Goal: Information Seeking & Learning: Check status

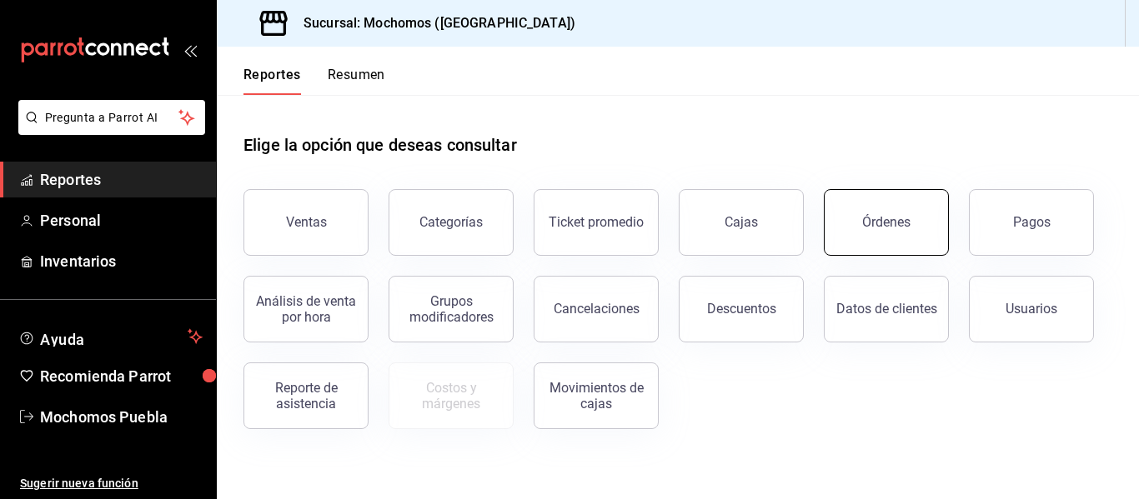
click at [860, 250] on button "Órdenes" at bounding box center [886, 222] width 125 height 67
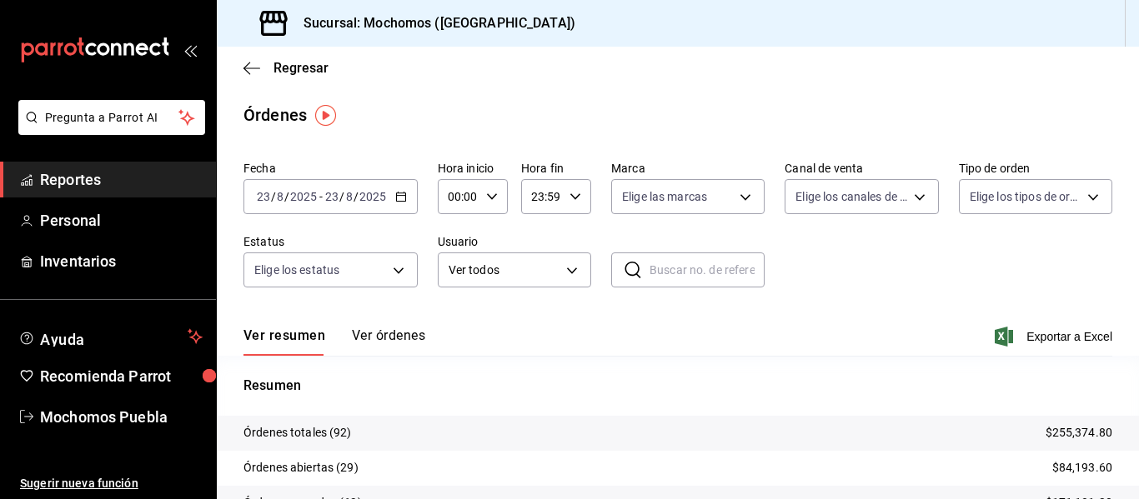
click at [394, 338] on button "Ver órdenes" at bounding box center [388, 342] width 73 height 28
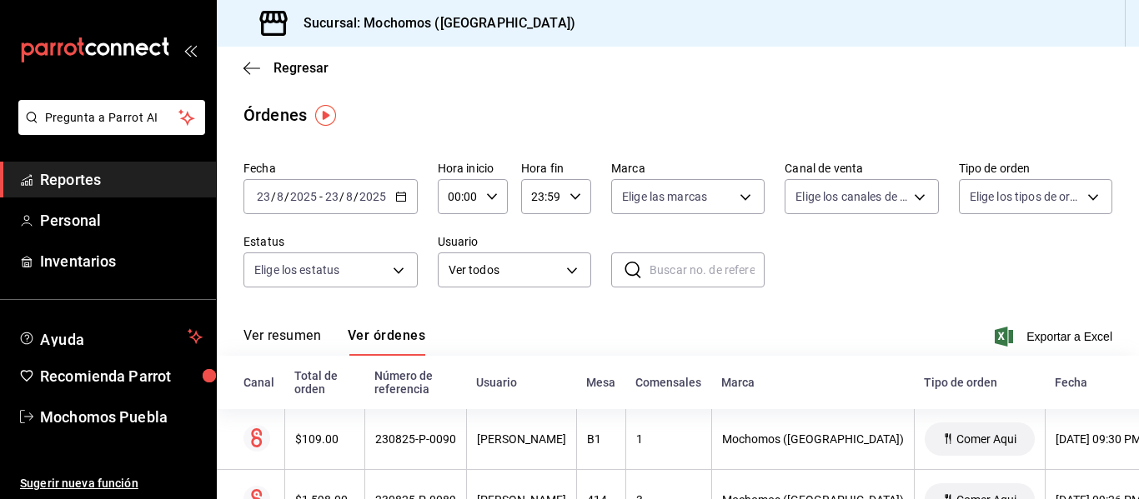
click at [395, 199] on icon "button" at bounding box center [401, 197] width 12 height 12
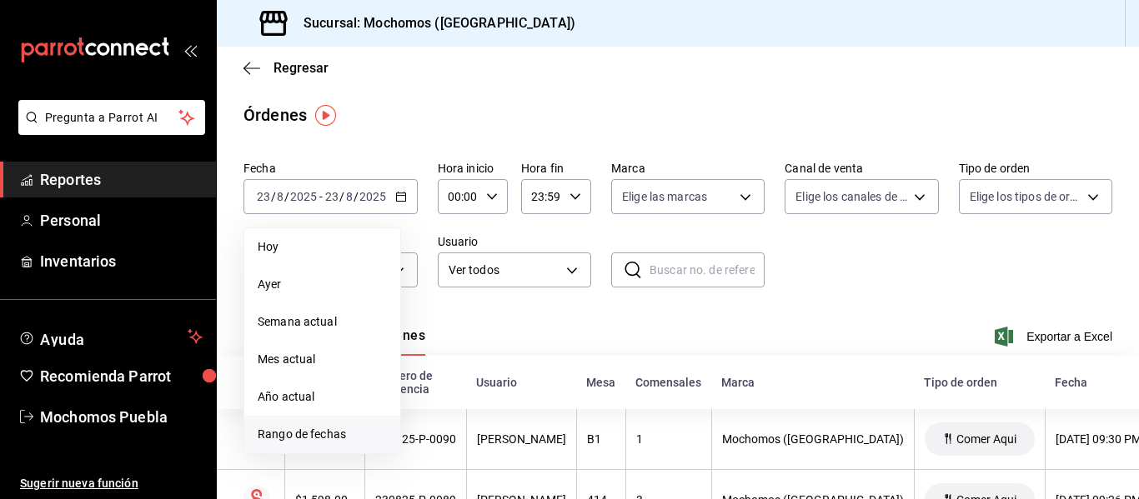
click at [329, 435] on span "Rango de fechas" at bounding box center [322, 435] width 129 height 18
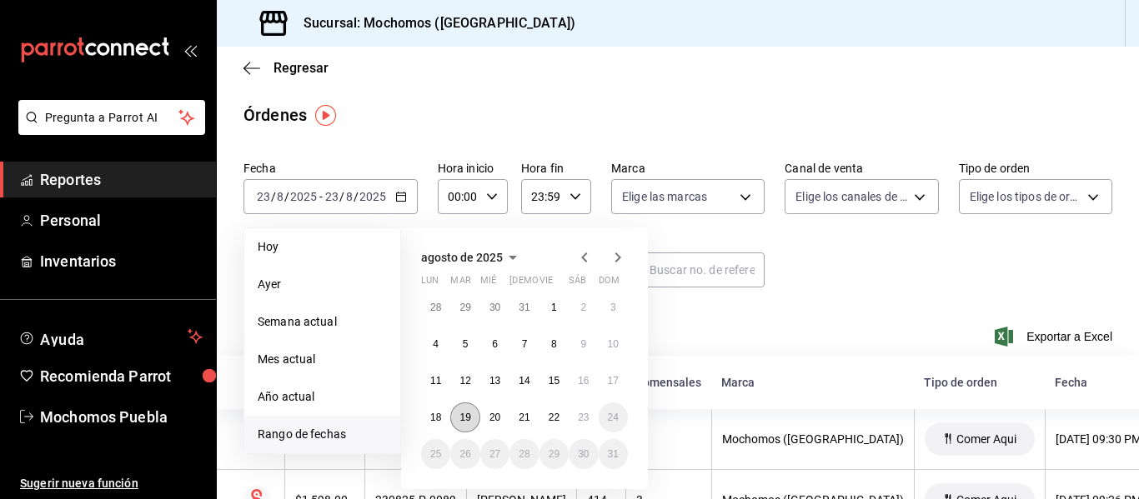
click at [464, 424] on button "19" at bounding box center [464, 418] width 29 height 30
click at [487, 421] on button "20" at bounding box center [494, 418] width 29 height 30
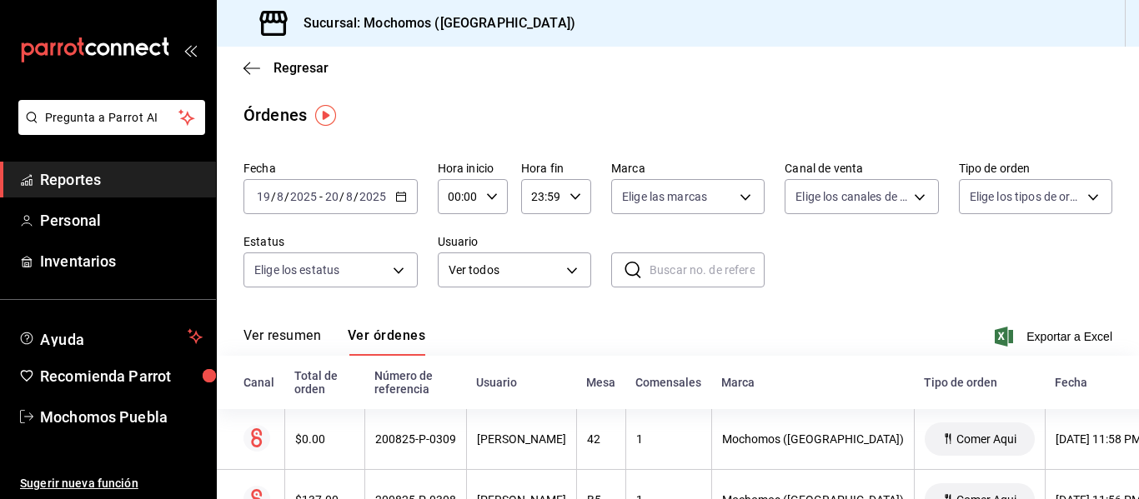
click at [803, 308] on div "Ver resumen Ver órdenes Exportar a Excel" at bounding box center [677, 332] width 869 height 48
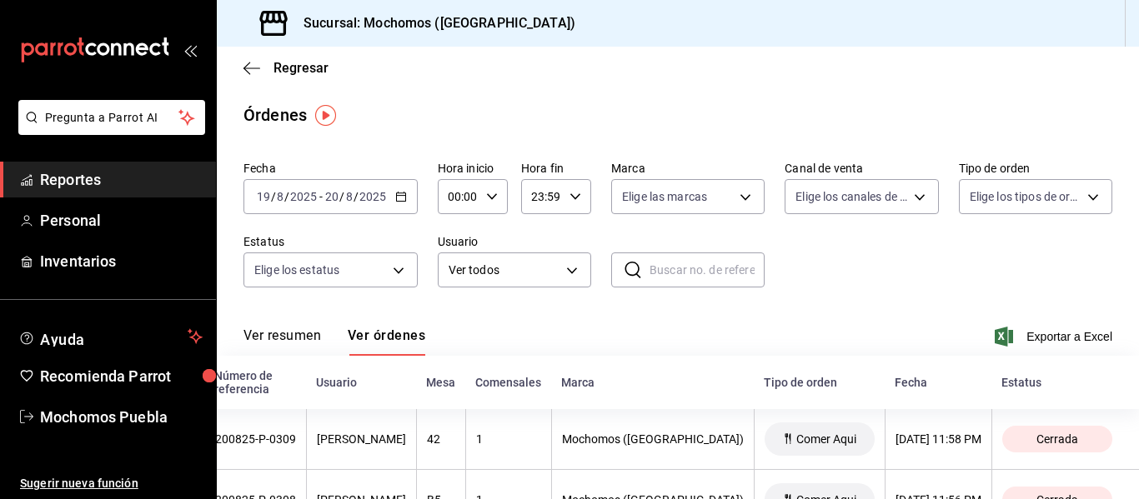
click at [491, 201] on icon "button" at bounding box center [492, 197] width 12 height 12
click at [456, 258] on span "11" at bounding box center [454, 259] width 8 height 13
type input "11:00"
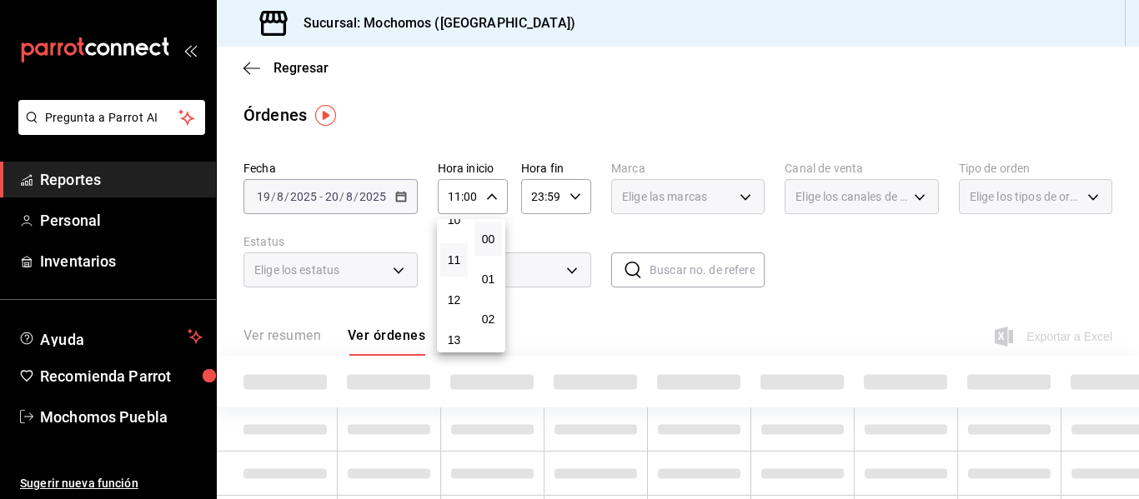
click at [574, 202] on div at bounding box center [569, 249] width 1139 height 499
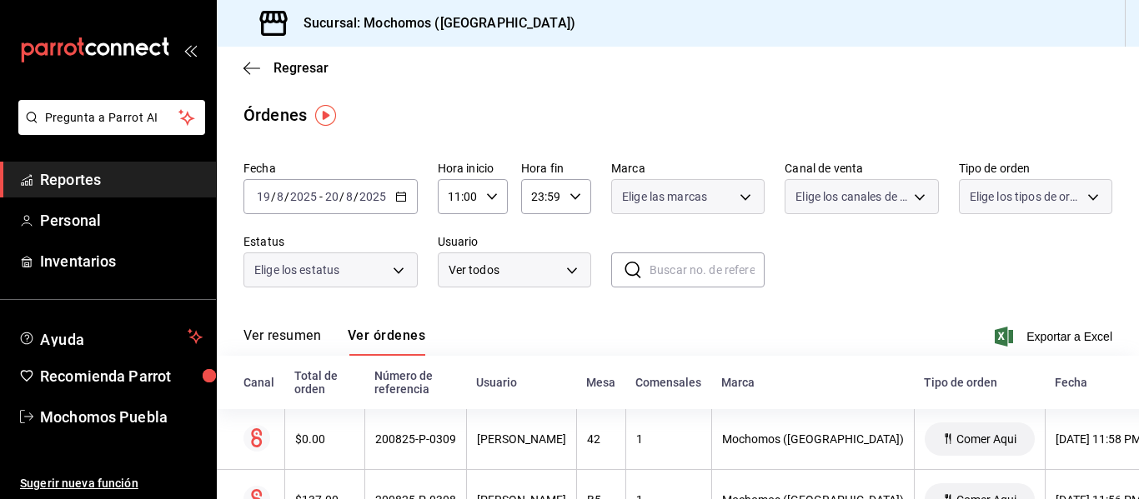
click at [574, 202] on div at bounding box center [569, 249] width 1139 height 499
click at [574, 202] on icon "button" at bounding box center [575, 197] width 12 height 12
click at [537, 281] on span "05" at bounding box center [536, 283] width 8 height 13
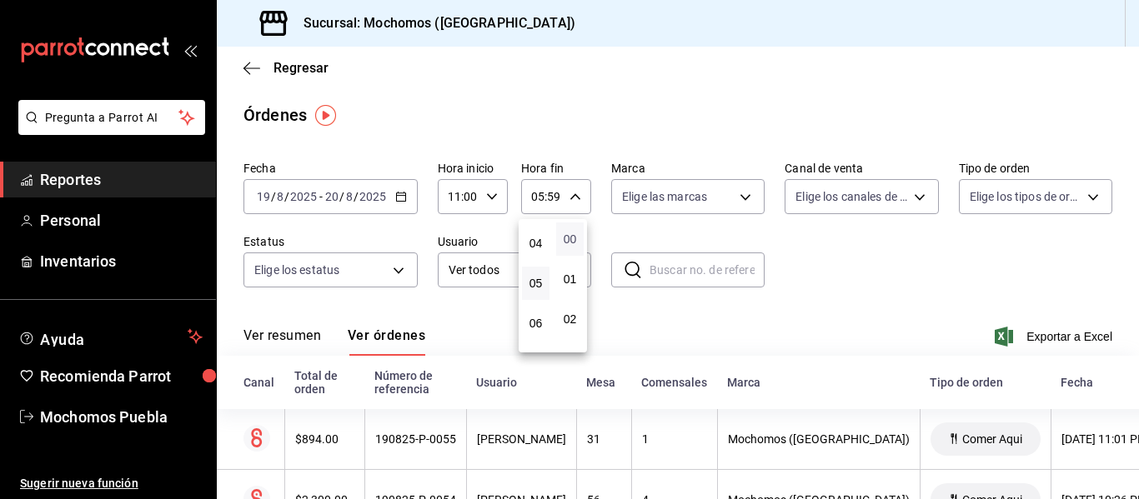
click at [568, 244] on span "00" at bounding box center [570, 239] width 8 height 13
type input "05:00"
click at [956, 339] on div at bounding box center [569, 249] width 1139 height 499
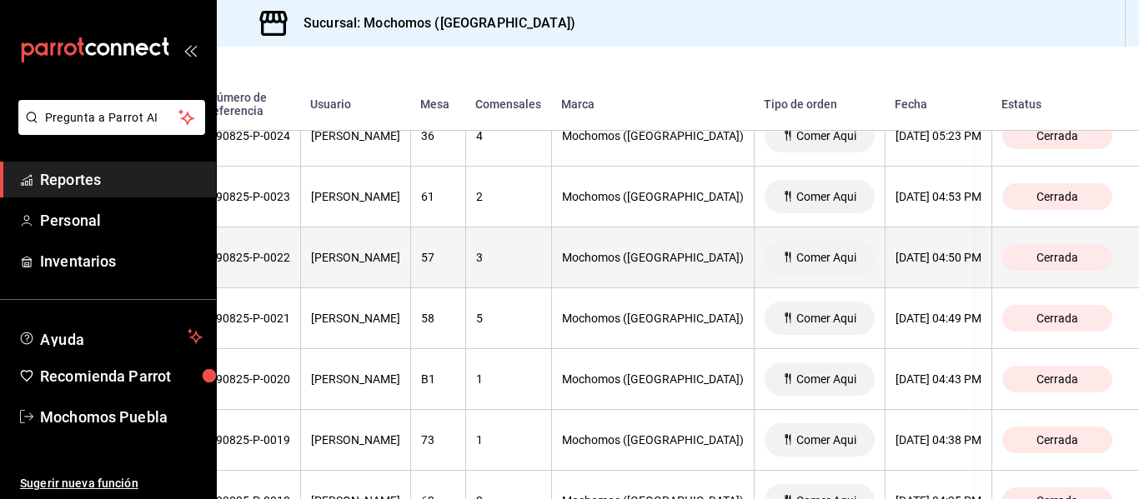
scroll to position [2221, 0]
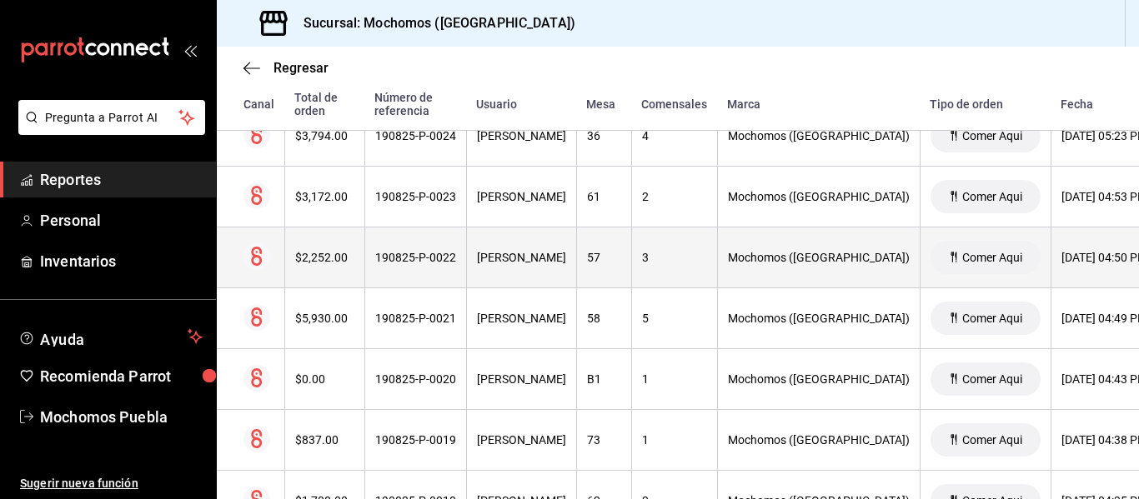
click at [322, 258] on div "$2,252.00" at bounding box center [324, 257] width 59 height 13
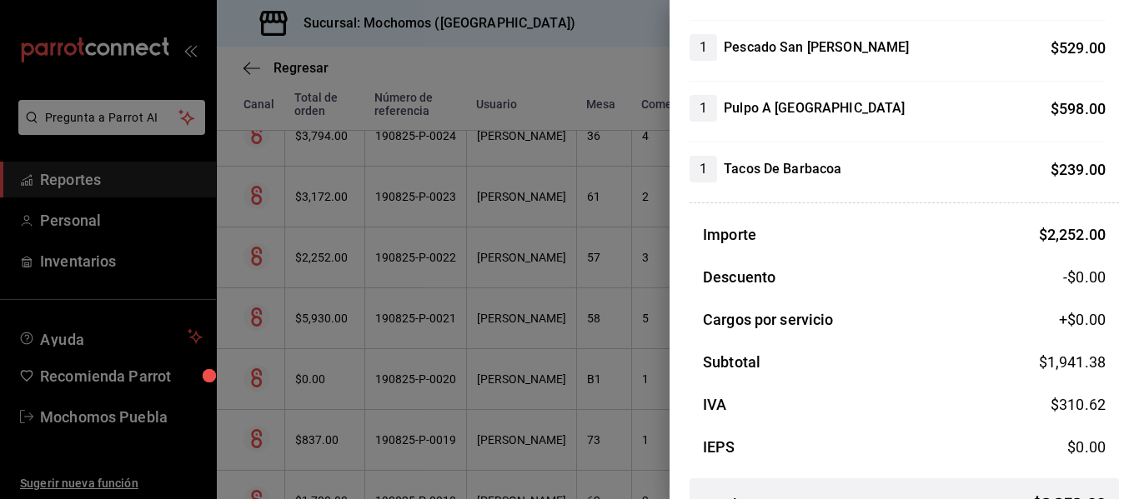
scroll to position [359, 0]
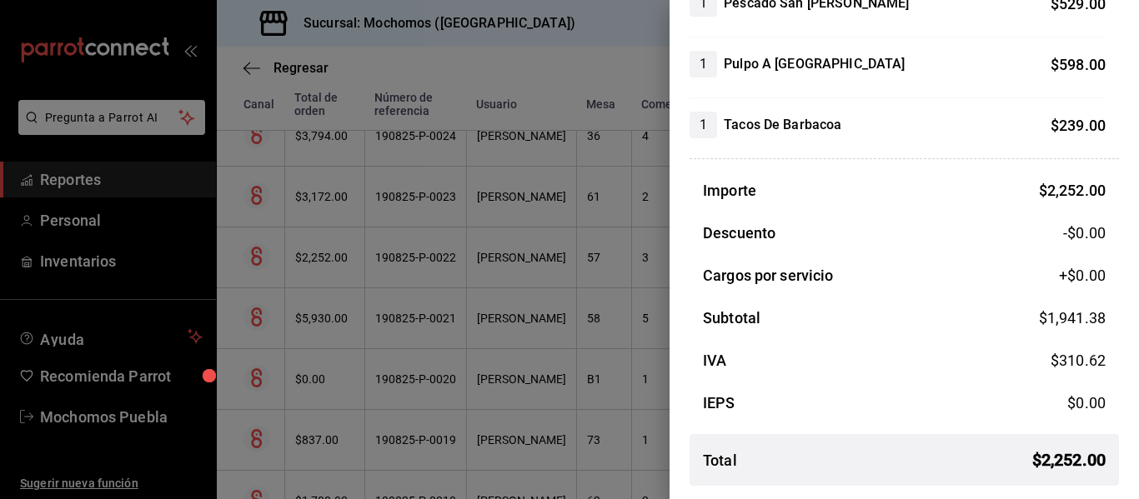
click at [333, 448] on div at bounding box center [569, 249] width 1139 height 499
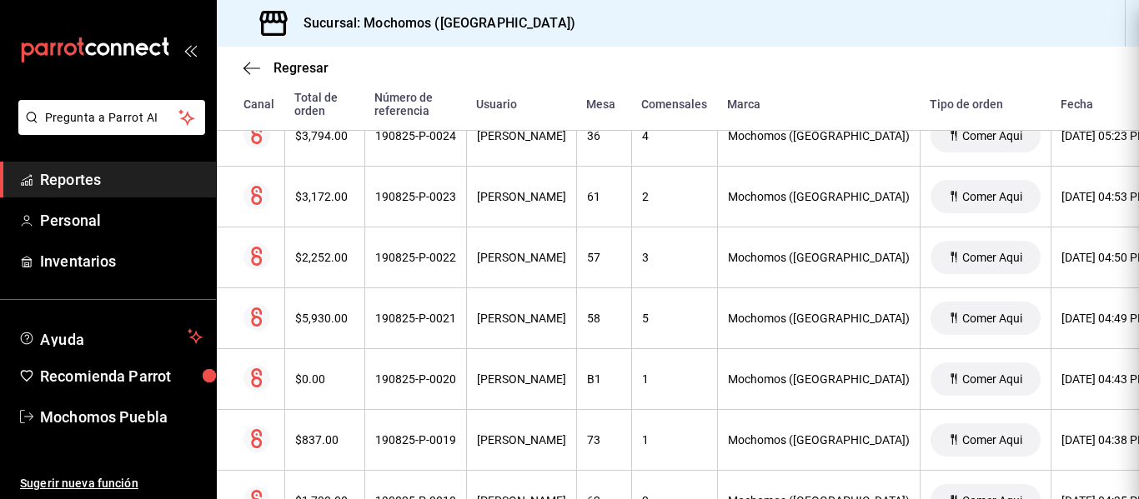
scroll to position [0, 0]
click at [466, 362] on th "[PERSON_NAME]" at bounding box center [521, 379] width 110 height 61
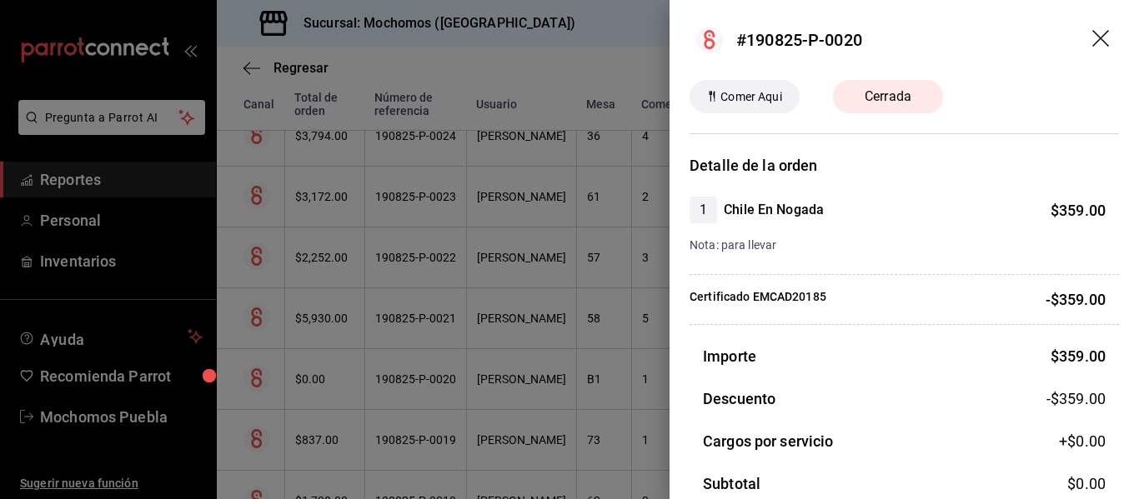
scroll to position [1236, 0]
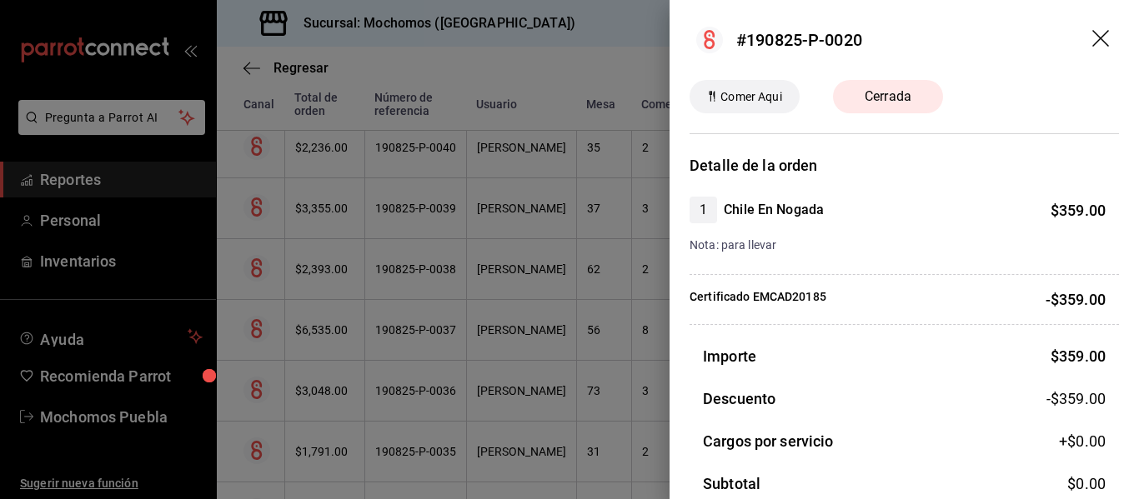
click at [519, 182] on div at bounding box center [569, 249] width 1139 height 499
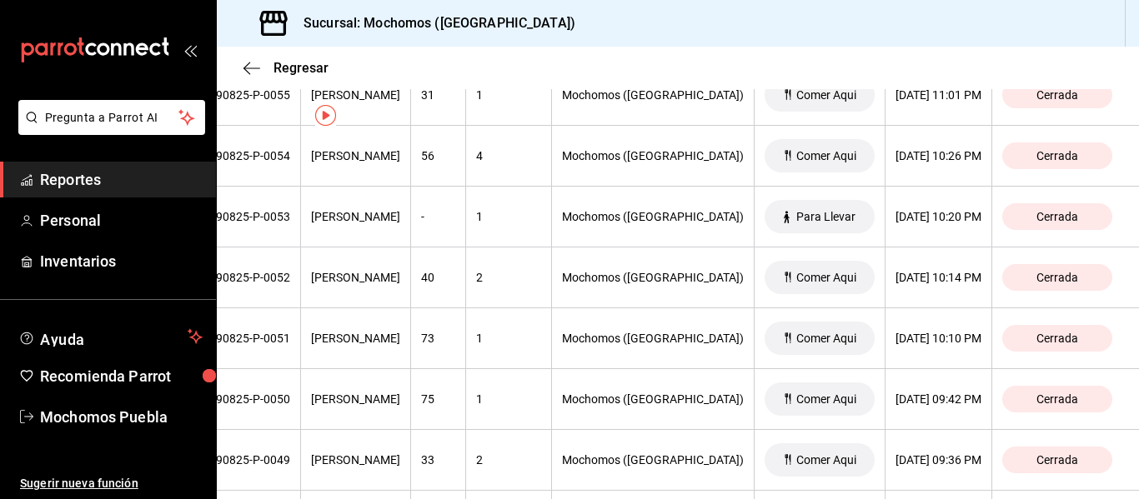
scroll to position [0, 0]
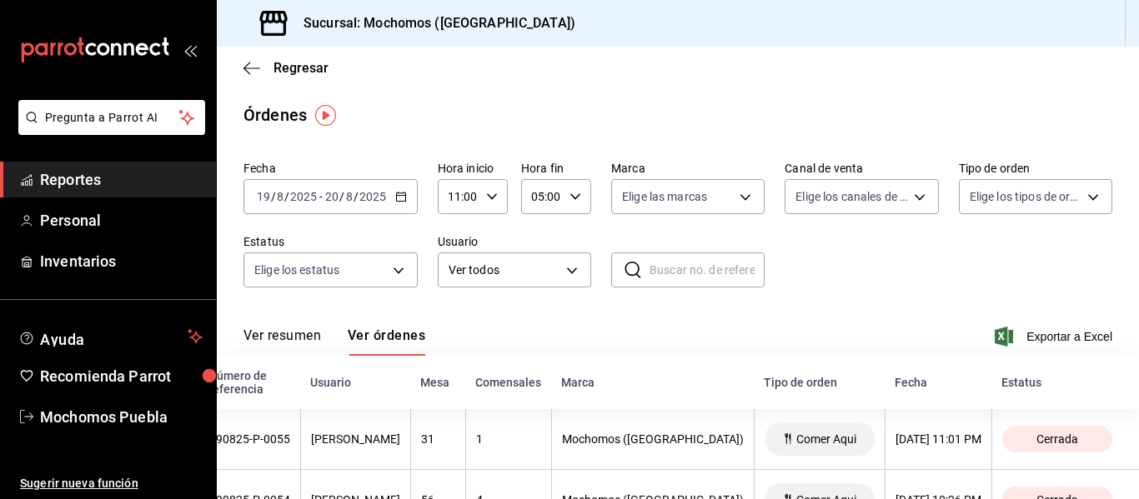
click at [409, 206] on div "[DATE] [DATE] - [DATE] [DATE]" at bounding box center [330, 196] width 174 height 35
click at [398, 202] on \(Stroke\) "button" at bounding box center [401, 197] width 10 height 9
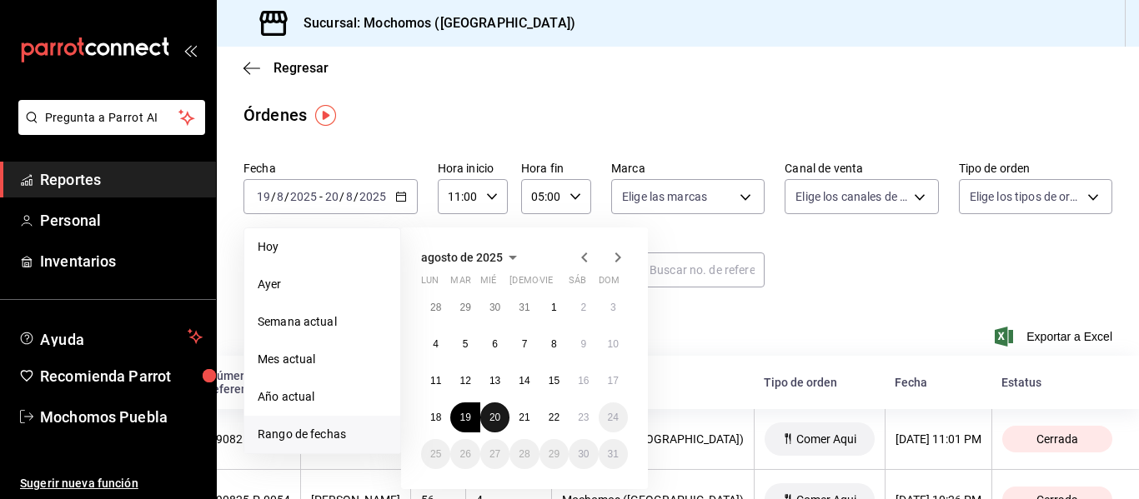
click at [492, 417] on abbr "20" at bounding box center [494, 418] width 11 height 12
click at [514, 423] on button "21" at bounding box center [523, 418] width 29 height 30
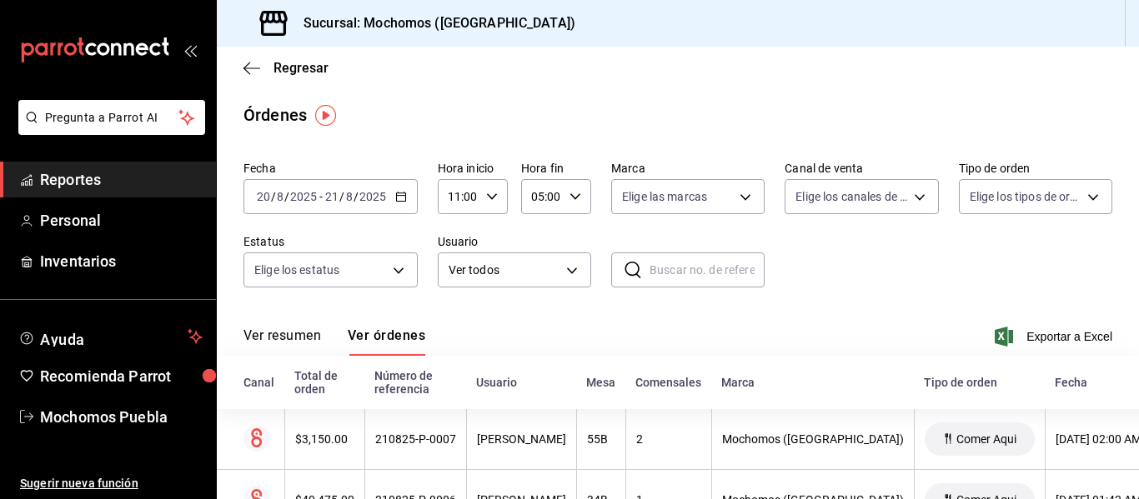
click at [913, 282] on div "Fecha [DATE] [DATE] - [DATE] [DATE] Hora inicio 11:00 Hora inicio Hora fin 05:0…" at bounding box center [677, 230] width 869 height 153
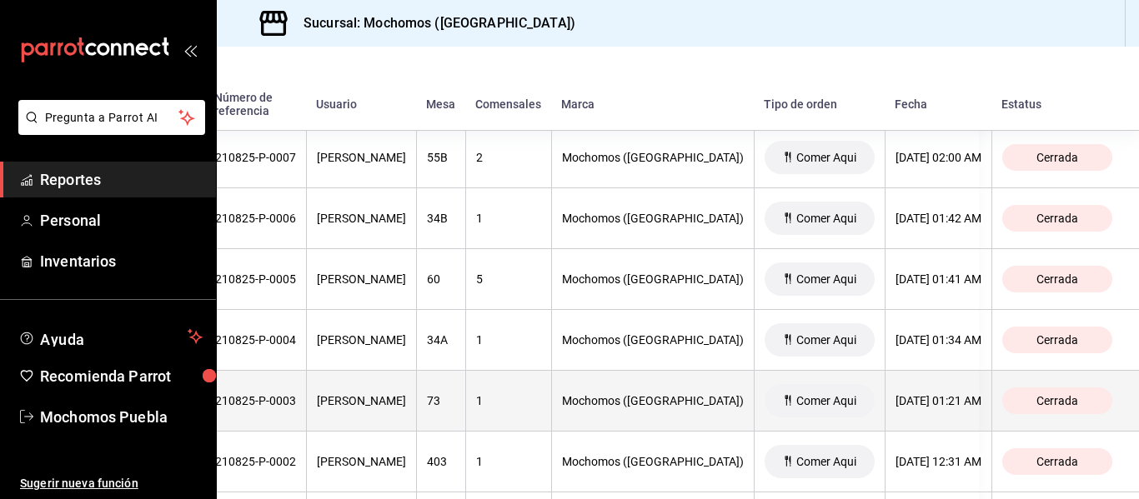
scroll to position [313, 0]
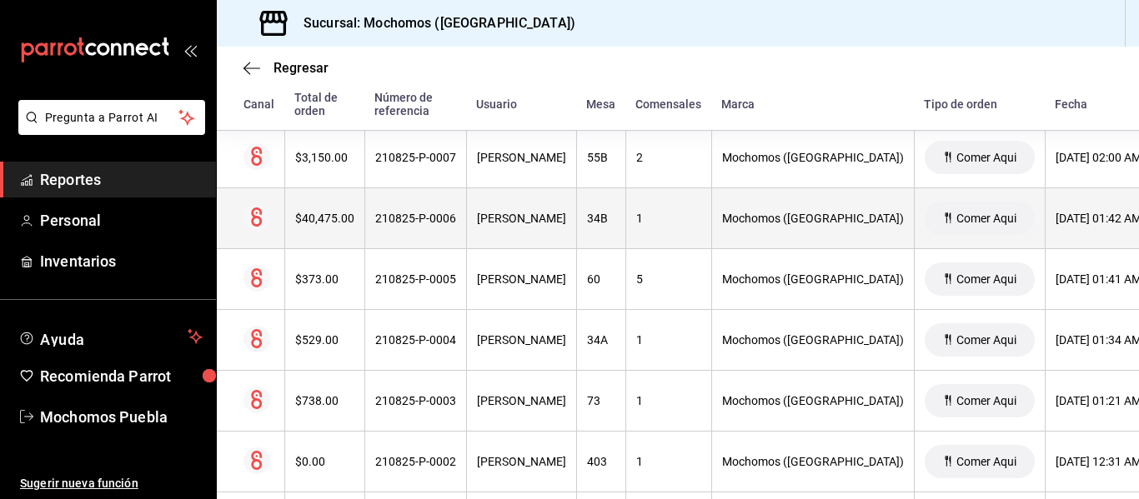
click at [323, 218] on div "$40,475.00" at bounding box center [324, 218] width 59 height 13
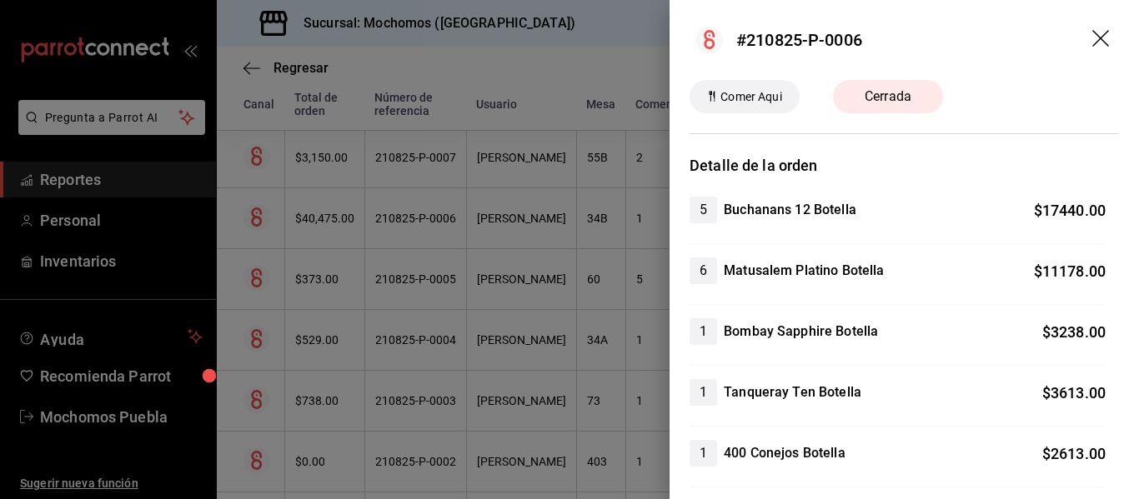
click at [449, 247] on div at bounding box center [569, 249] width 1139 height 499
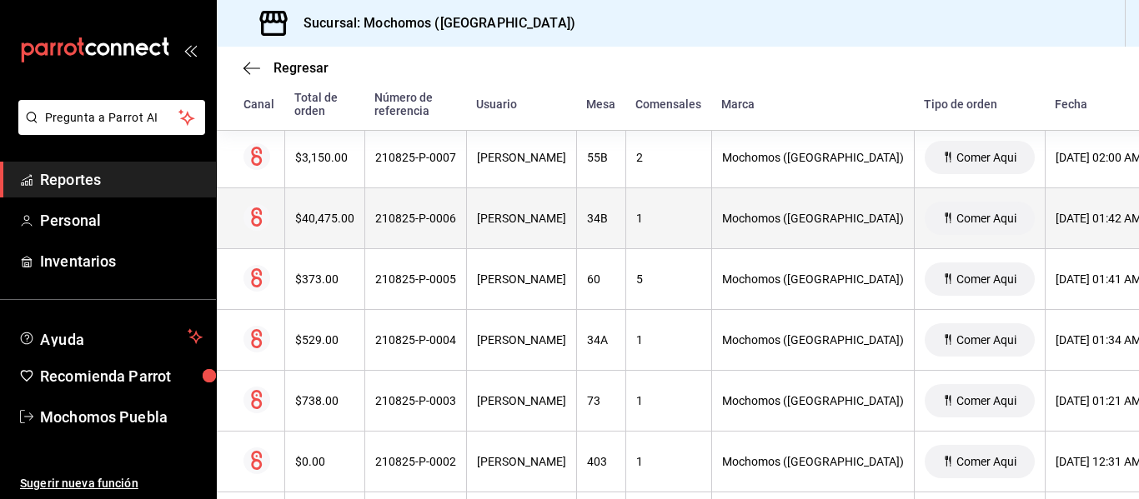
scroll to position [313, 253]
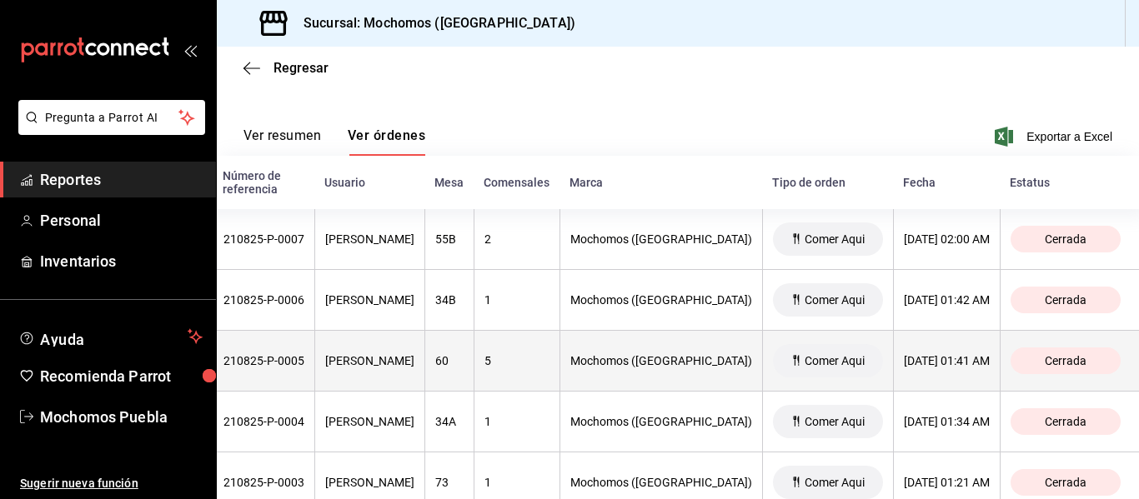
scroll to position [0, 253]
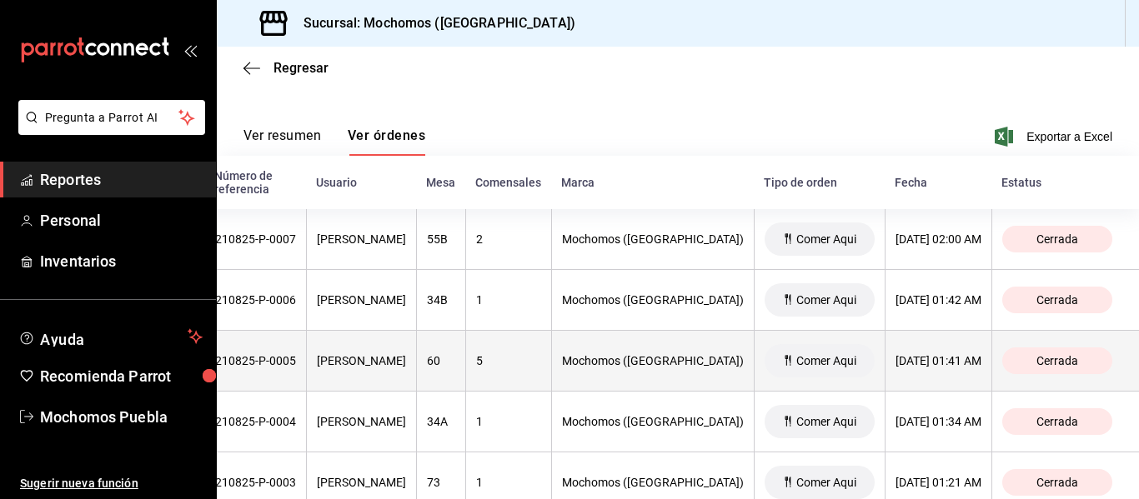
click at [711, 358] on th "Mochomos ([GEOGRAPHIC_DATA])" at bounding box center [652, 361] width 203 height 61
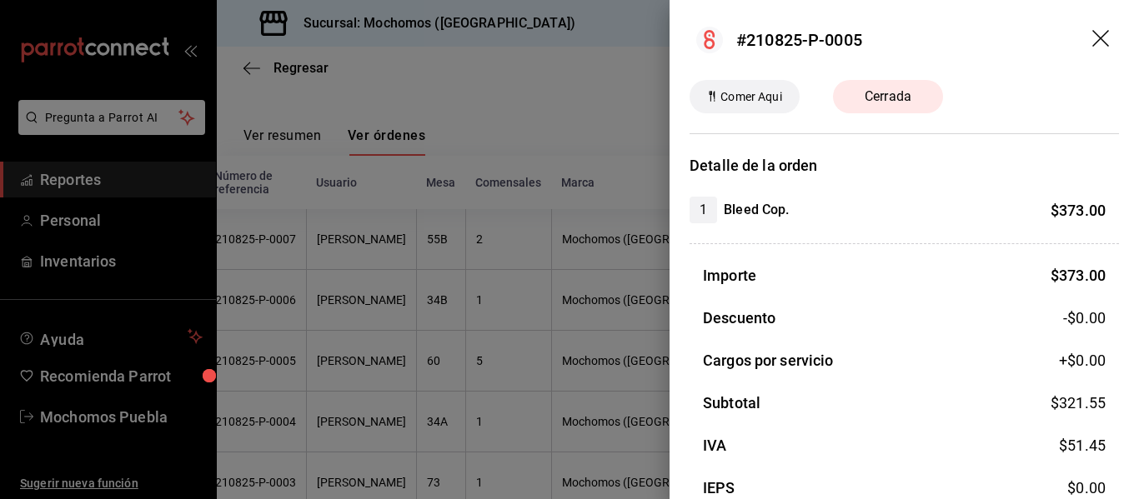
click at [604, 118] on div at bounding box center [569, 249] width 1139 height 499
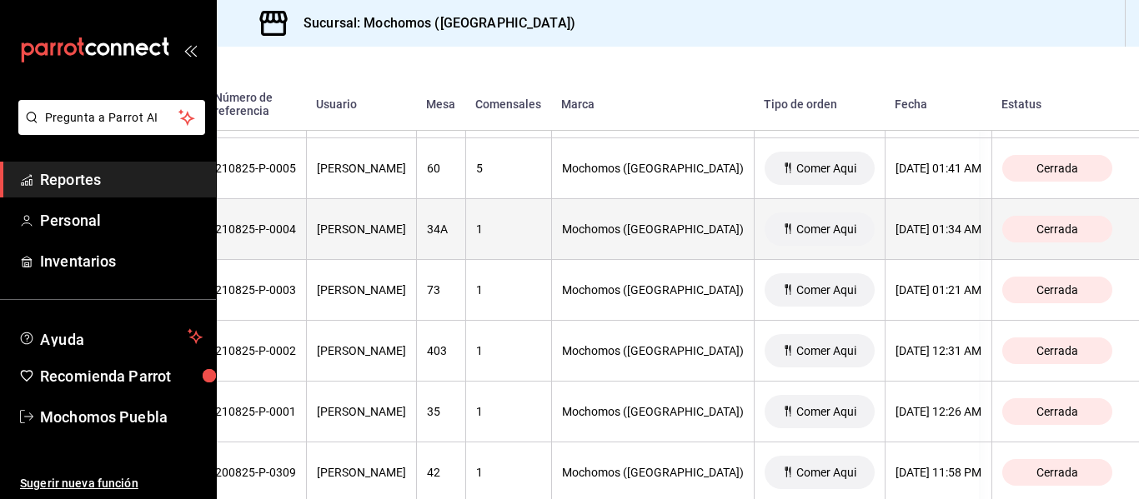
scroll to position [424, 0]
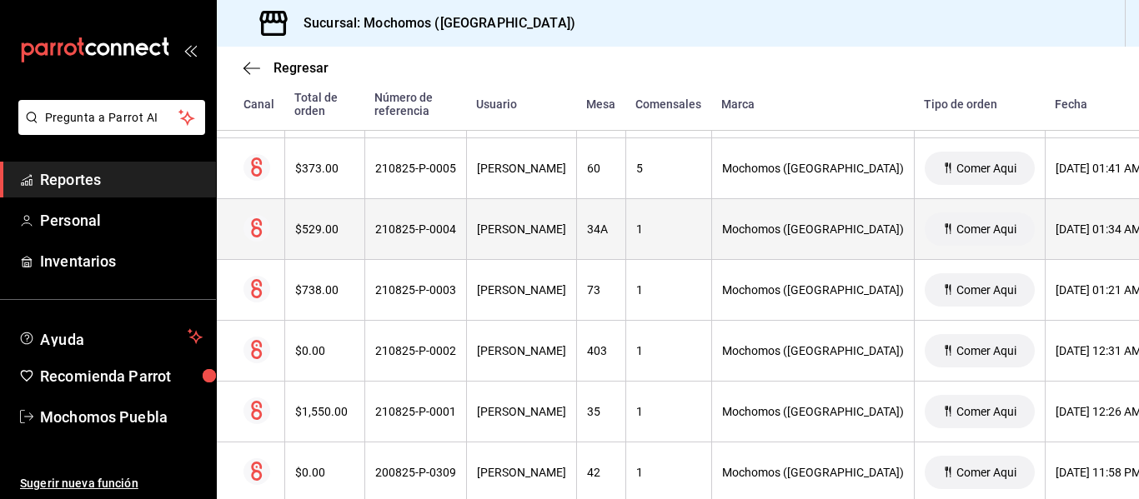
click at [314, 251] on th "$529.00" at bounding box center [324, 229] width 80 height 61
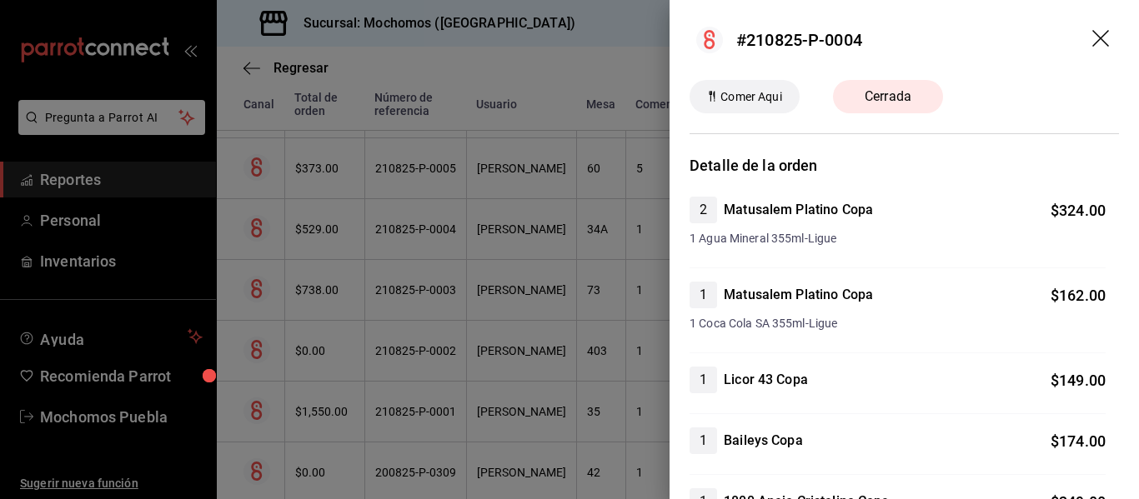
scroll to position [482, 0]
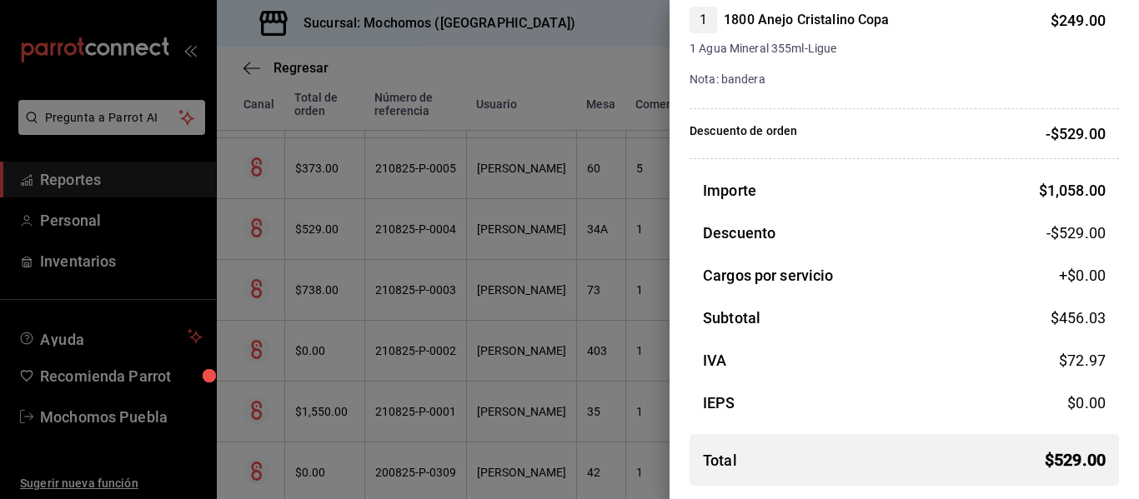
click at [612, 294] on div at bounding box center [569, 249] width 1139 height 499
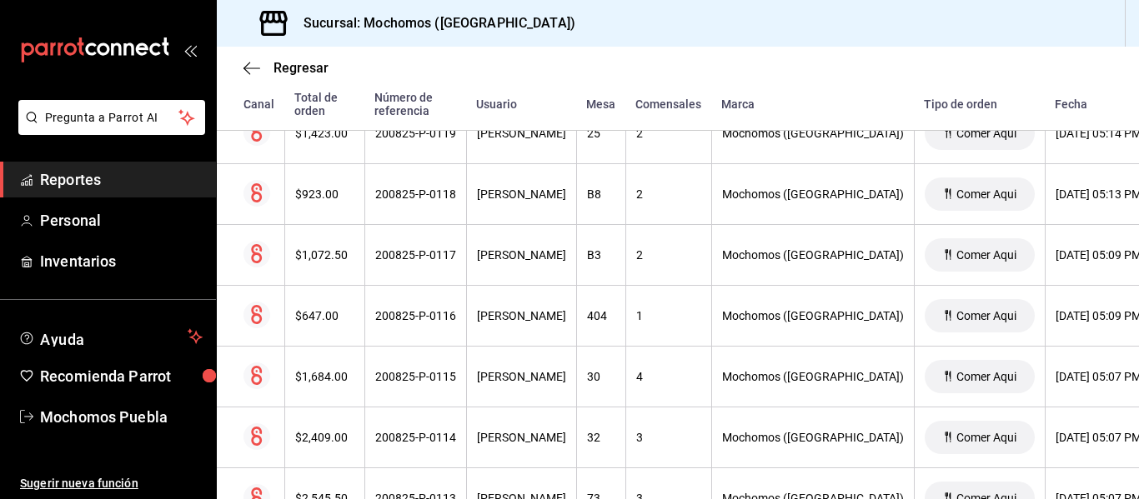
scroll to position [12326, 0]
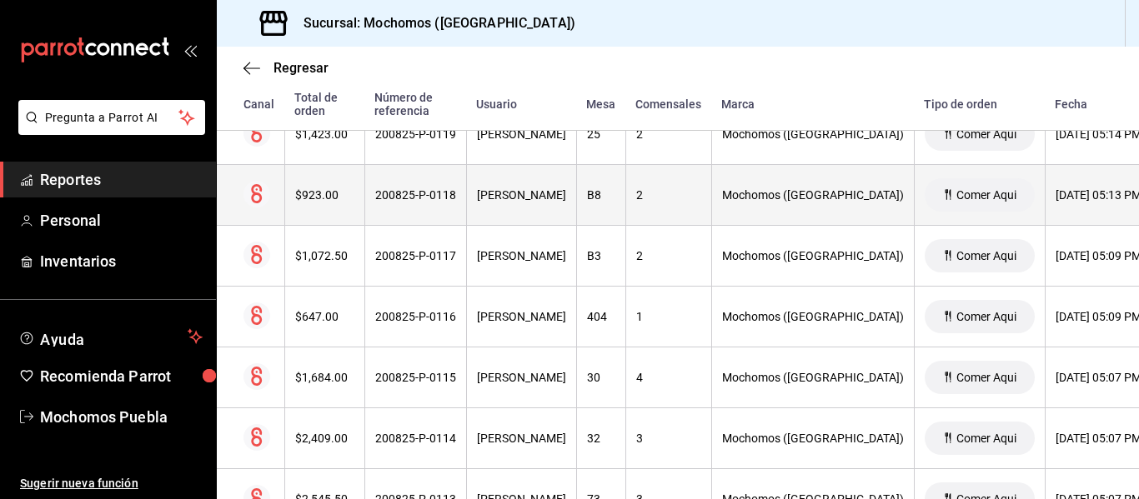
click at [314, 205] on th "$923.00" at bounding box center [324, 195] width 80 height 61
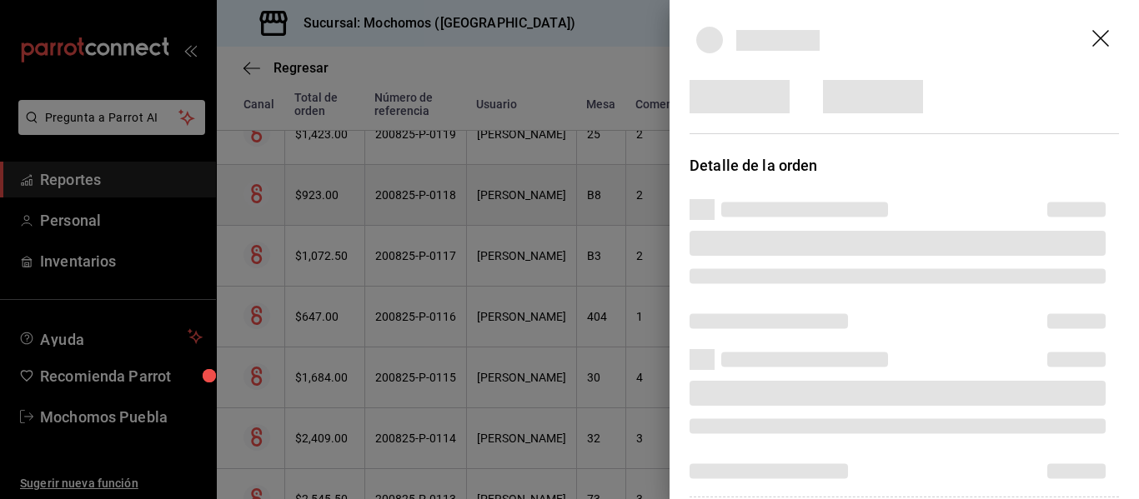
click at [314, 205] on div at bounding box center [569, 249] width 1139 height 499
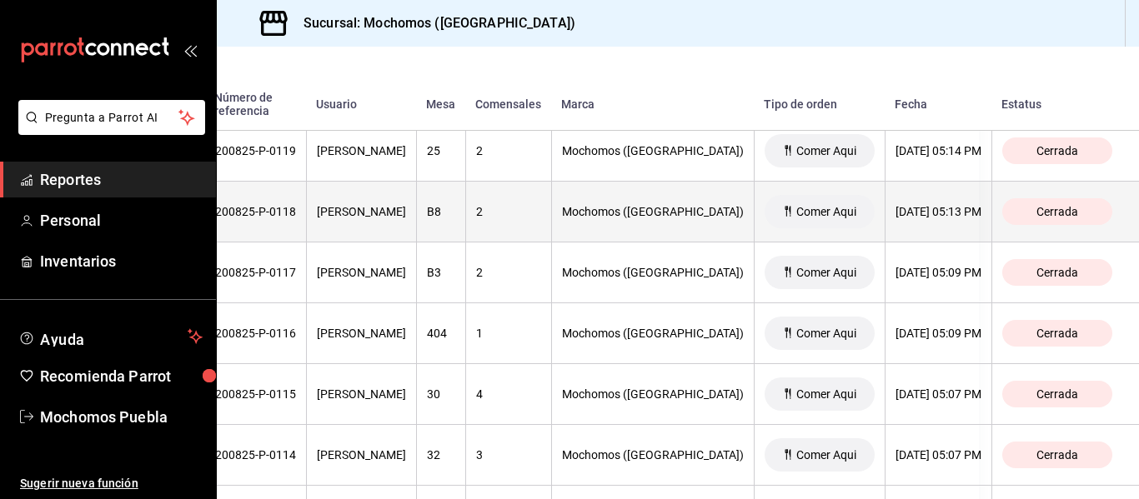
scroll to position [12309, 0]
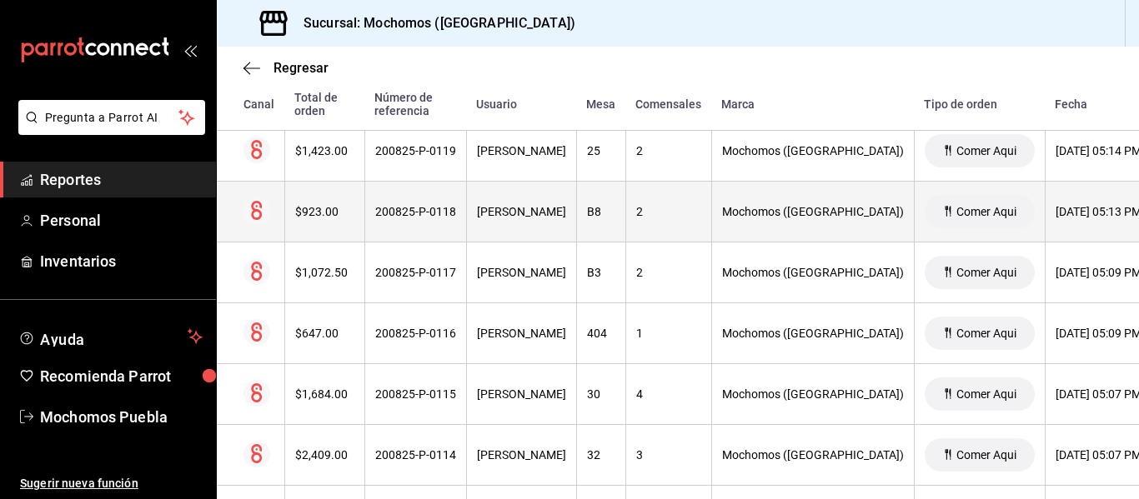
click at [318, 228] on th "$923.00" at bounding box center [324, 212] width 80 height 61
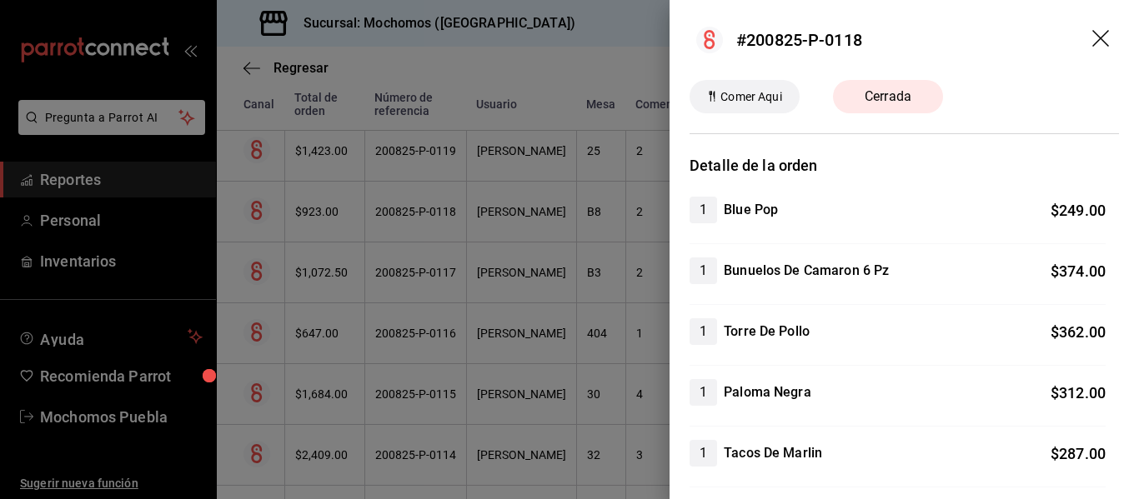
scroll to position [470, 0]
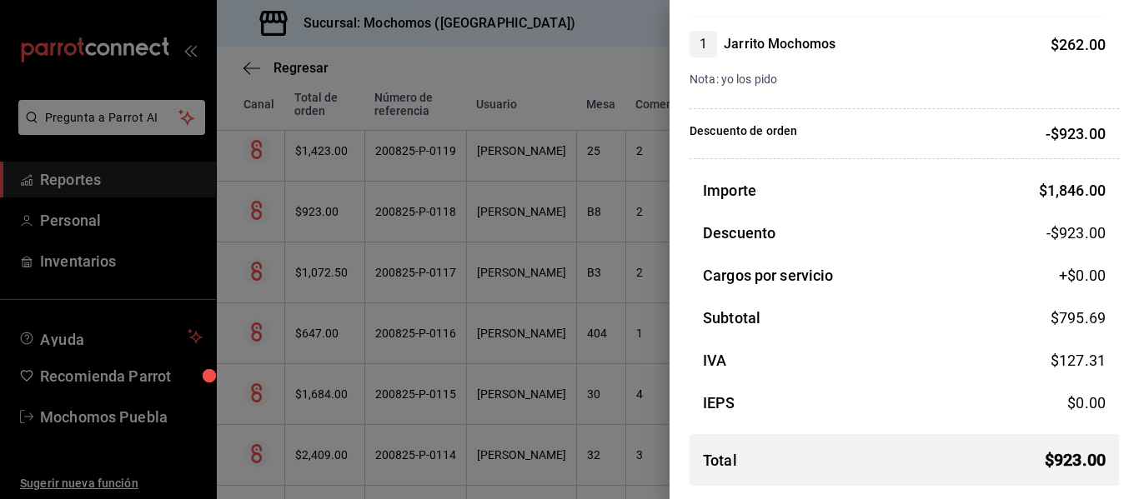
click at [509, 253] on div at bounding box center [569, 249] width 1139 height 499
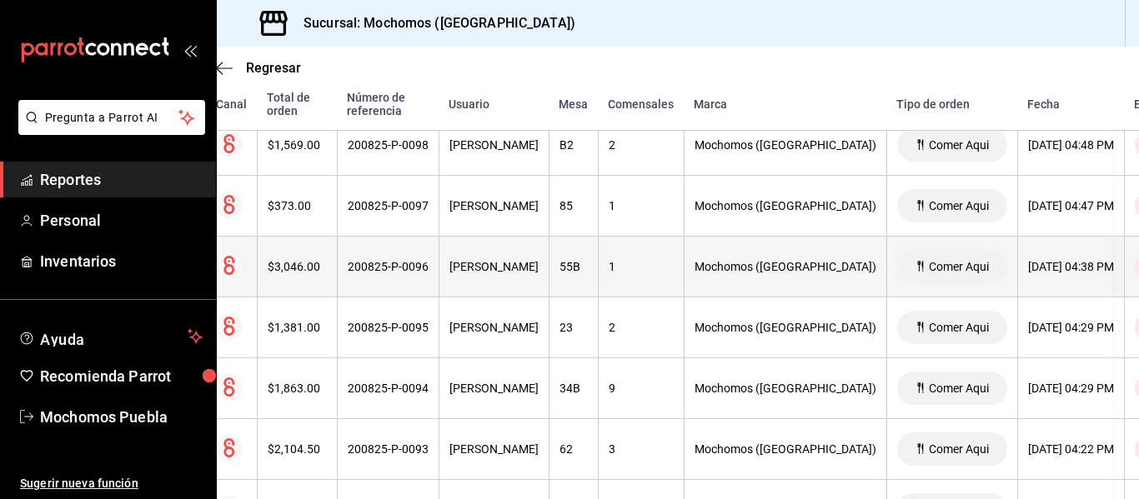
scroll to position [13593, 0]
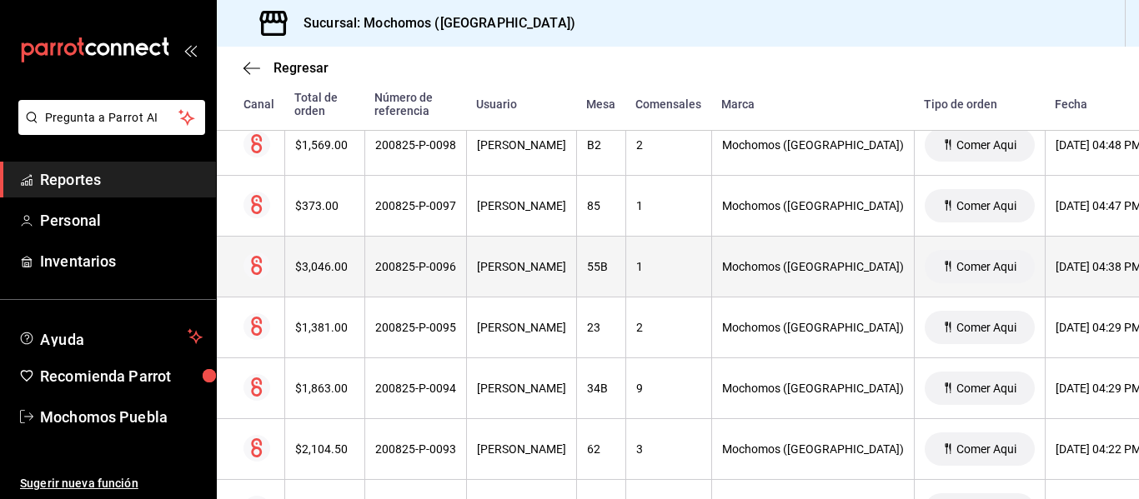
click at [303, 273] on div "$3,046.00" at bounding box center [324, 266] width 59 height 13
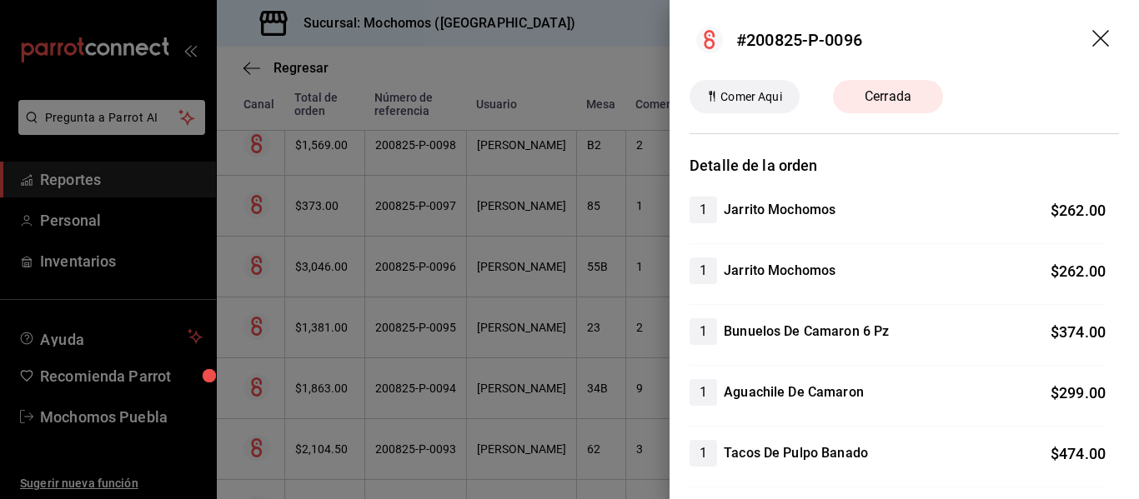
click at [630, 327] on div at bounding box center [569, 249] width 1139 height 499
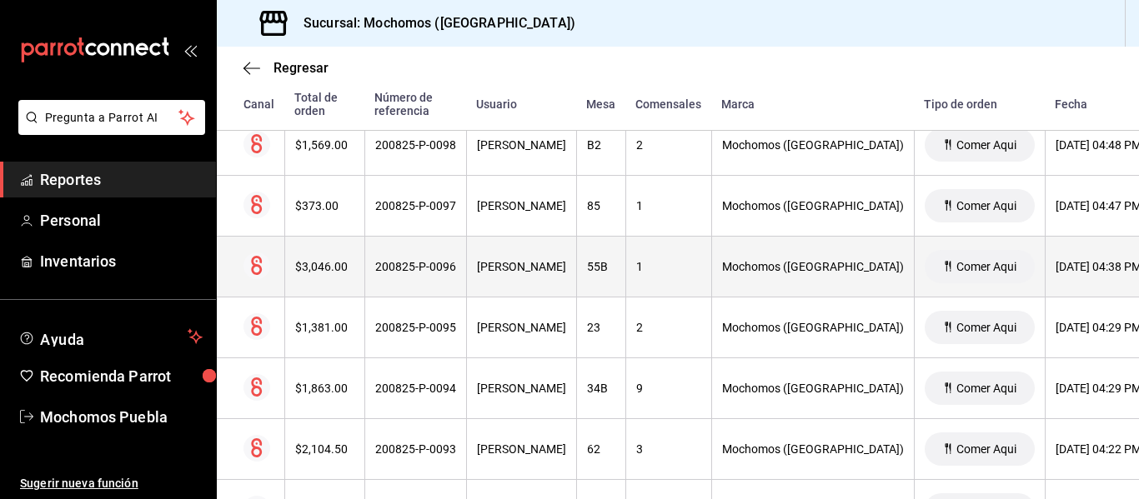
click at [293, 258] on th "$3,046.00" at bounding box center [324, 267] width 80 height 61
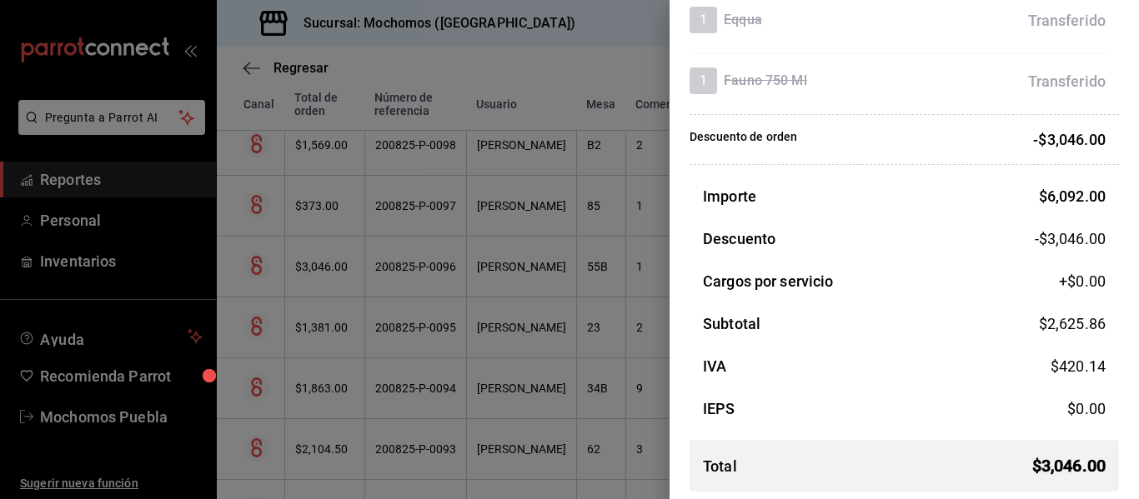
scroll to position [969, 0]
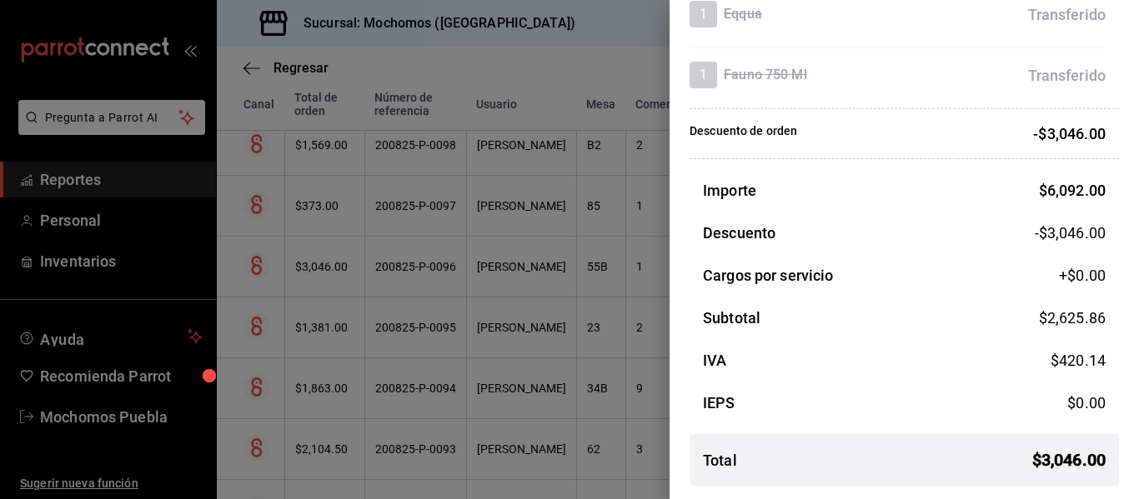
click at [604, 298] on div at bounding box center [569, 249] width 1139 height 499
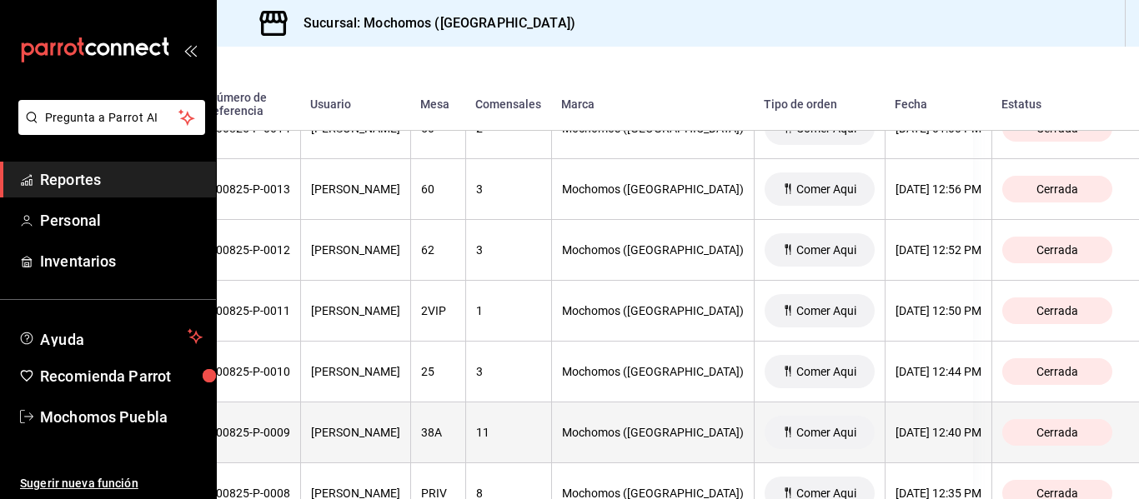
scroll to position [18723, 0]
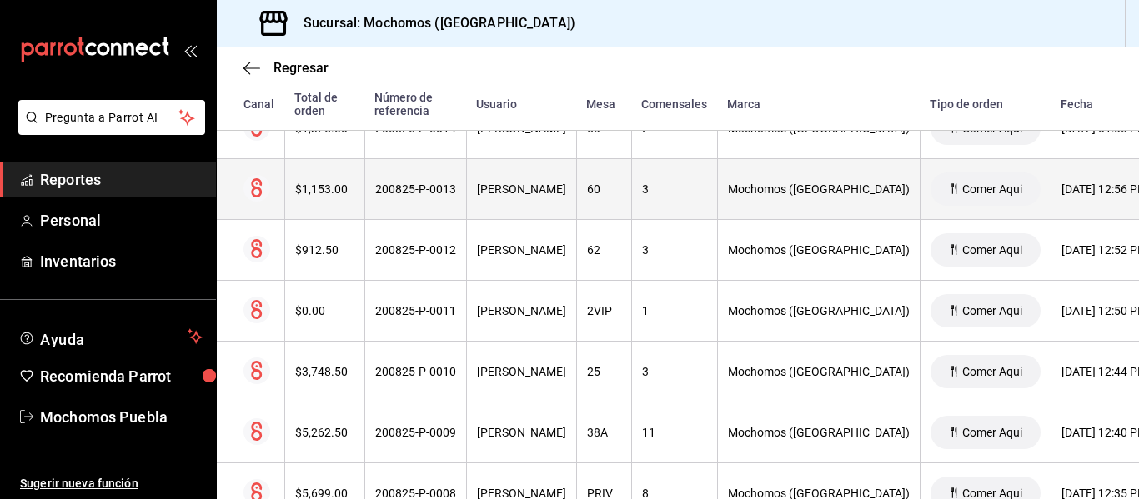
click at [318, 196] on div "$1,153.00" at bounding box center [324, 189] width 59 height 13
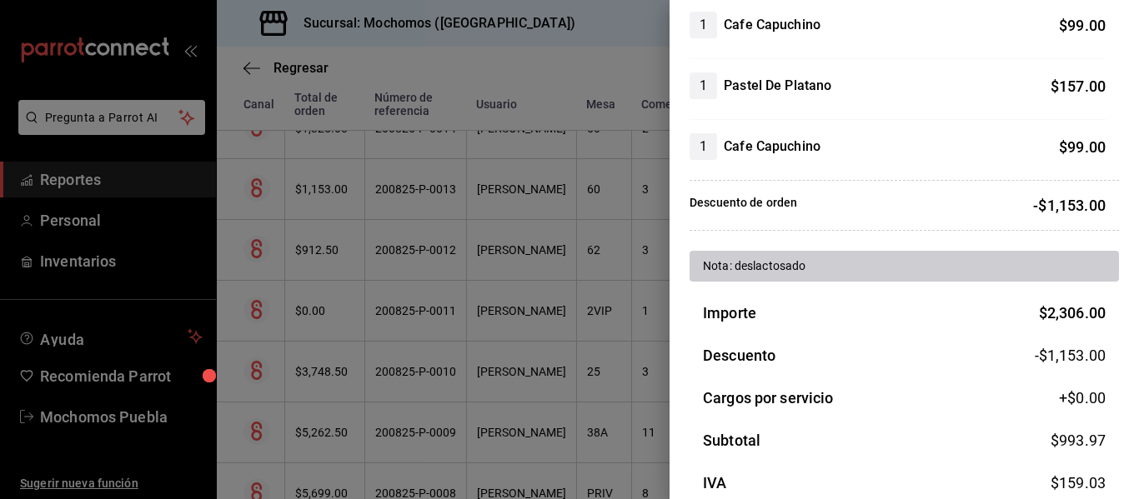
scroll to position [948, 0]
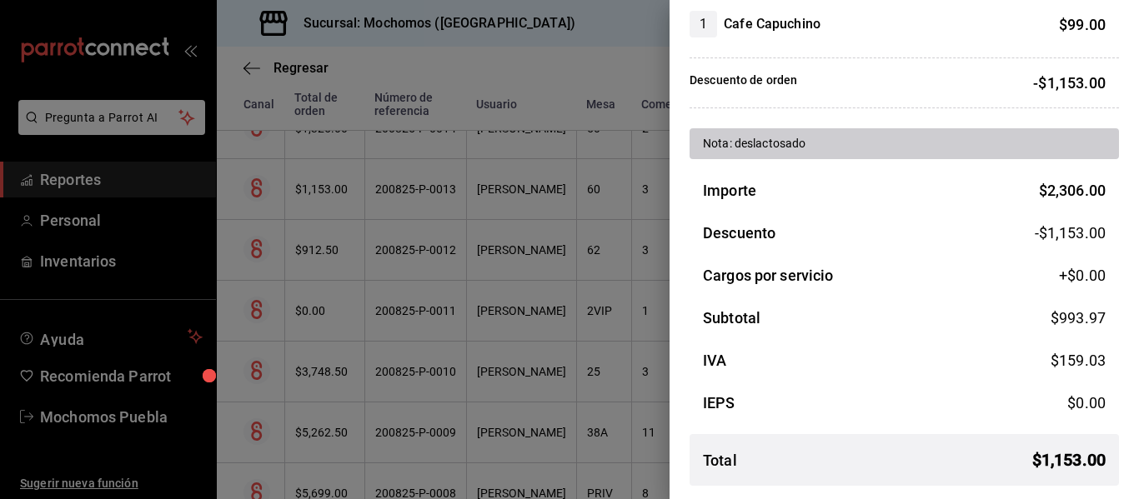
click at [415, 208] on div at bounding box center [569, 249] width 1139 height 499
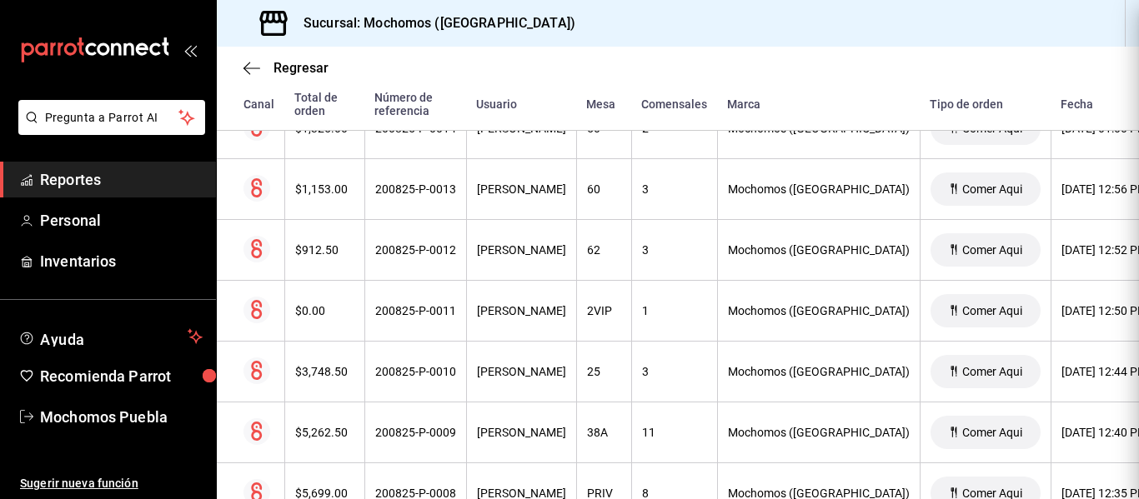
scroll to position [0, 0]
click at [576, 222] on th "[PERSON_NAME]" at bounding box center [521, 250] width 110 height 61
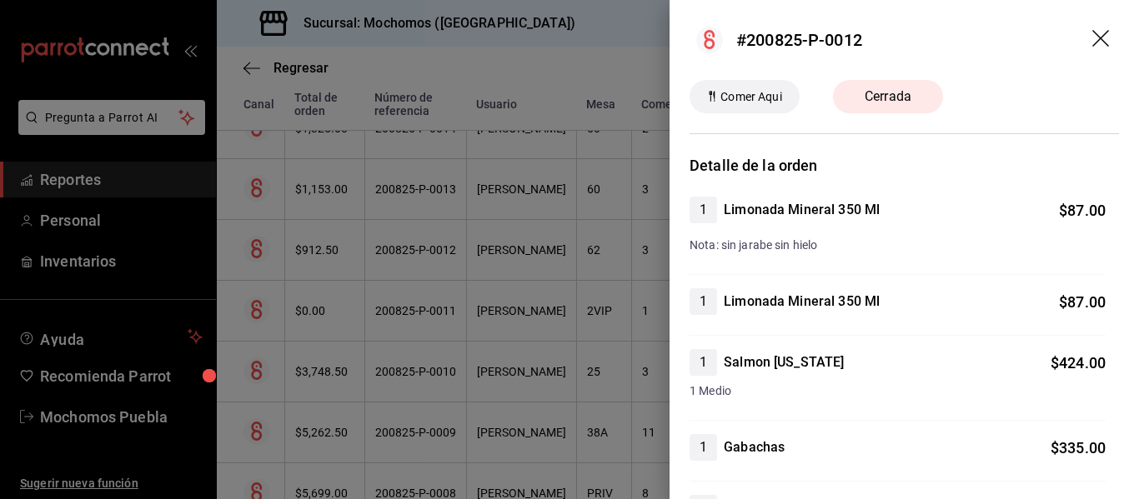
click at [648, 283] on div at bounding box center [569, 249] width 1139 height 499
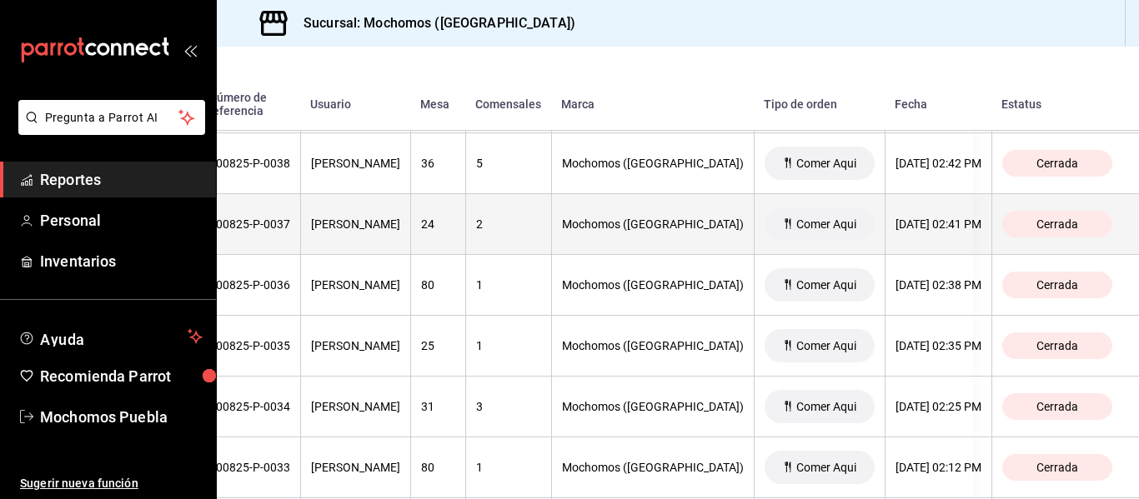
scroll to position [17227, 0]
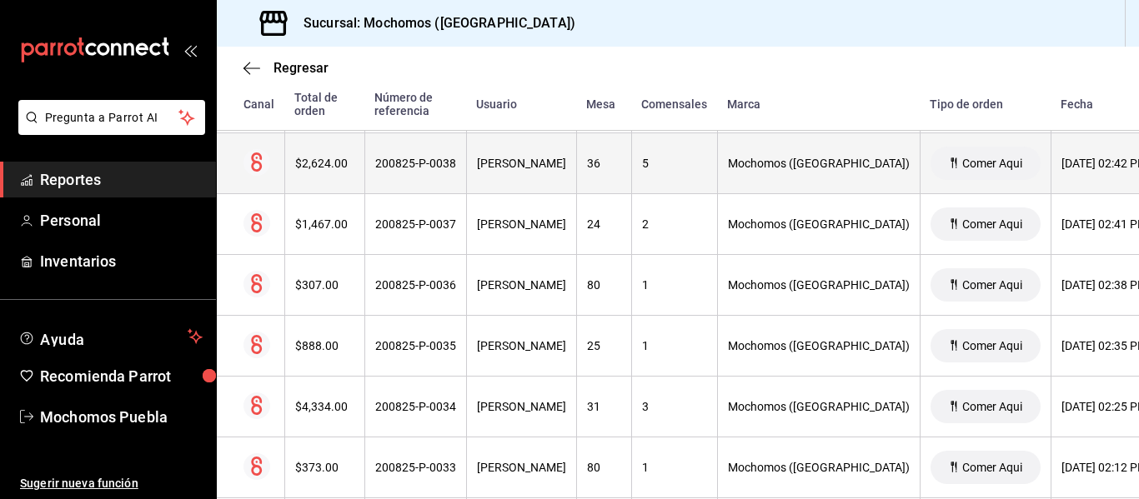
click at [308, 153] on th "$2,624.00" at bounding box center [324, 163] width 80 height 61
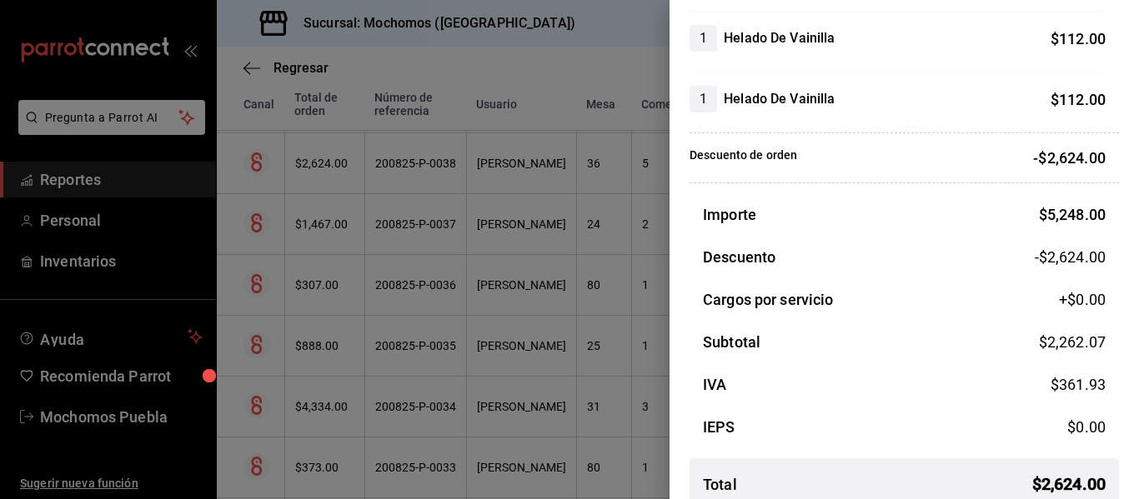
scroll to position [1547, 0]
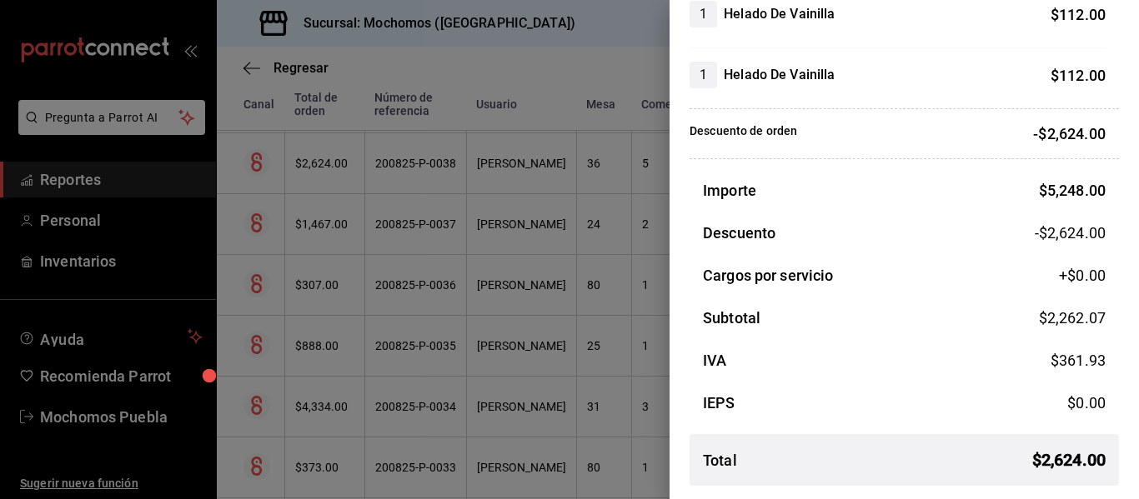
click at [618, 290] on div at bounding box center [569, 249] width 1139 height 499
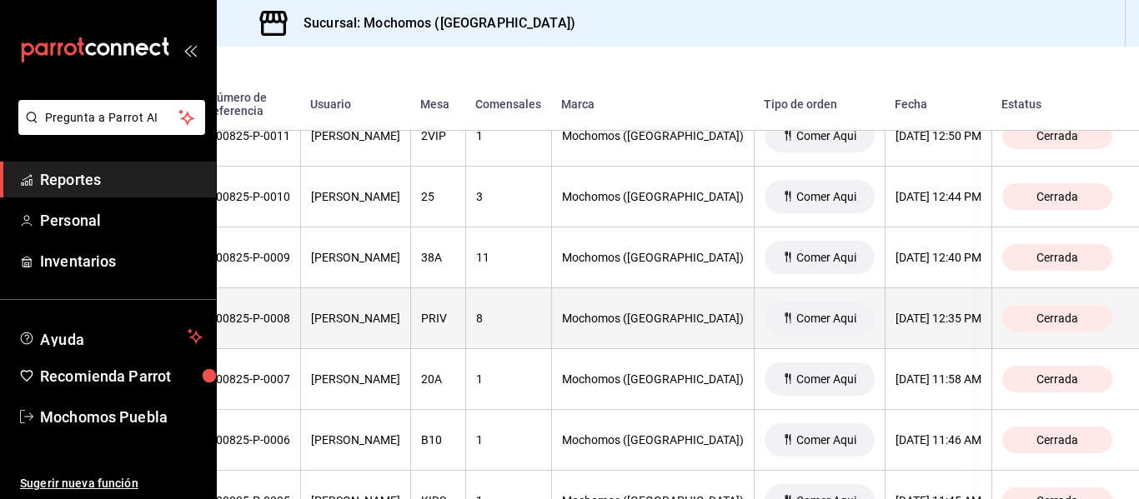
scroll to position [18898, 0]
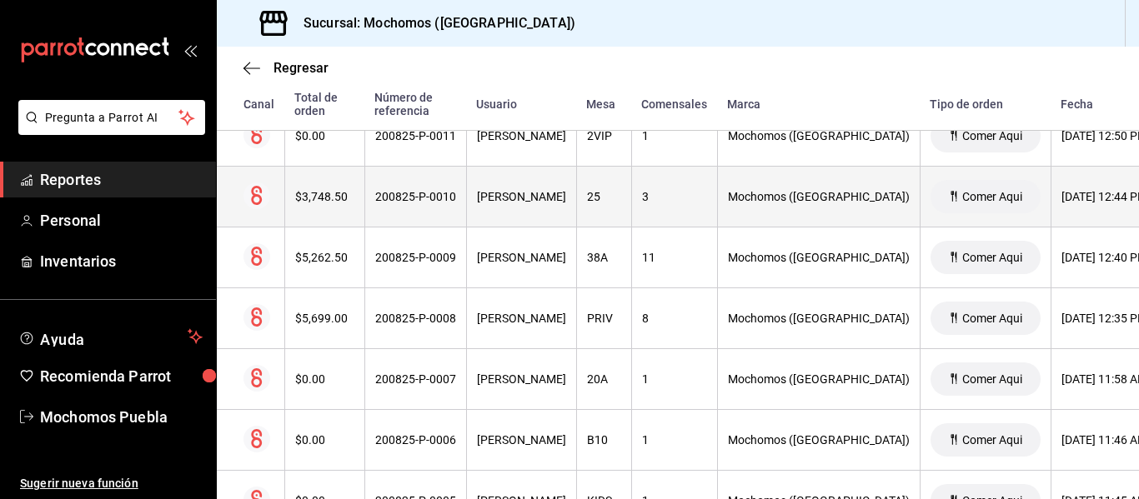
click at [333, 208] on th "$3,748.50" at bounding box center [324, 197] width 80 height 61
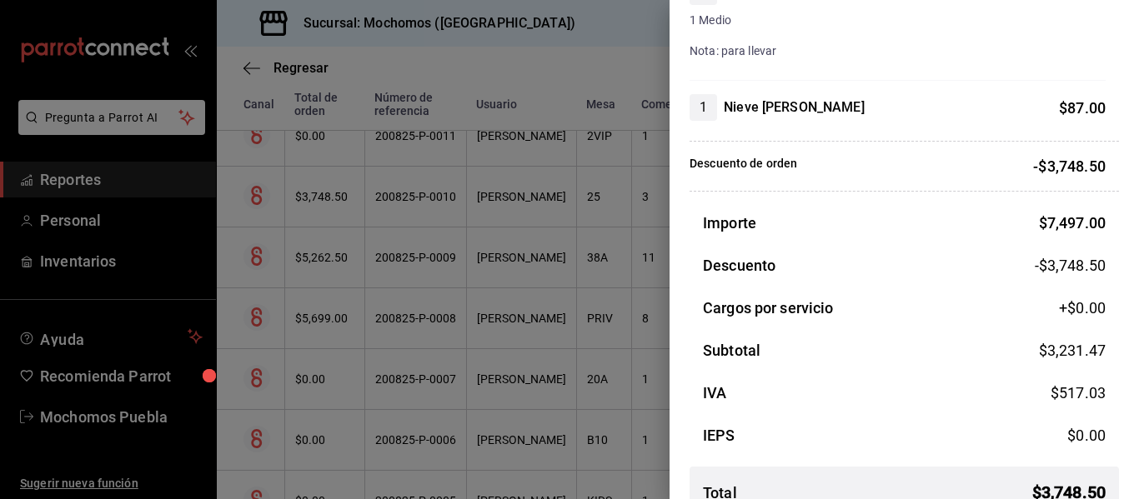
scroll to position [1408, 0]
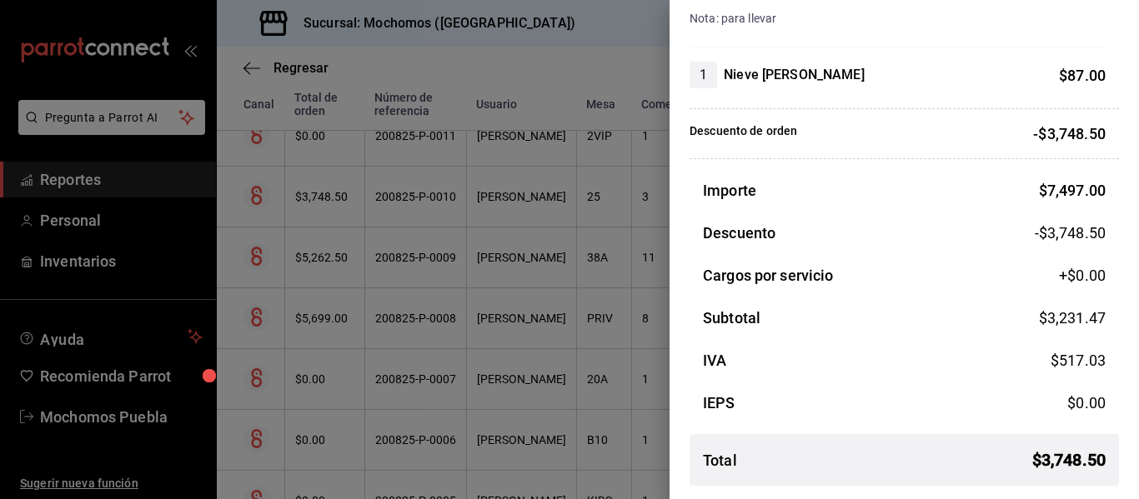
click at [491, 264] on div at bounding box center [569, 249] width 1139 height 499
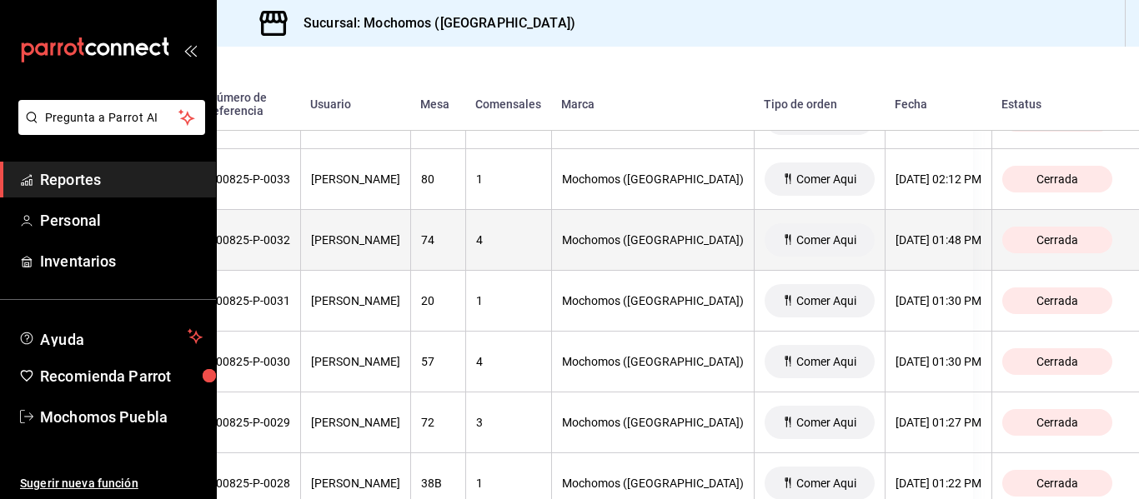
scroll to position [17515, 0]
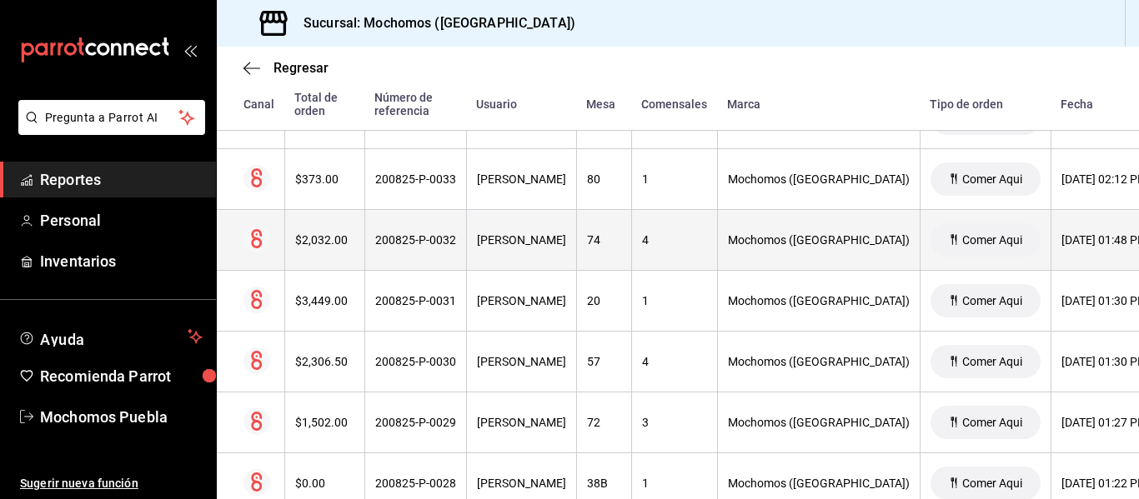
click at [319, 244] on div "$2,032.00" at bounding box center [324, 239] width 59 height 13
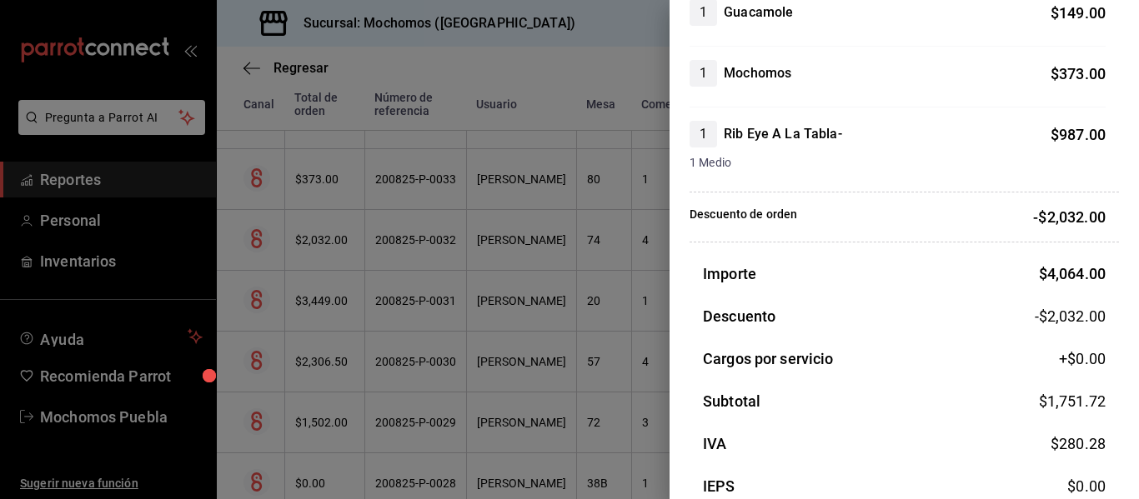
scroll to position [741, 0]
click at [489, 327] on div at bounding box center [569, 249] width 1139 height 499
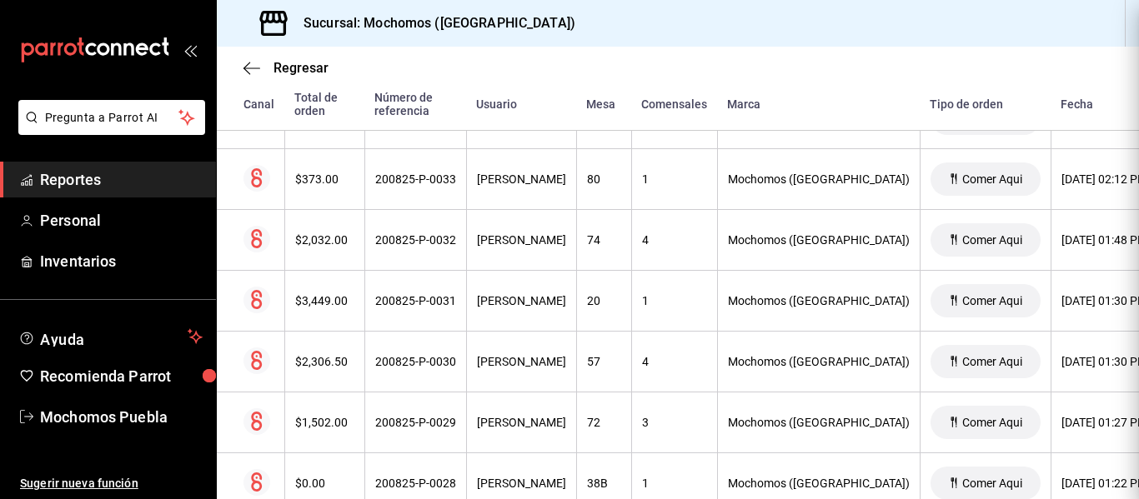
scroll to position [0, 0]
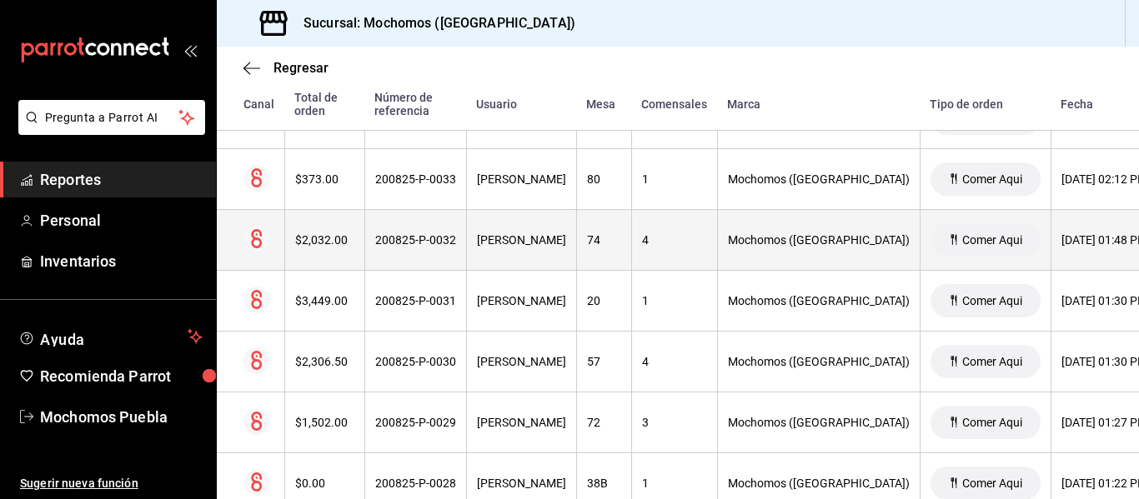
click at [328, 251] on th "$2,032.00" at bounding box center [324, 240] width 80 height 61
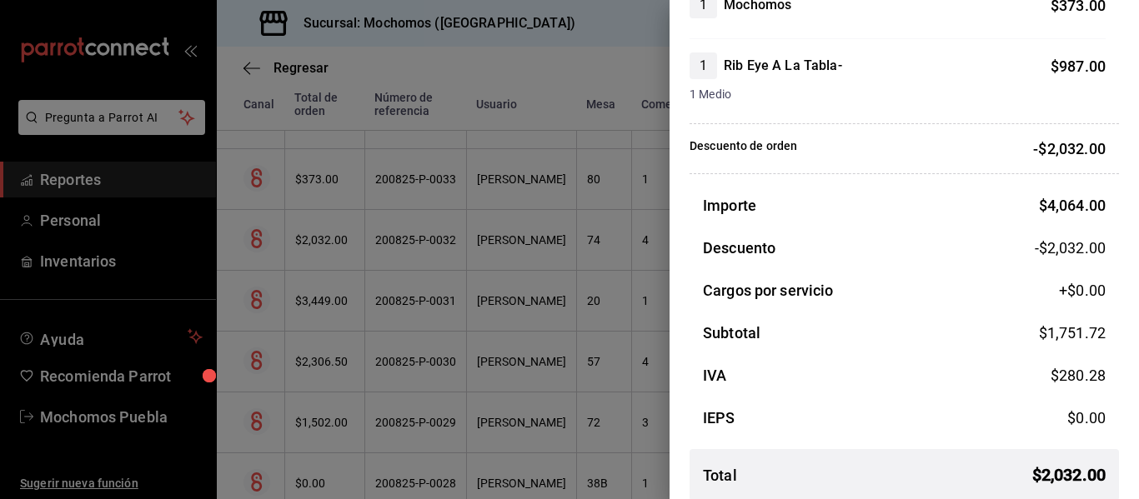
scroll to position [824, 0]
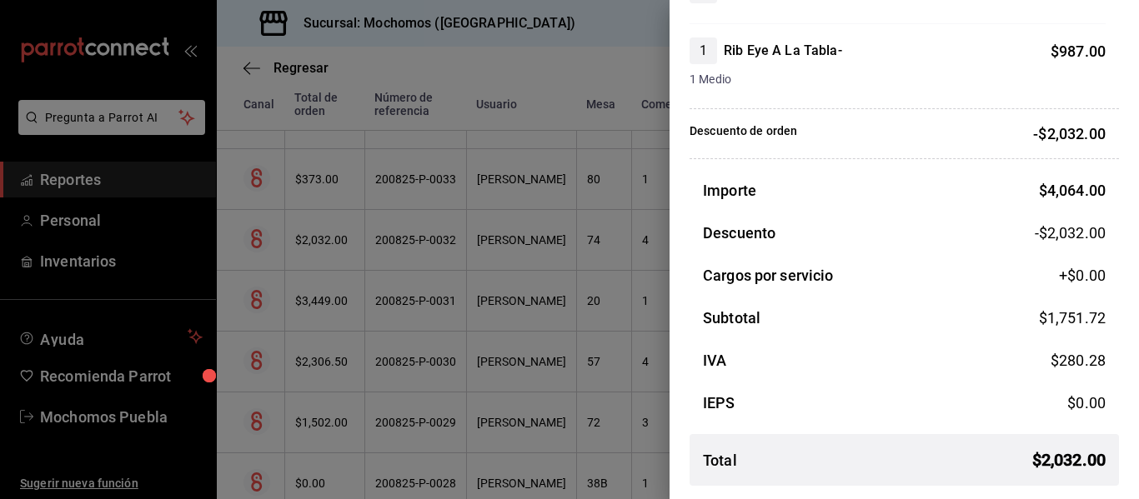
click at [433, 326] on div at bounding box center [569, 249] width 1139 height 499
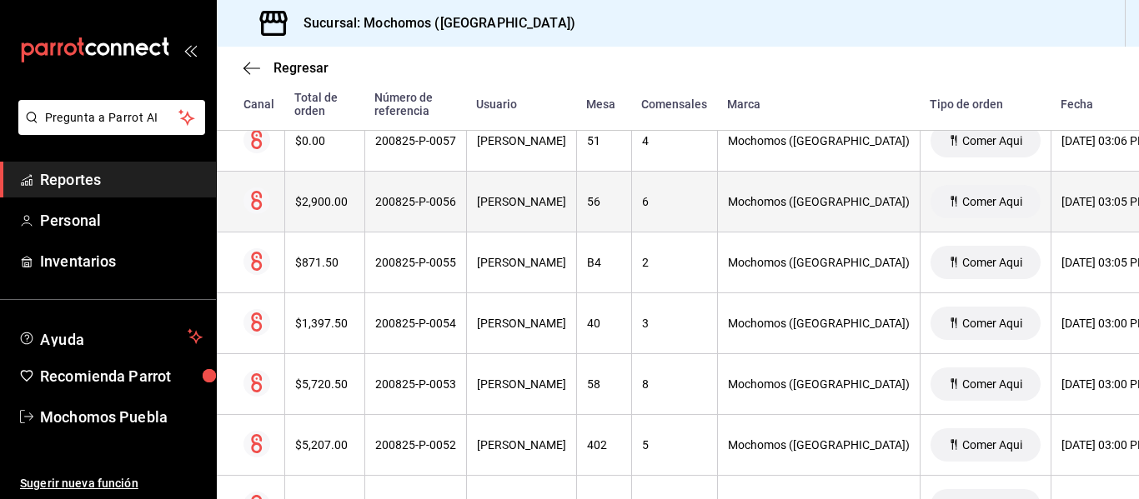
scroll to position [16096, 0]
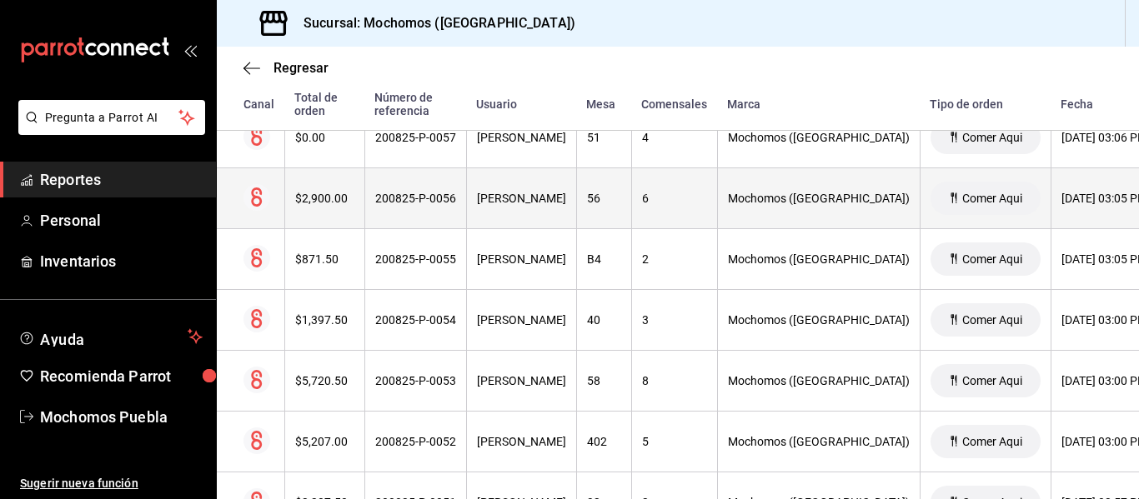
click at [313, 202] on div "$2,900.00" at bounding box center [324, 198] width 59 height 13
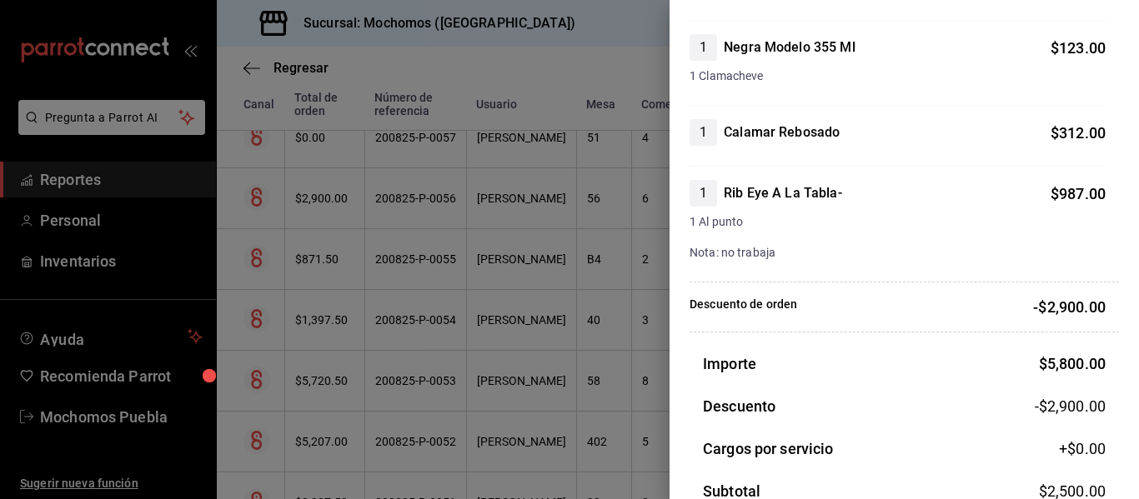
scroll to position [1171, 0]
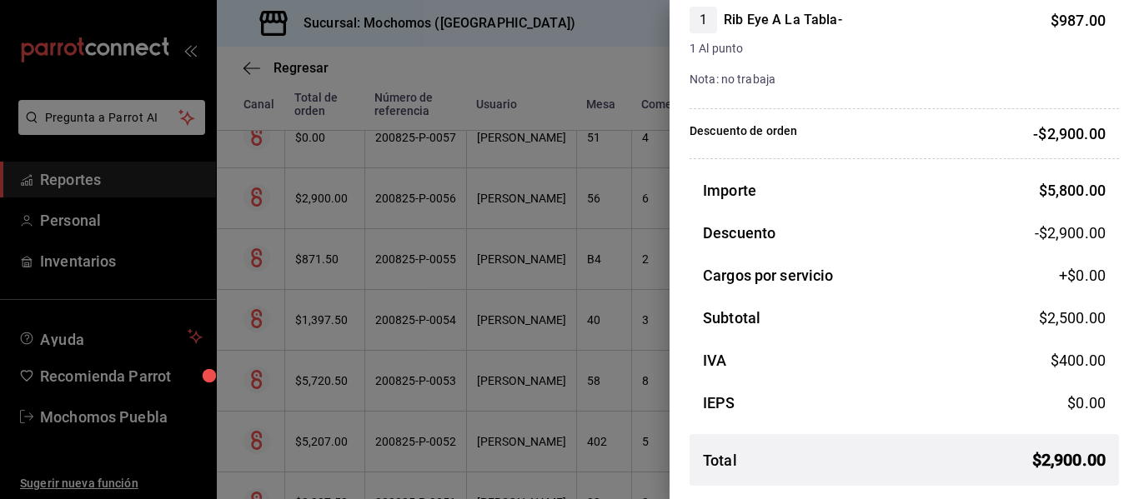
click at [544, 298] on div at bounding box center [569, 249] width 1139 height 499
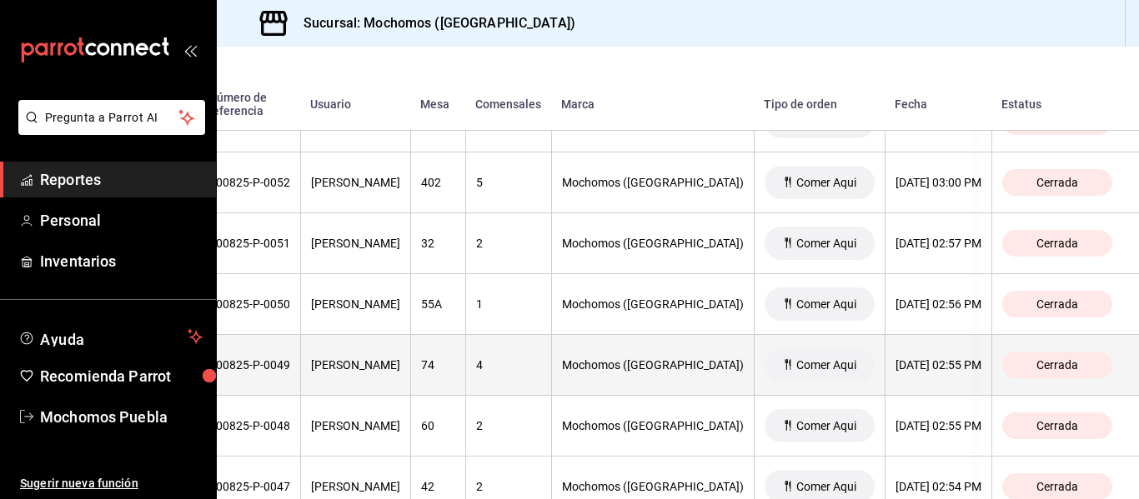
scroll to position [16356, 0]
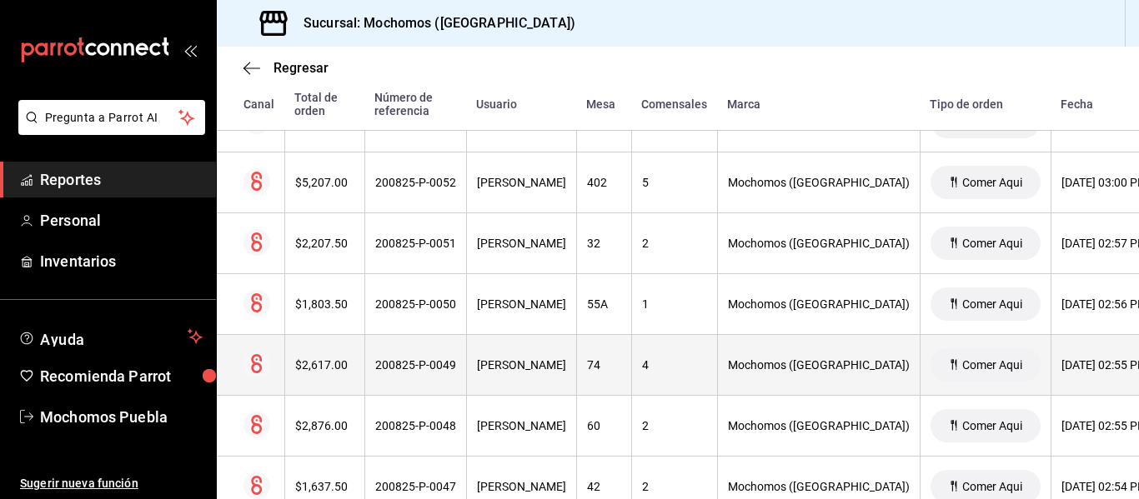
click at [351, 370] on div "$2,617.00" at bounding box center [324, 365] width 59 height 13
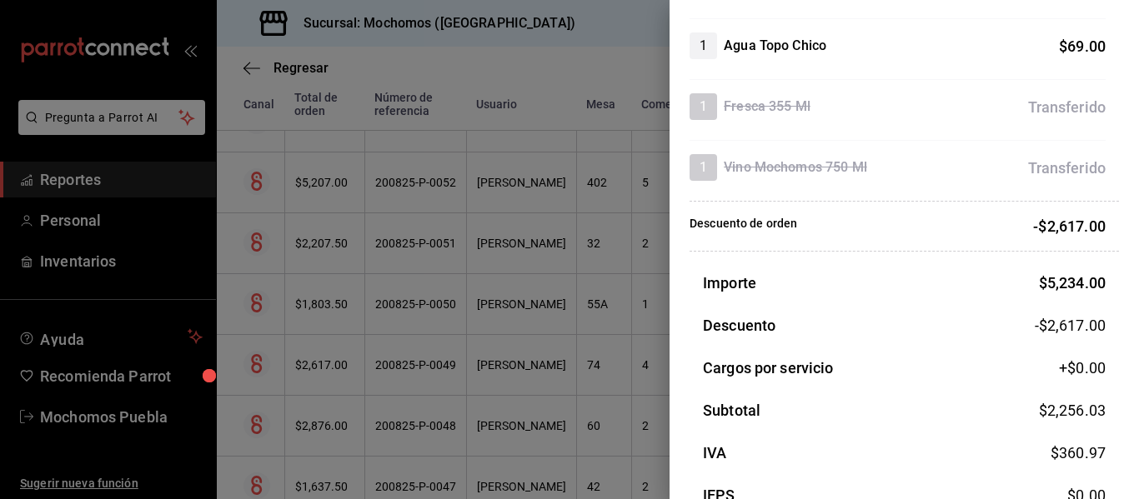
scroll to position [1883, 0]
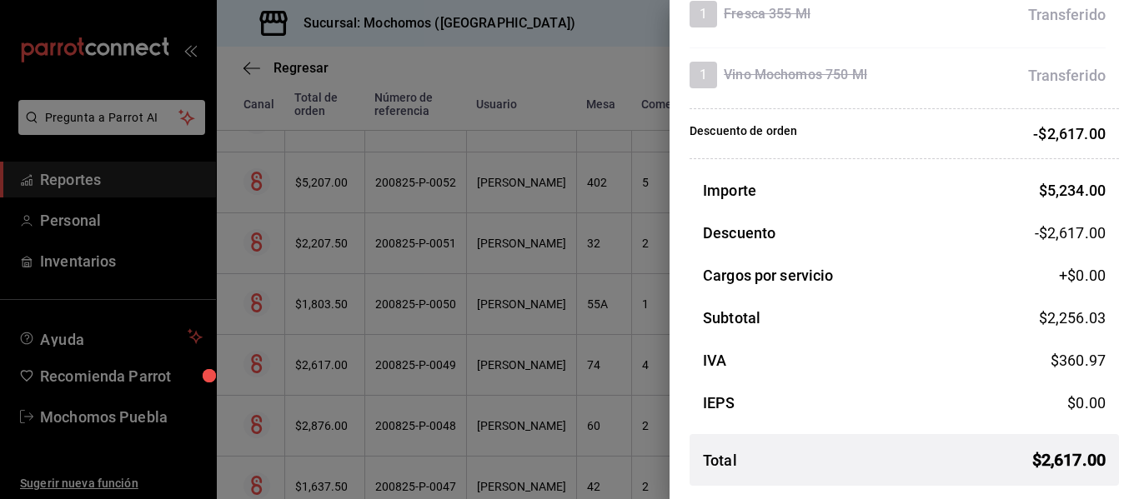
click at [572, 327] on div at bounding box center [569, 249] width 1139 height 499
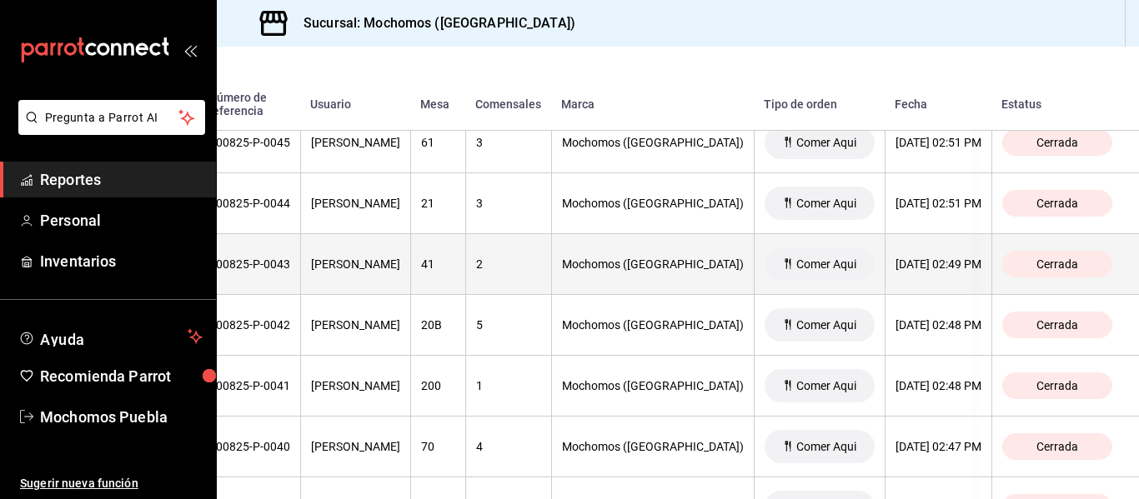
scroll to position [16822, 0]
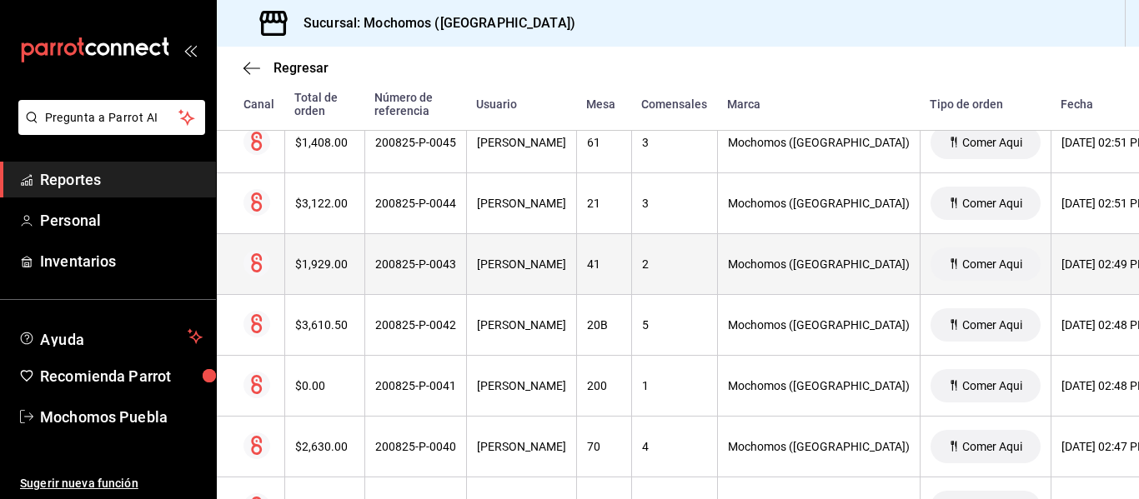
click at [308, 248] on th "$1,929.00" at bounding box center [324, 264] width 80 height 61
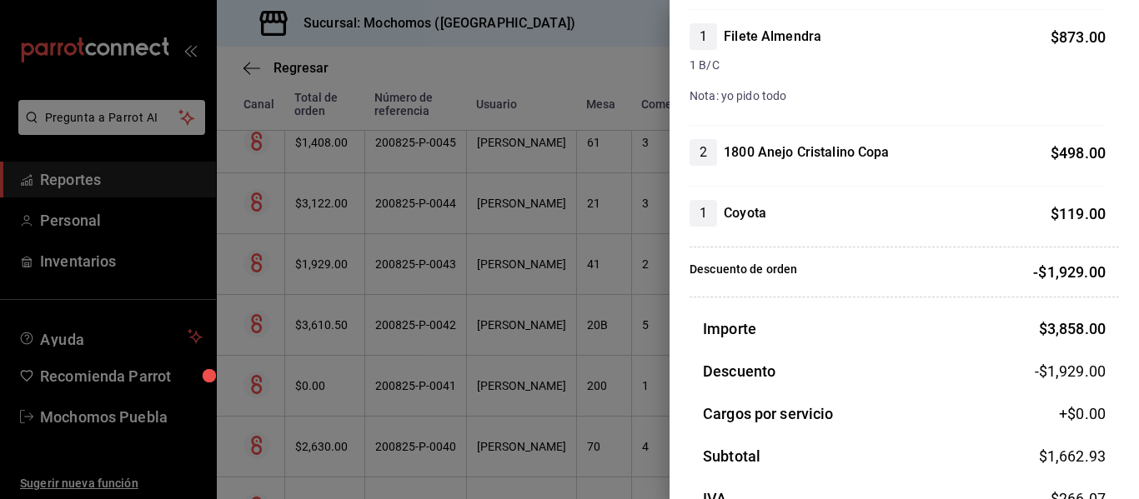
scroll to position [891, 0]
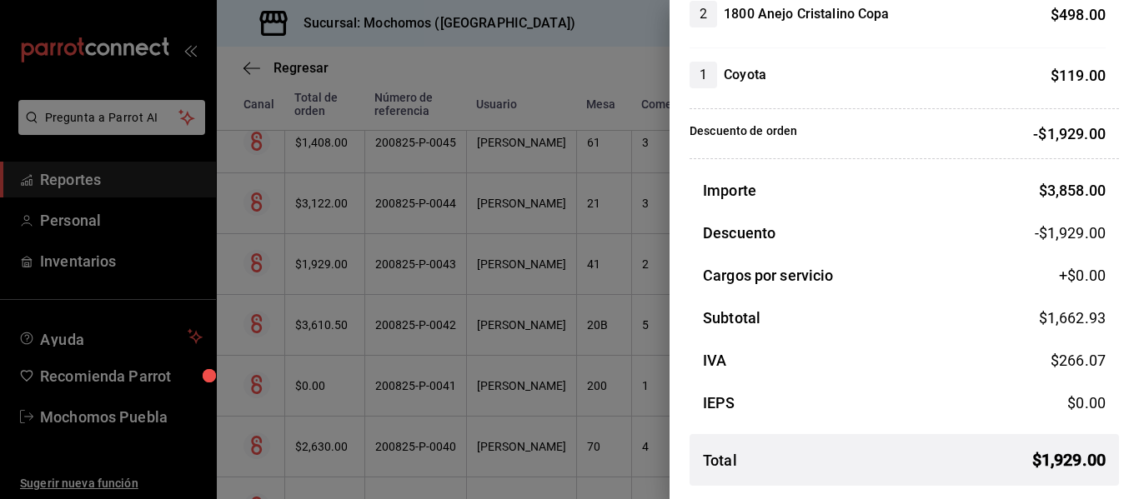
click at [433, 253] on div at bounding box center [569, 249] width 1139 height 499
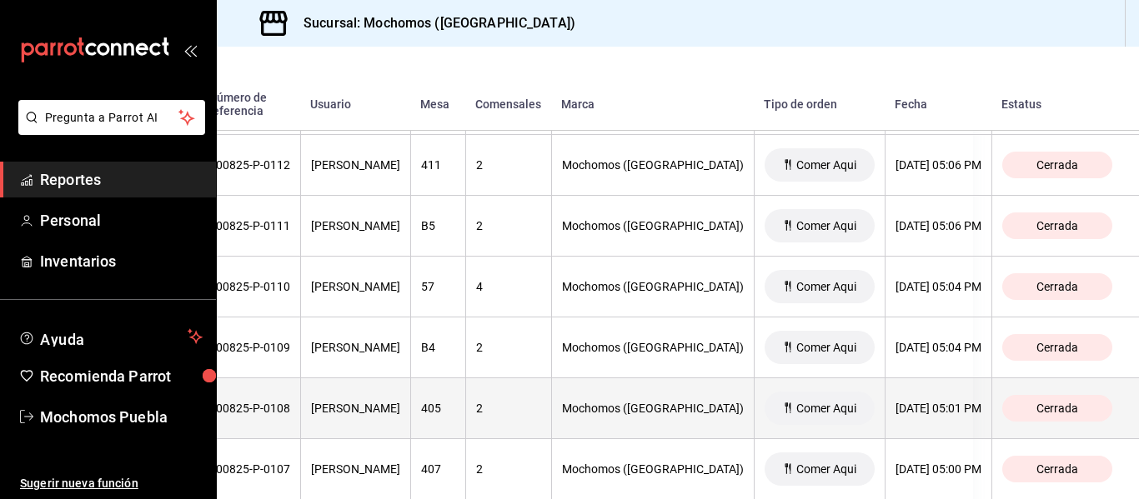
scroll to position [12721, 0]
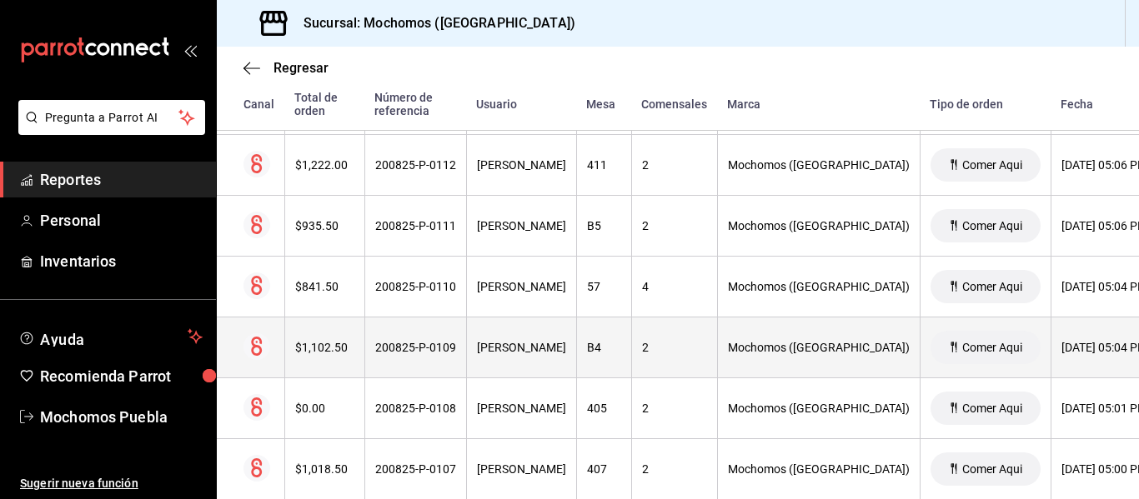
click at [322, 351] on div "$1,102.50" at bounding box center [324, 347] width 59 height 13
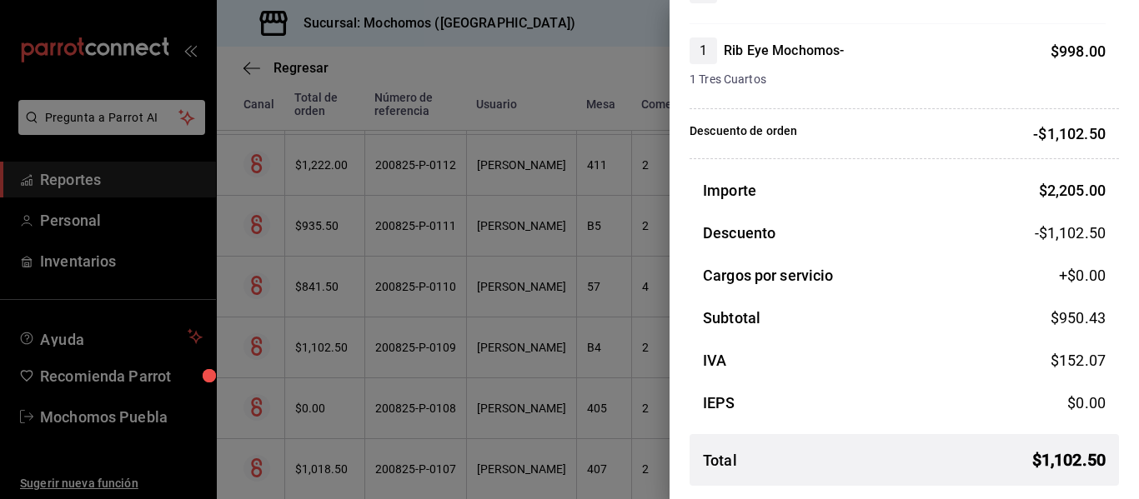
scroll to position [0, 0]
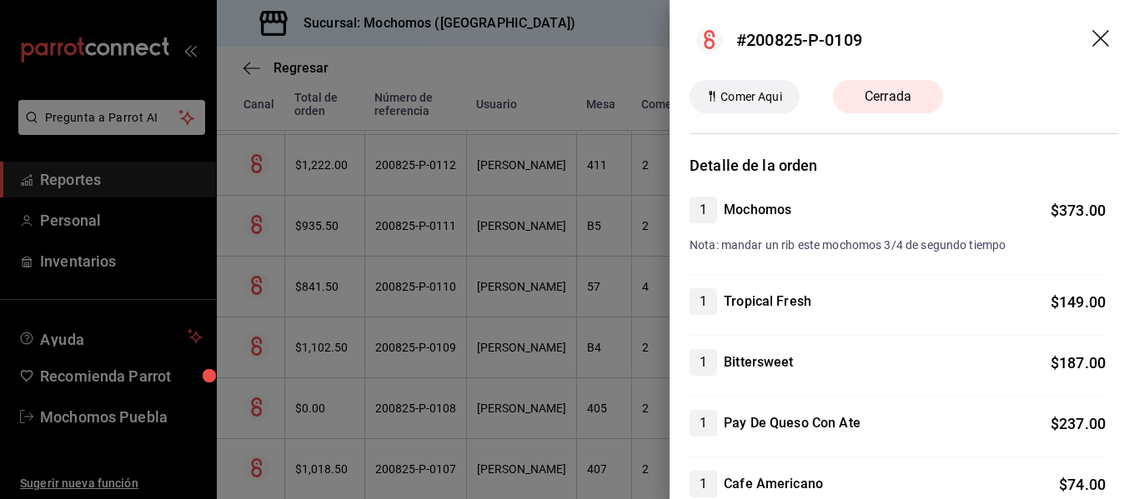
click at [594, 281] on div at bounding box center [569, 249] width 1139 height 499
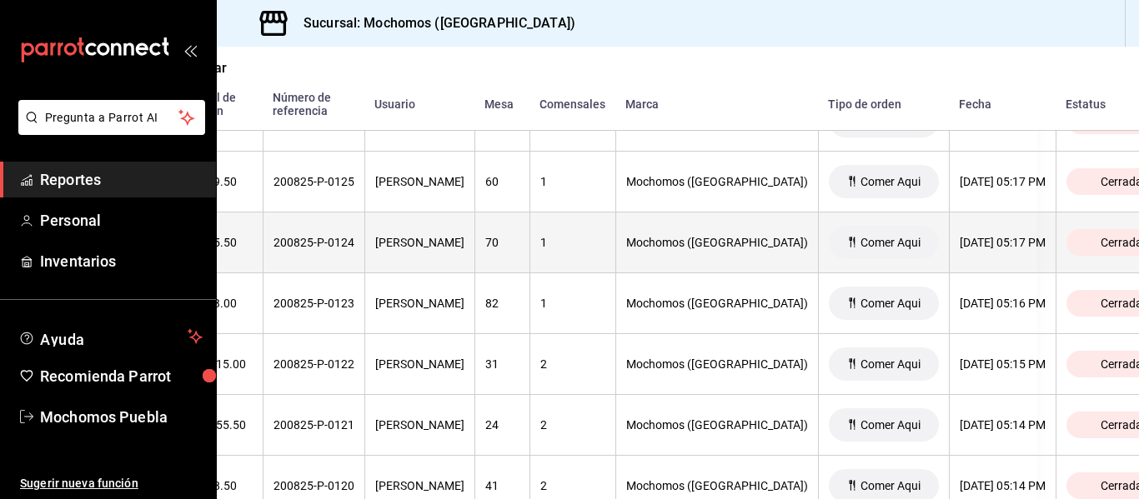
scroll to position [11913, 0]
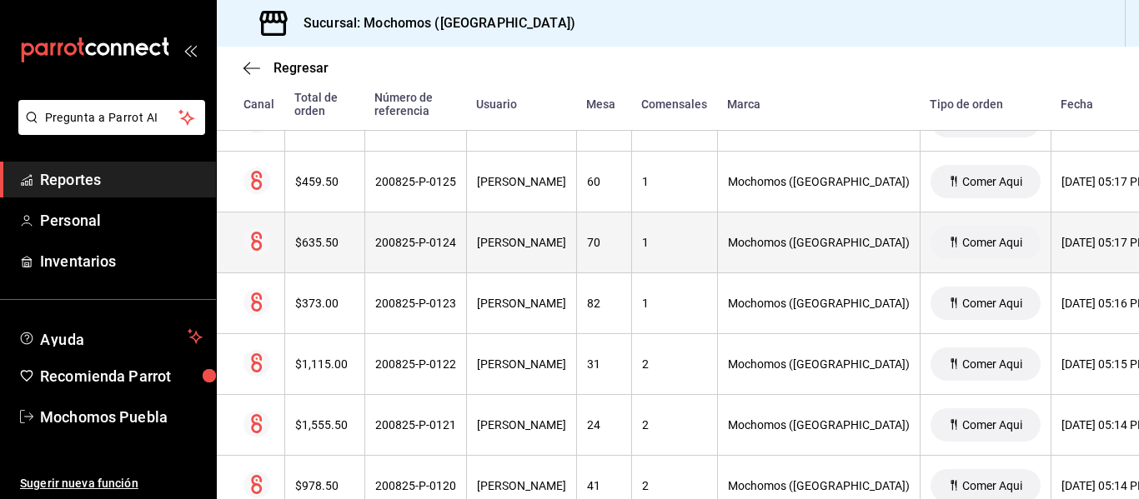
click at [312, 241] on div "$635.50" at bounding box center [324, 242] width 59 height 13
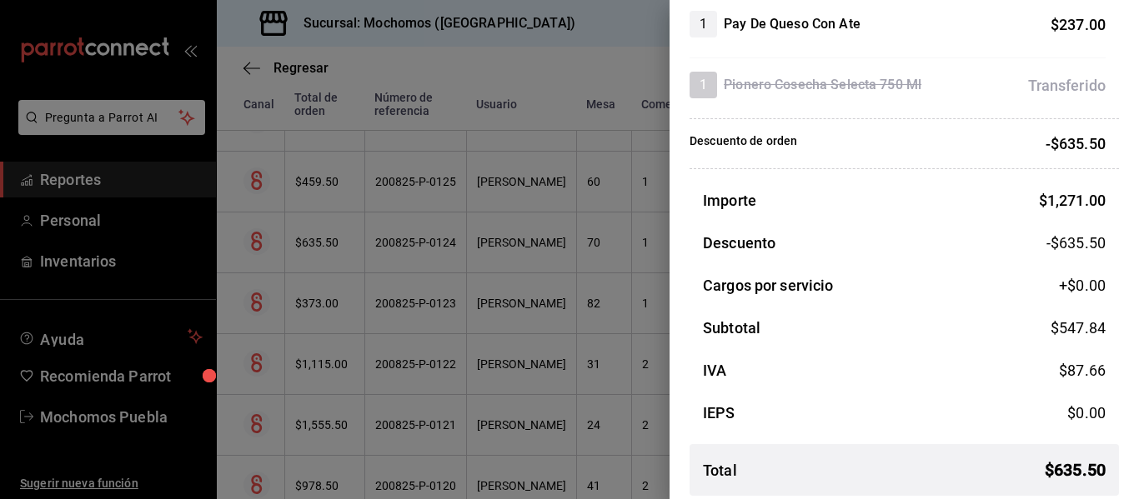
scroll to position [494, 0]
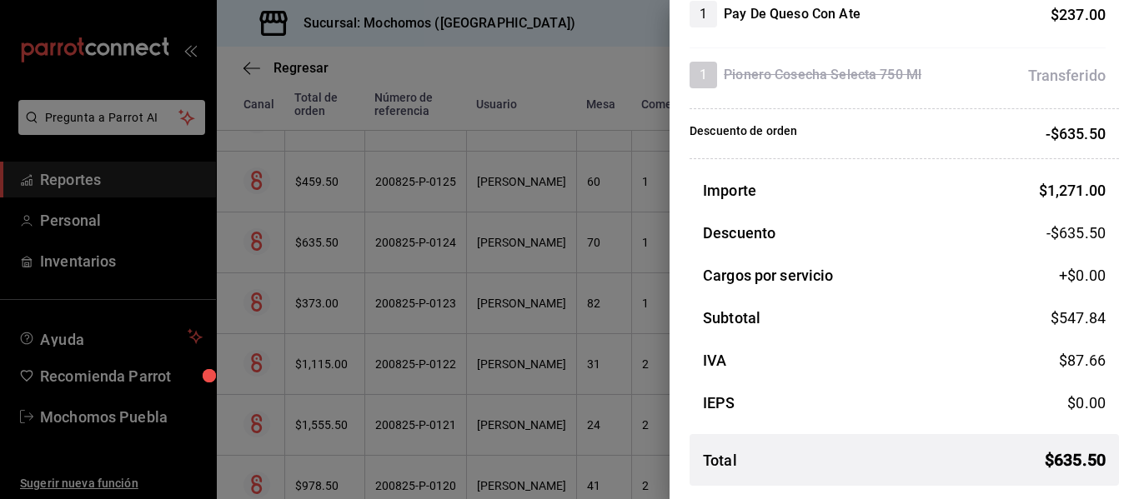
click at [604, 213] on div at bounding box center [569, 249] width 1139 height 499
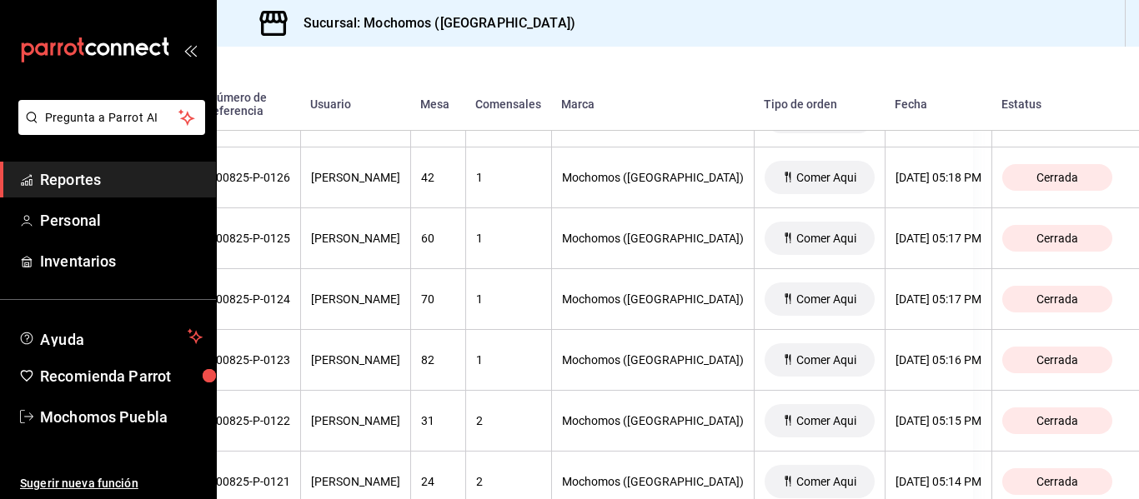
scroll to position [11857, 0]
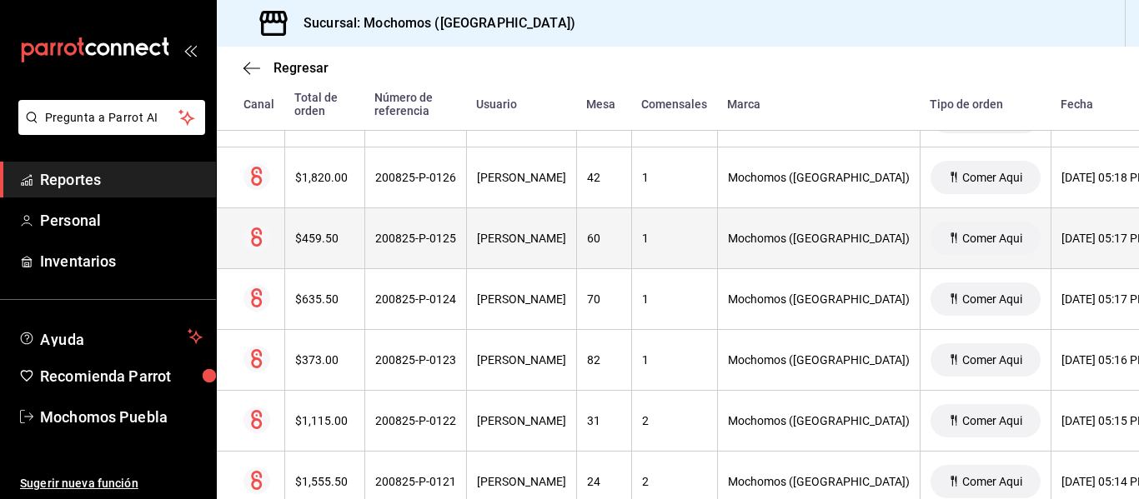
click at [317, 240] on div "$459.50" at bounding box center [324, 238] width 59 height 13
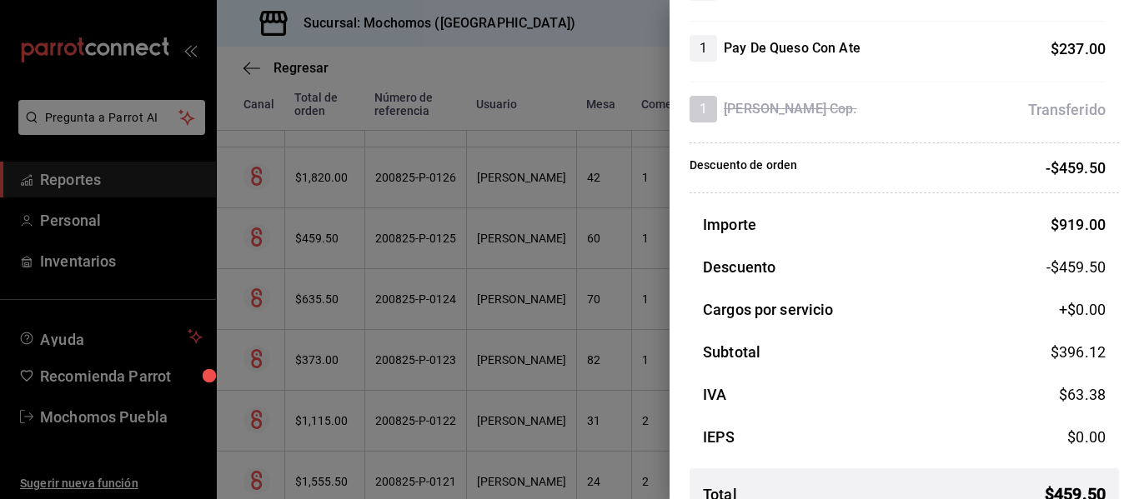
scroll to position [531, 0]
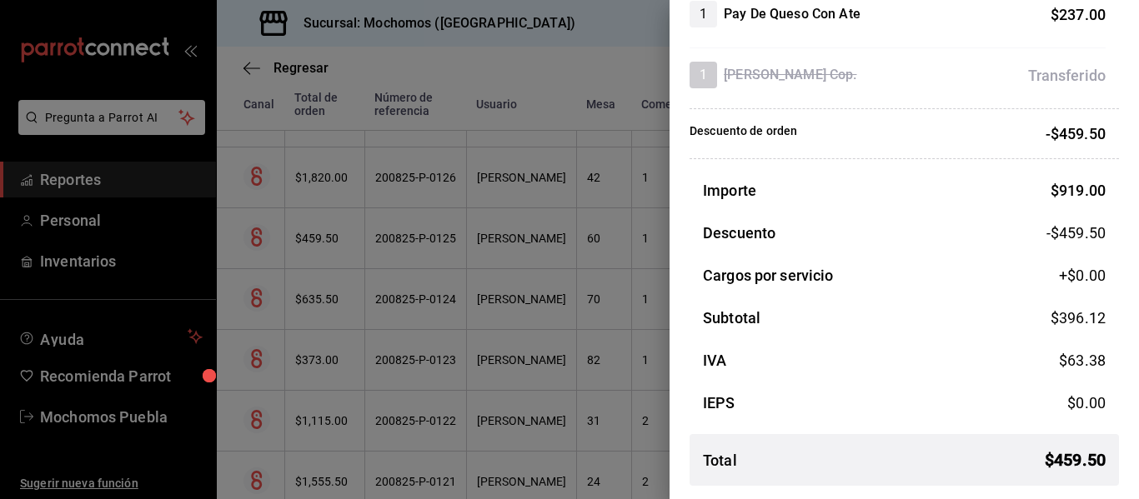
click at [524, 266] on div at bounding box center [569, 249] width 1139 height 499
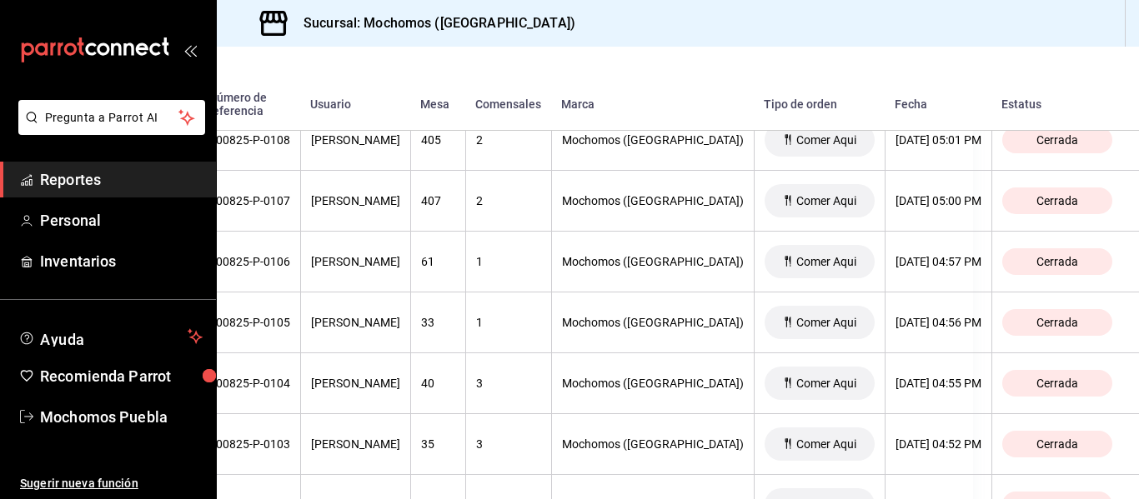
scroll to position [12990, 0]
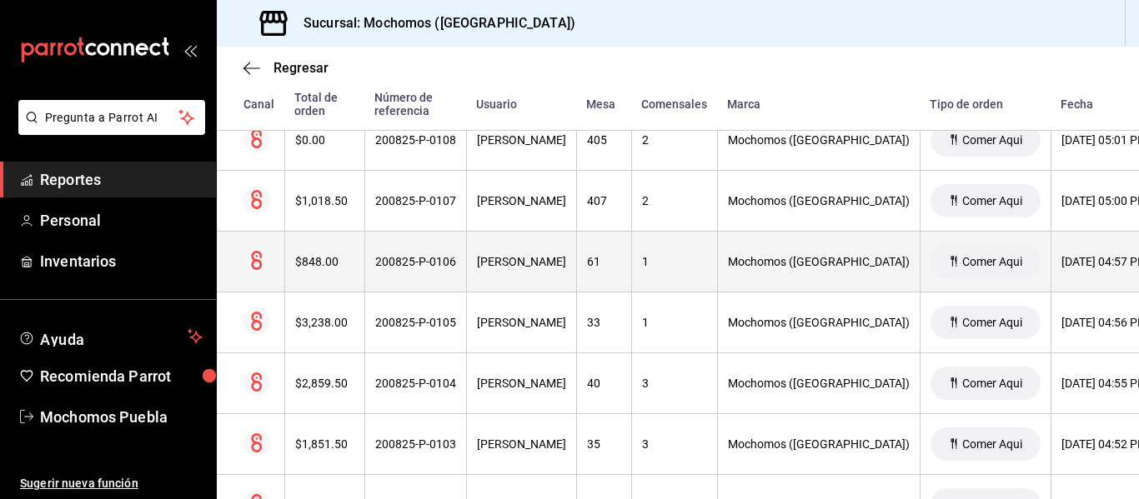
click at [340, 264] on div "$848.00" at bounding box center [324, 261] width 59 height 13
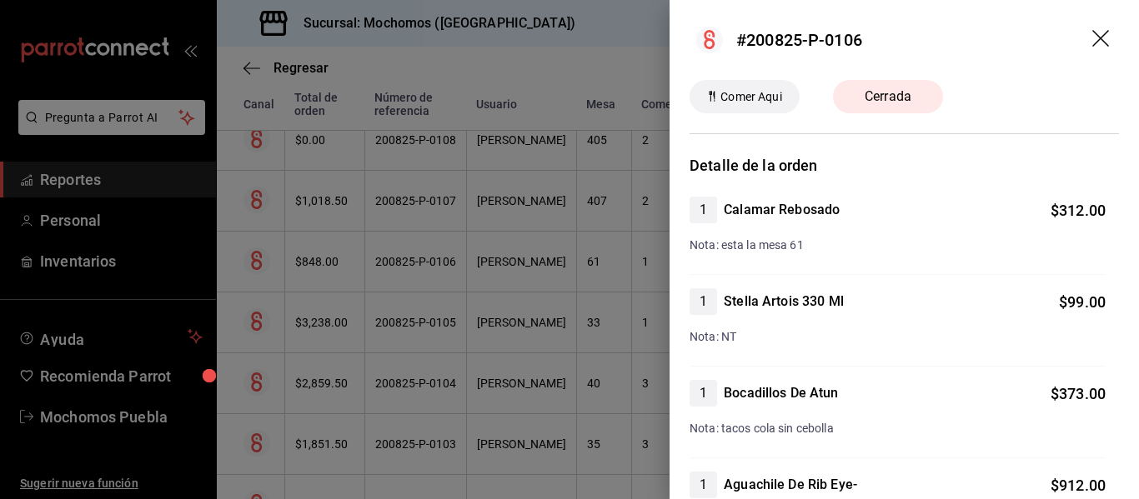
scroll to position [532, 0]
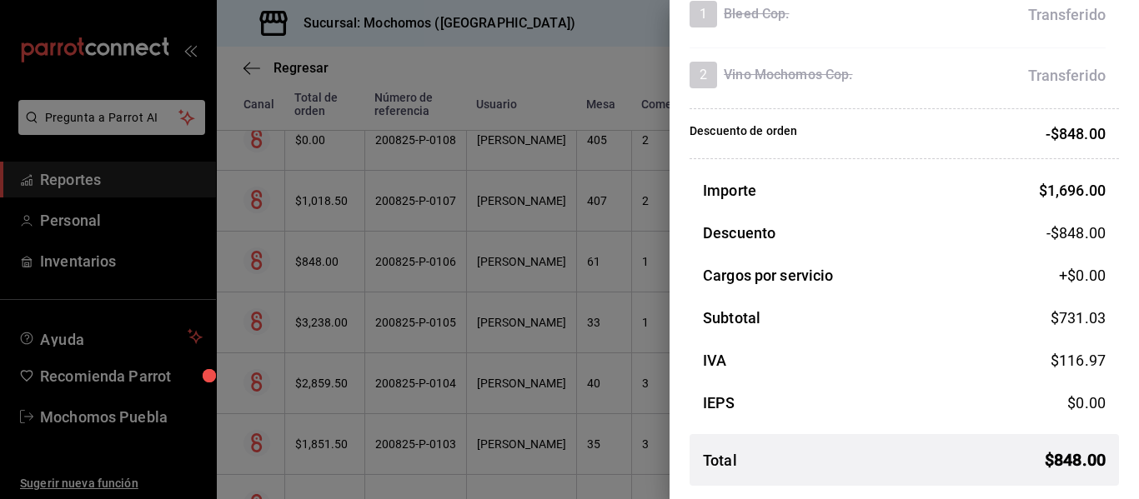
click at [469, 271] on div at bounding box center [569, 249] width 1139 height 499
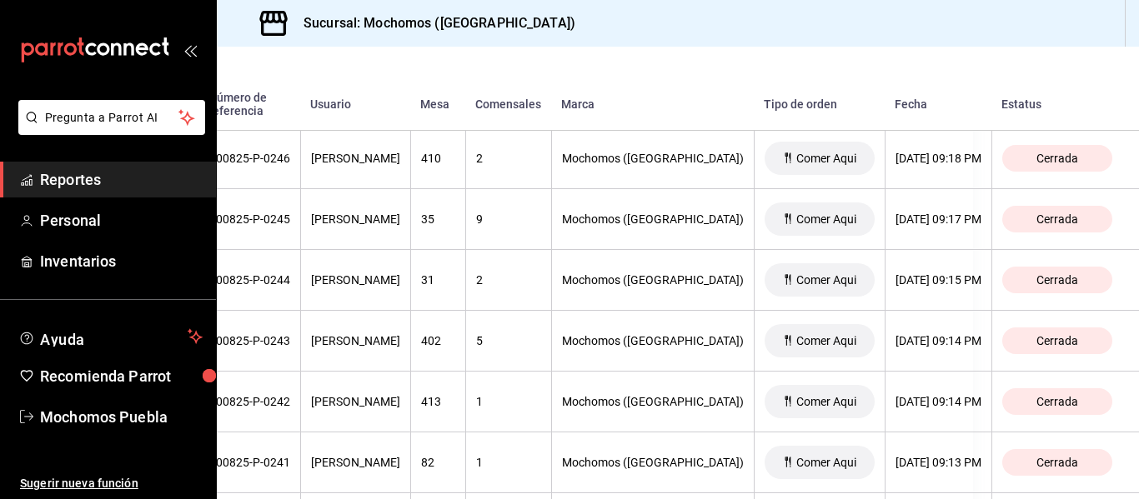
scroll to position [4572, 0]
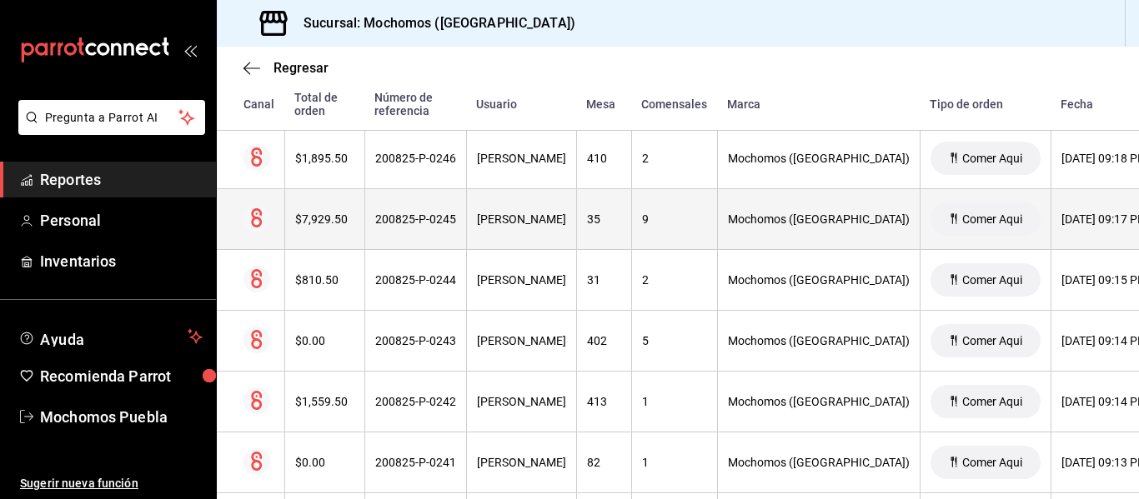
click at [291, 224] on th "$7,929.50" at bounding box center [324, 219] width 80 height 61
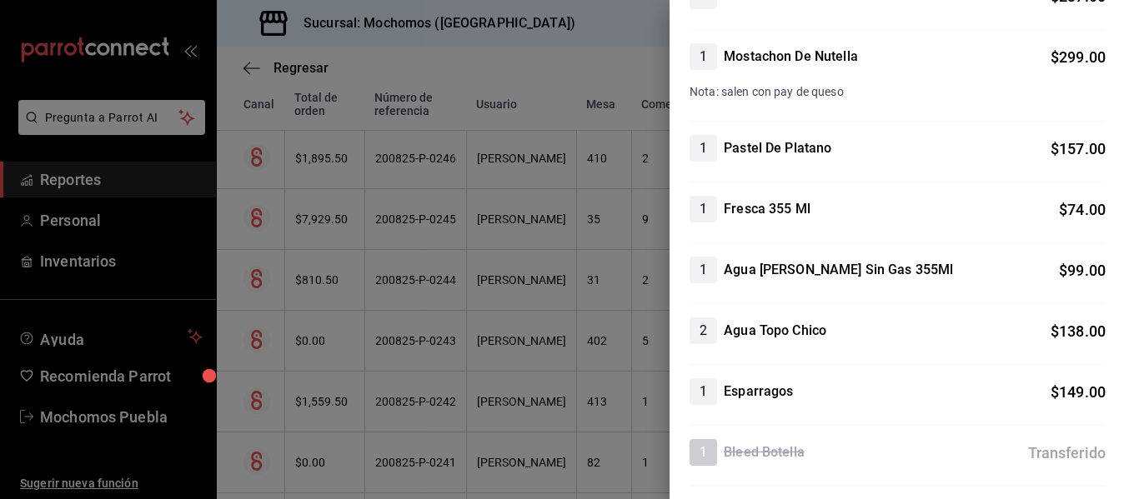
scroll to position [2585, 0]
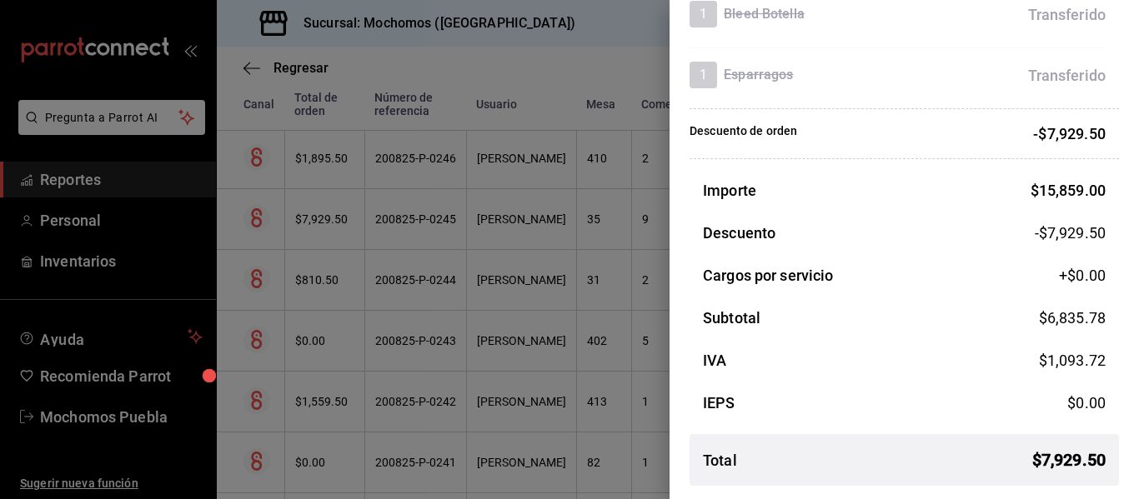
click at [635, 272] on div at bounding box center [569, 249] width 1139 height 499
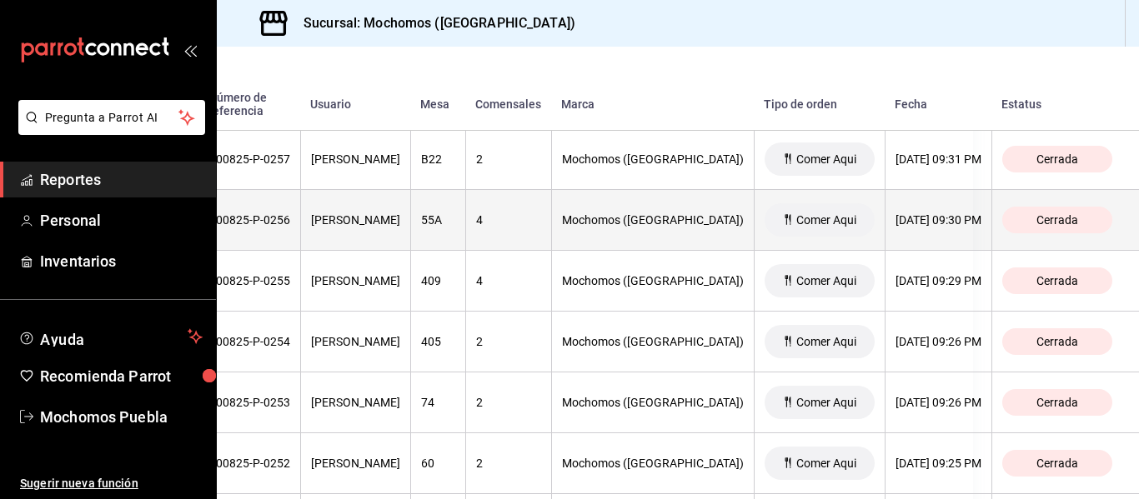
scroll to position [3902, 0]
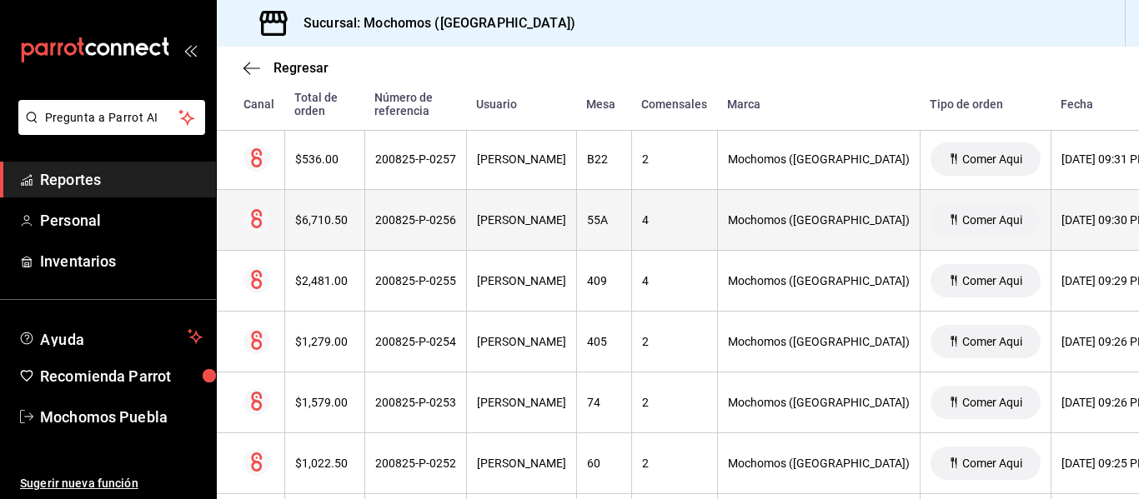
click at [282, 212] on th at bounding box center [251, 220] width 68 height 61
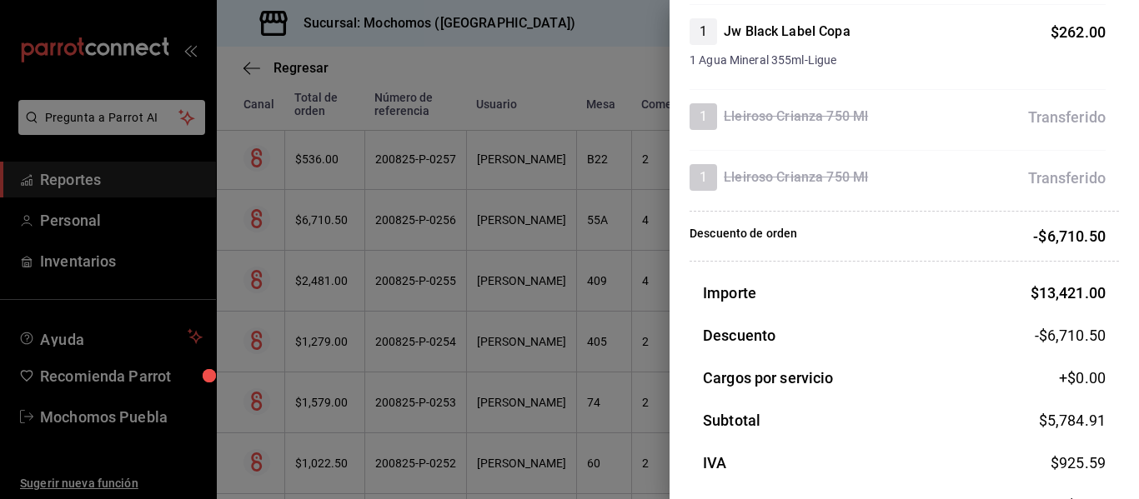
scroll to position [2980, 0]
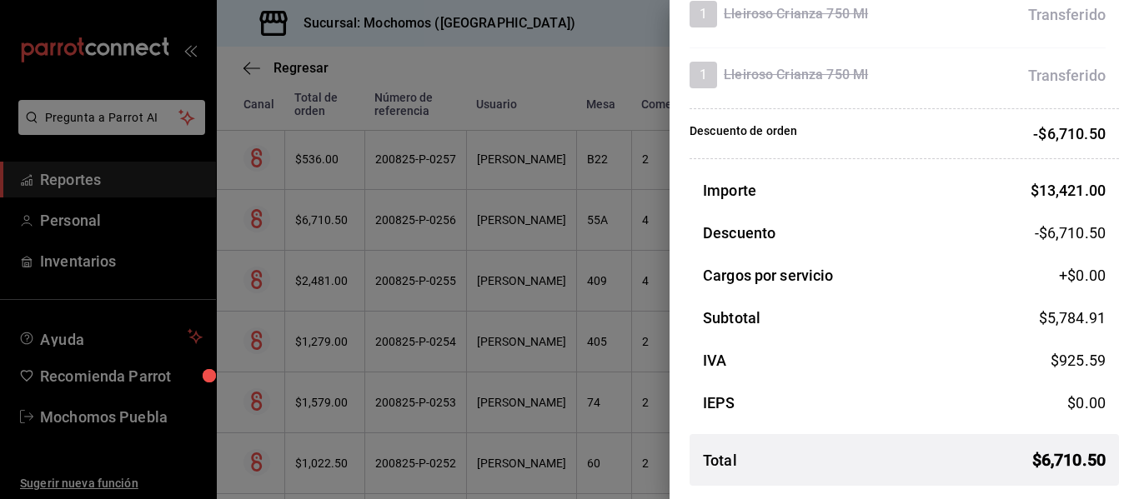
click at [540, 240] on div at bounding box center [569, 249] width 1139 height 499
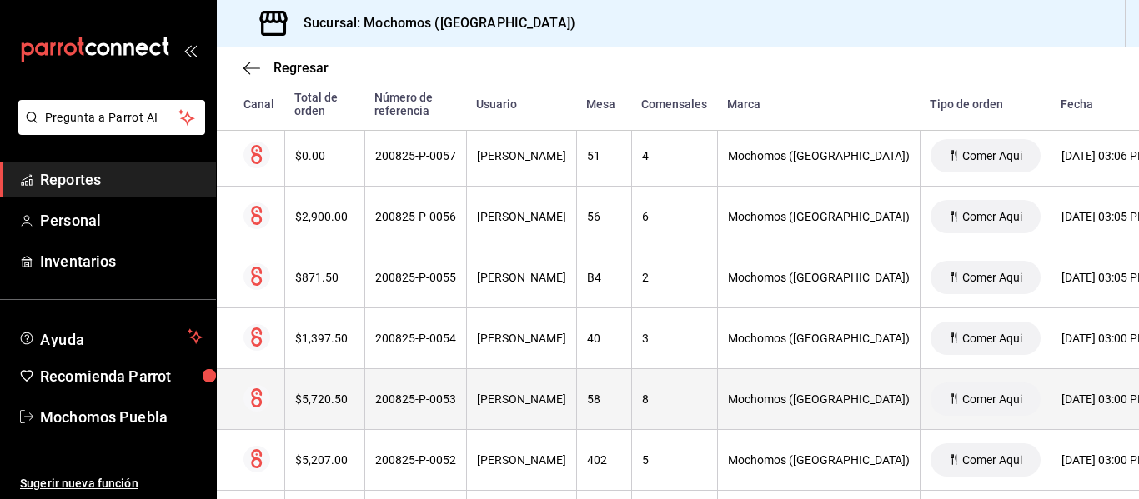
scroll to position [16072, 0]
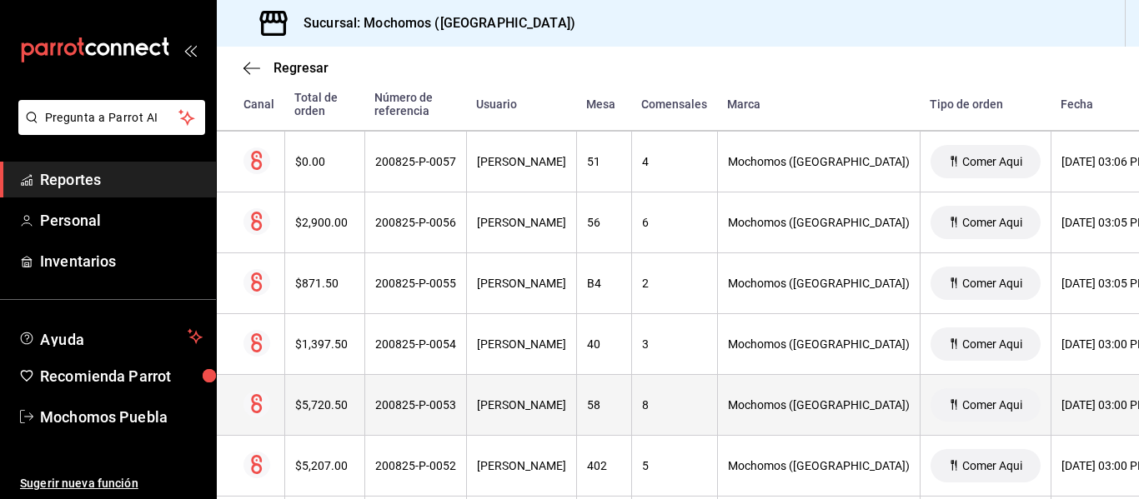
click at [310, 400] on div "$5,720.50" at bounding box center [324, 405] width 59 height 13
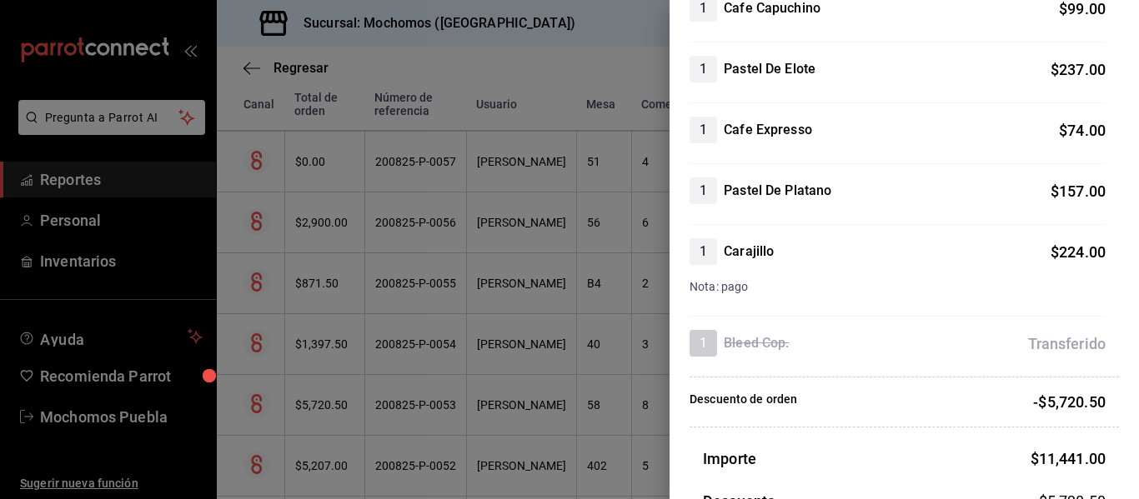
scroll to position [2400, 0]
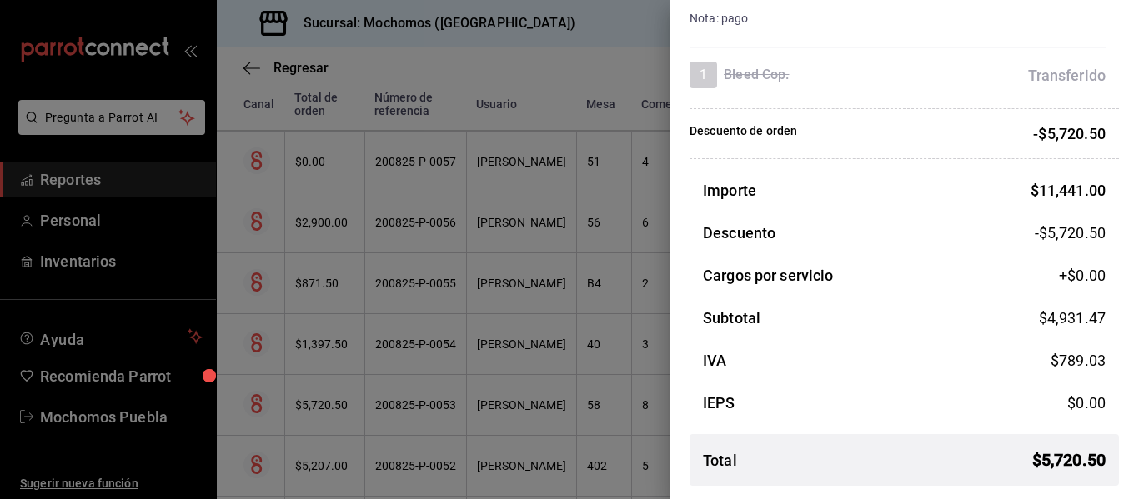
click at [589, 297] on div at bounding box center [569, 249] width 1139 height 499
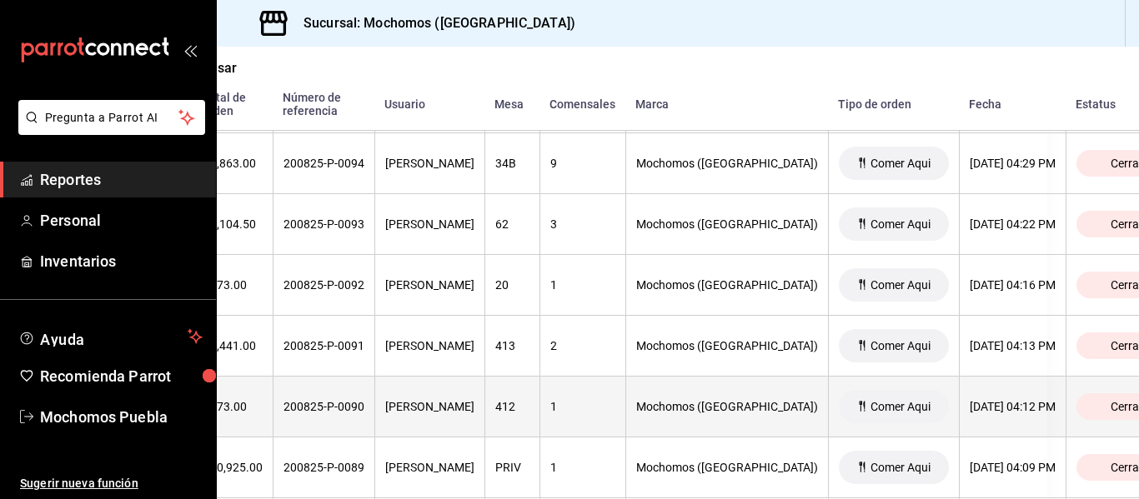
scroll to position [13819, 0]
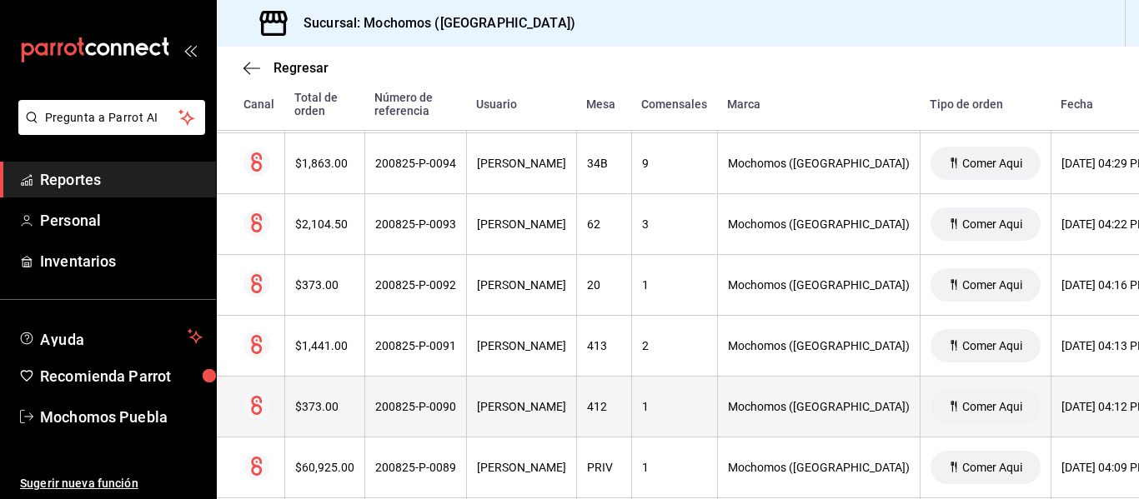
click at [344, 408] on div "$373.00" at bounding box center [324, 406] width 59 height 13
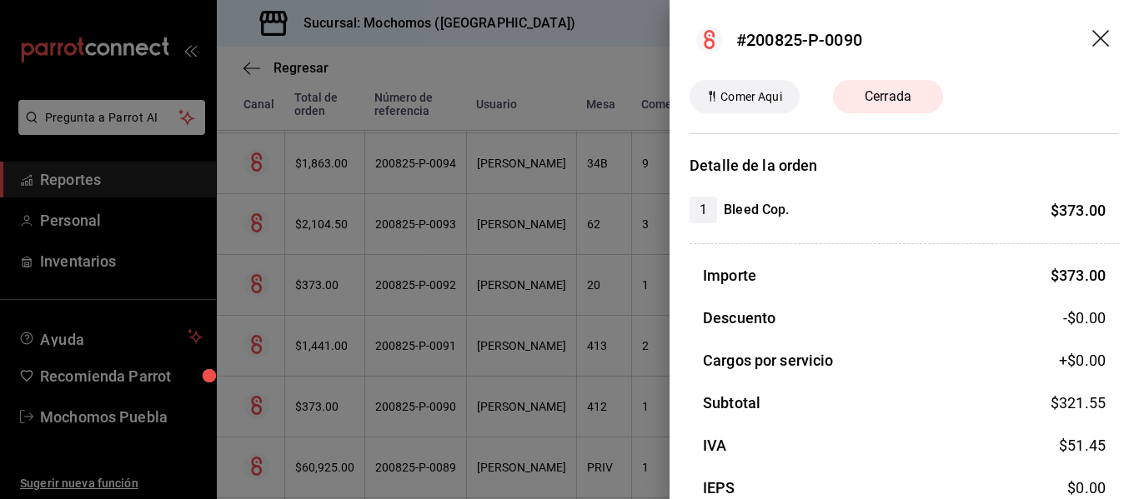
scroll to position [85, 0]
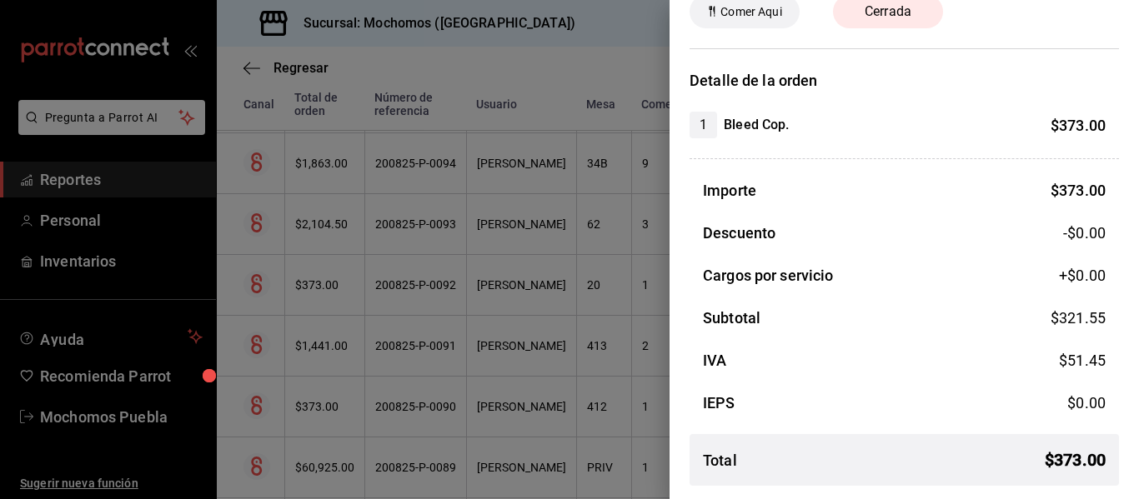
click at [559, 333] on div at bounding box center [569, 249] width 1139 height 499
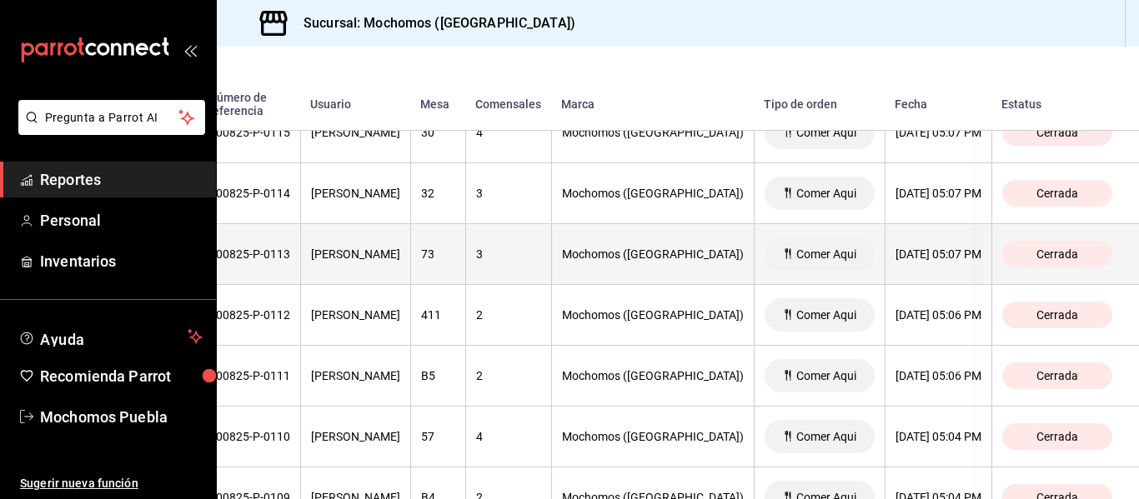
scroll to position [12571, 0]
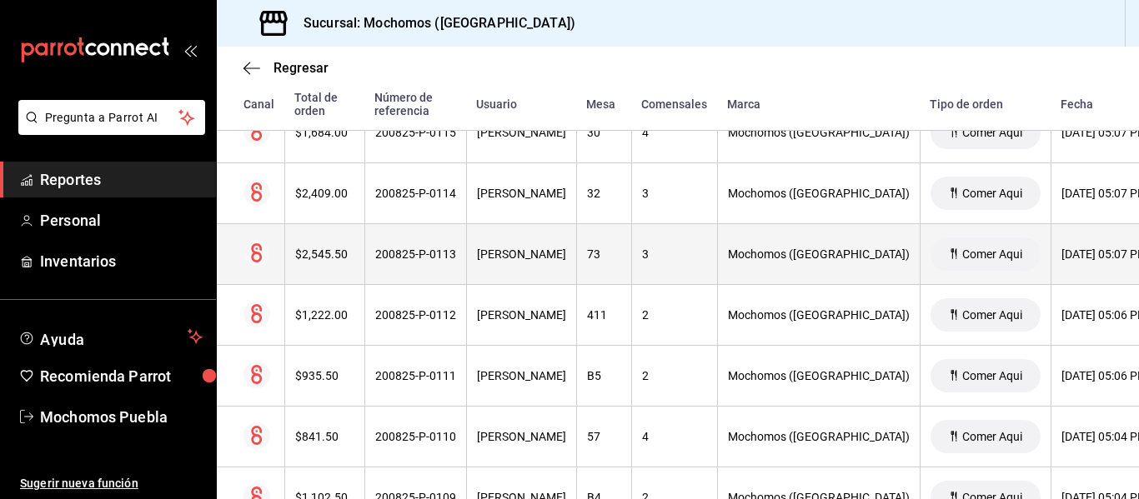
click at [306, 256] on div "$2,545.50" at bounding box center [324, 254] width 59 height 13
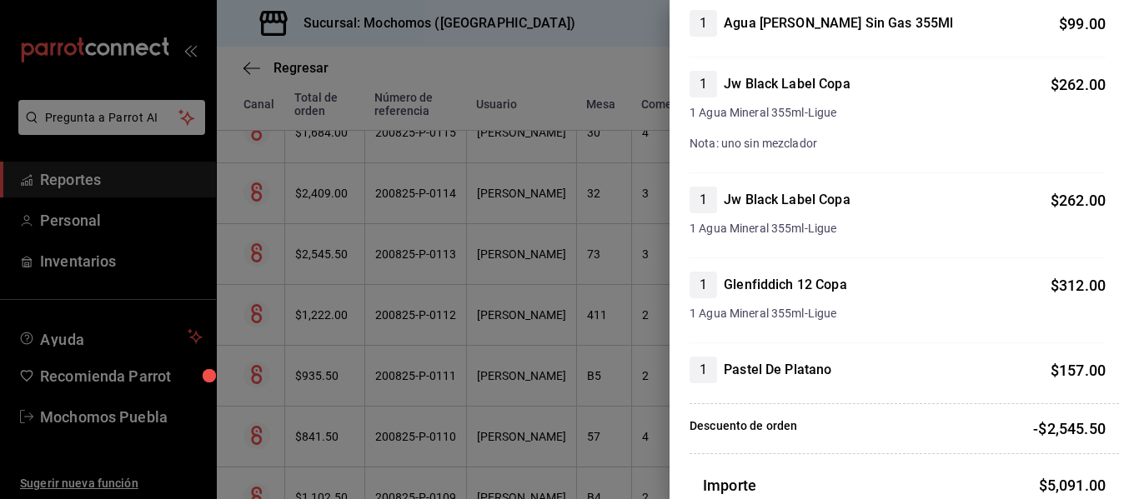
scroll to position [987, 0]
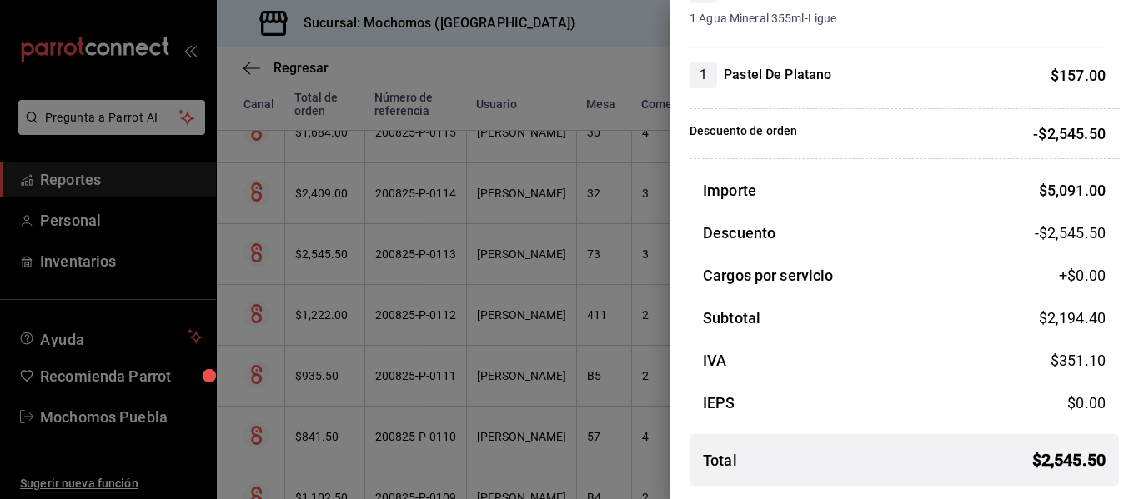
click at [559, 337] on div at bounding box center [569, 249] width 1139 height 499
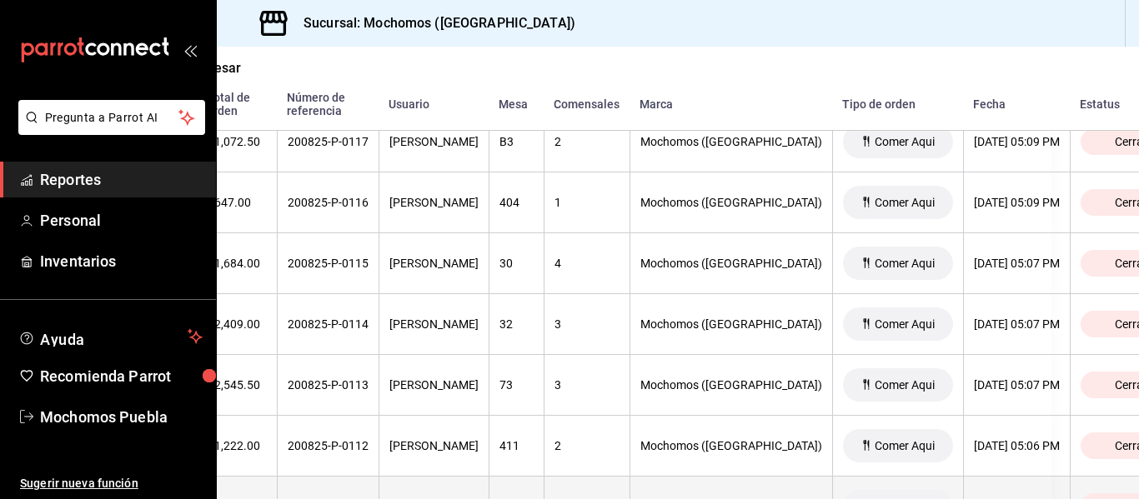
scroll to position [12440, 0]
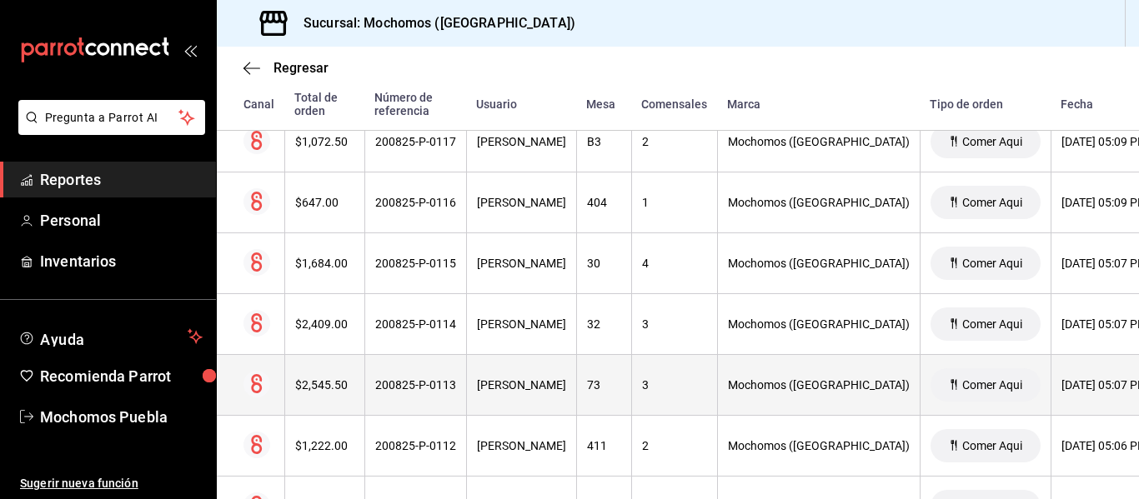
click at [333, 399] on th "$2,545.50" at bounding box center [324, 385] width 80 height 61
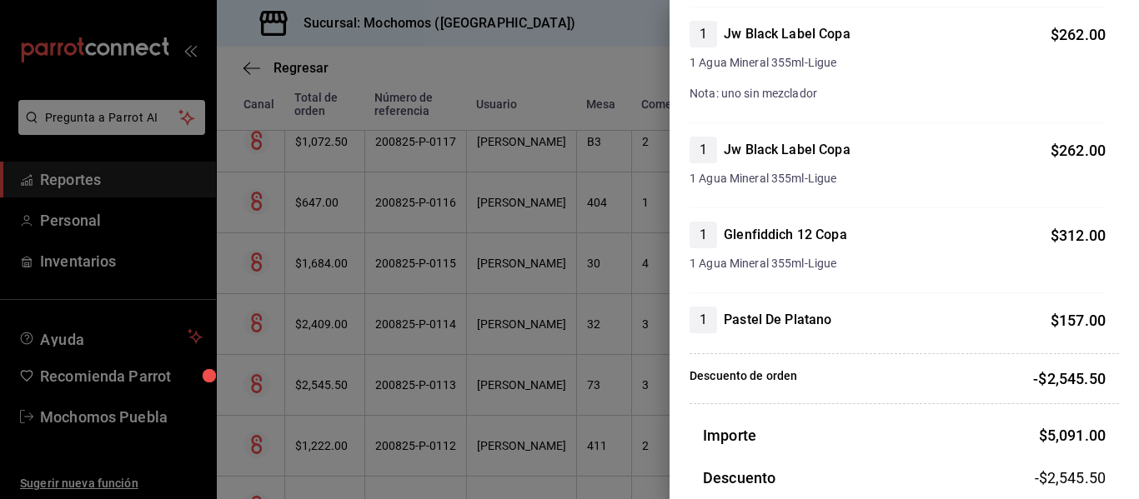
scroll to position [987, 0]
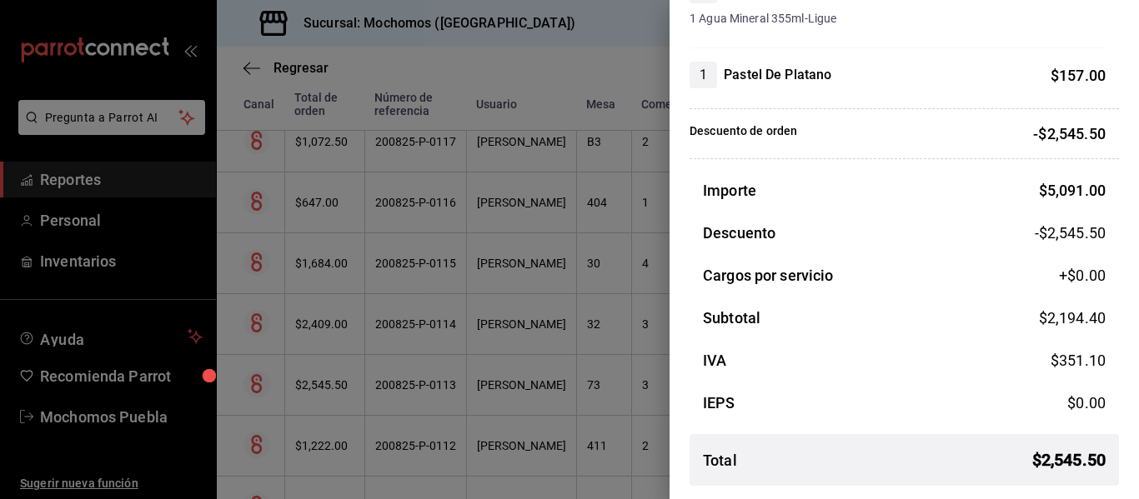
click at [448, 358] on div at bounding box center [569, 249] width 1139 height 499
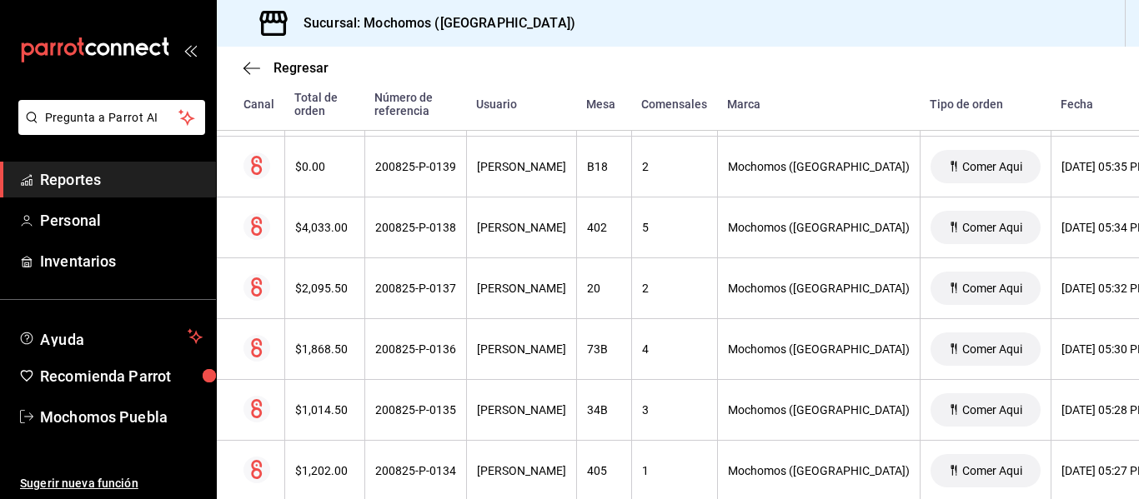
scroll to position [11074, 0]
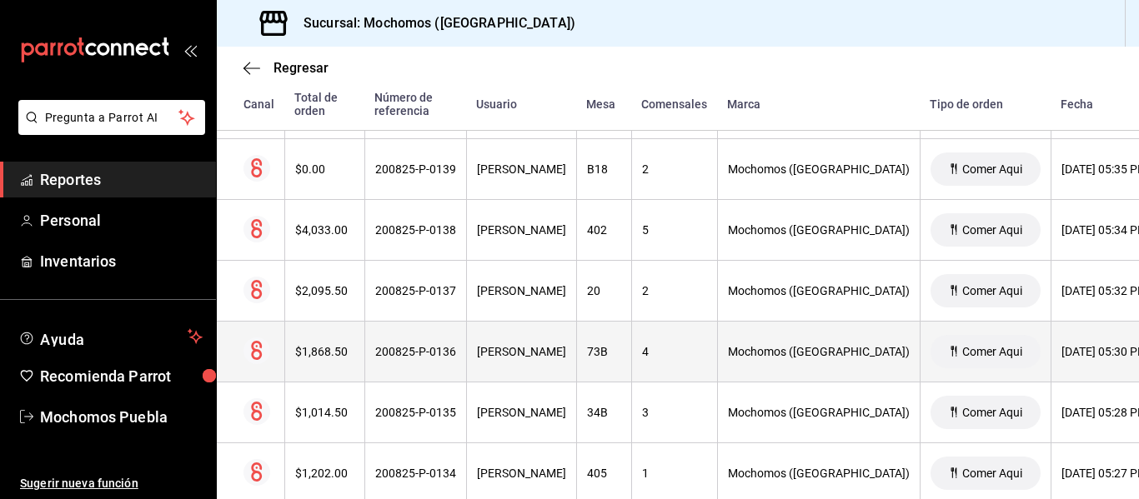
click at [318, 364] on th "$1,868.50" at bounding box center [324, 352] width 80 height 61
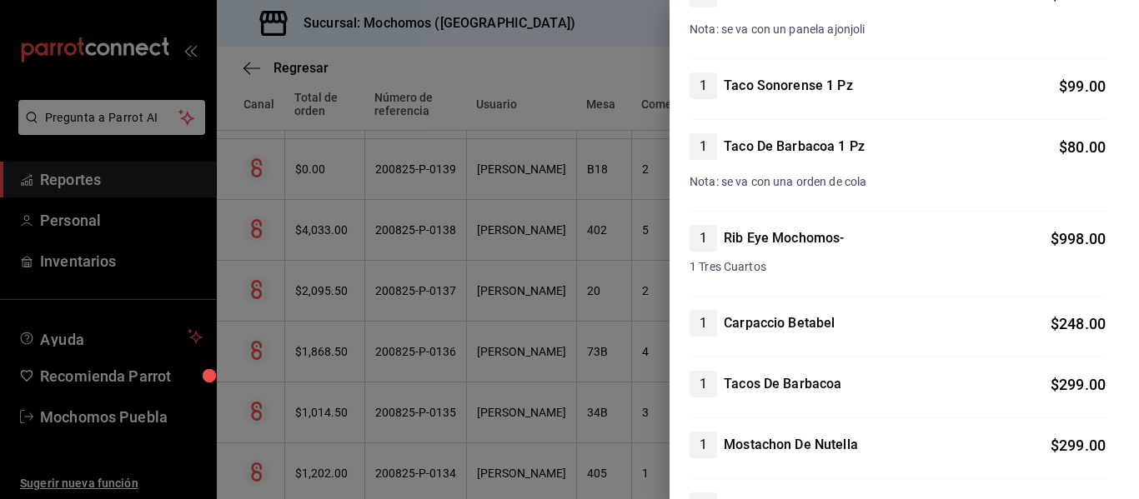
scroll to position [1012, 0]
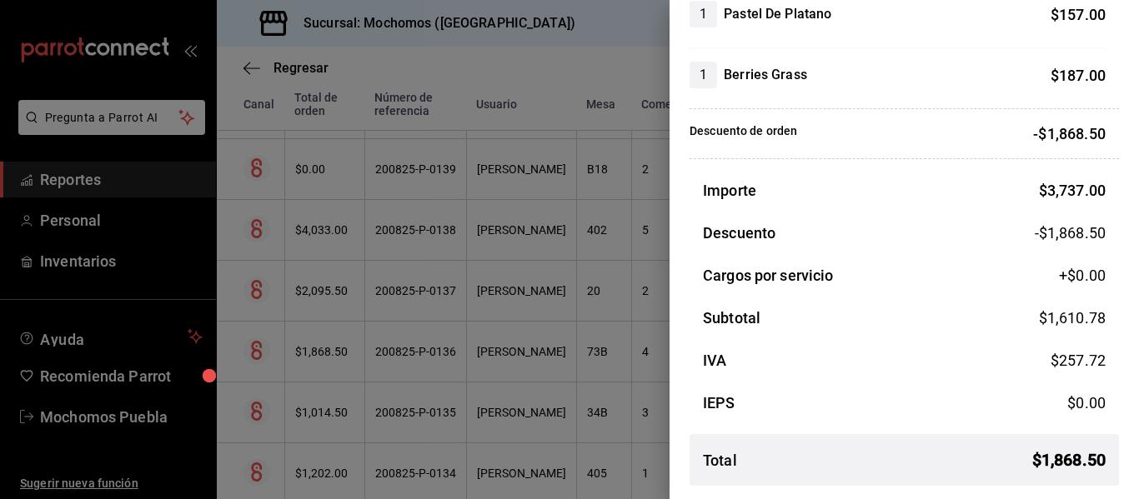
click at [478, 381] on div at bounding box center [569, 249] width 1139 height 499
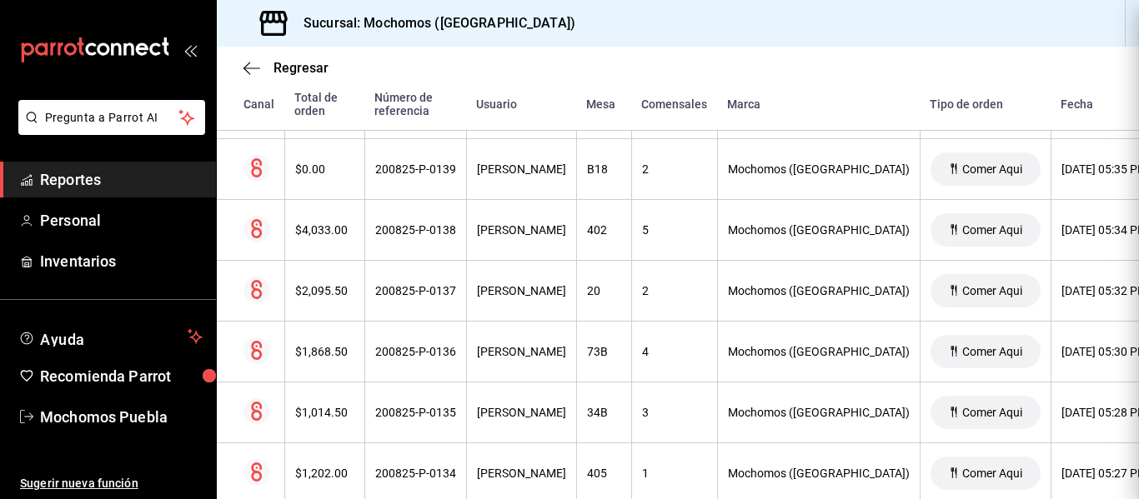
scroll to position [0, 0]
click at [478, 381] on th "[PERSON_NAME]" at bounding box center [521, 352] width 110 height 61
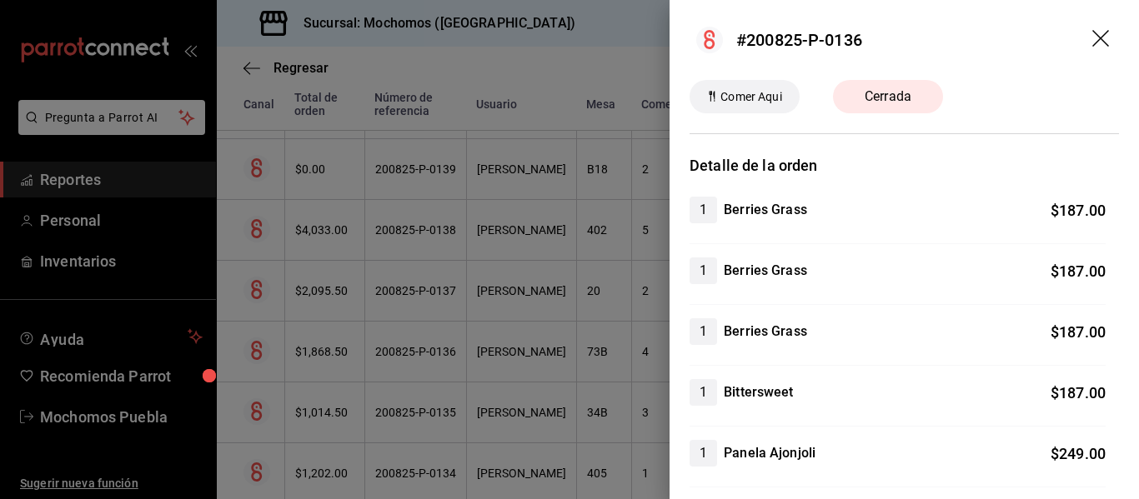
click at [581, 283] on div at bounding box center [569, 249] width 1139 height 499
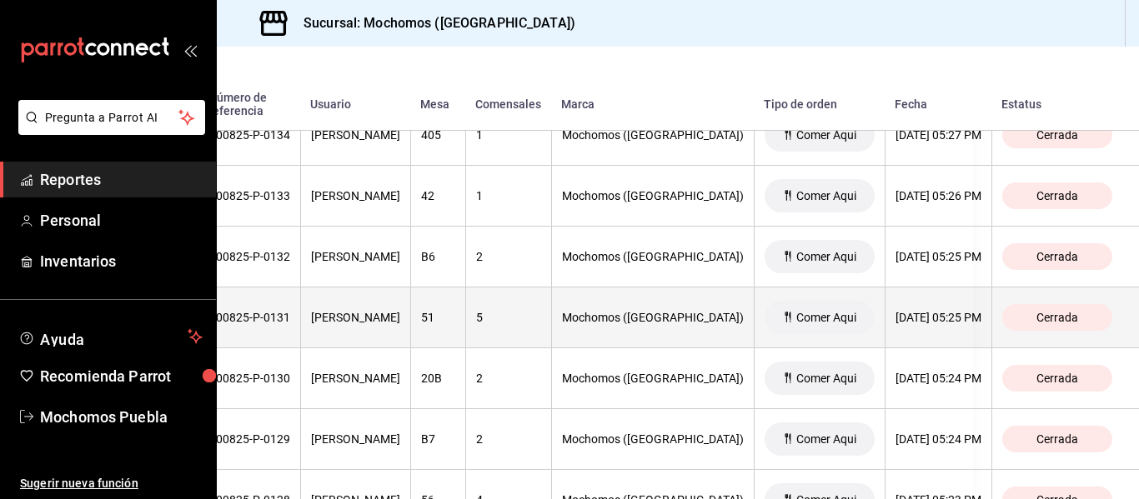
scroll to position [11412, 0]
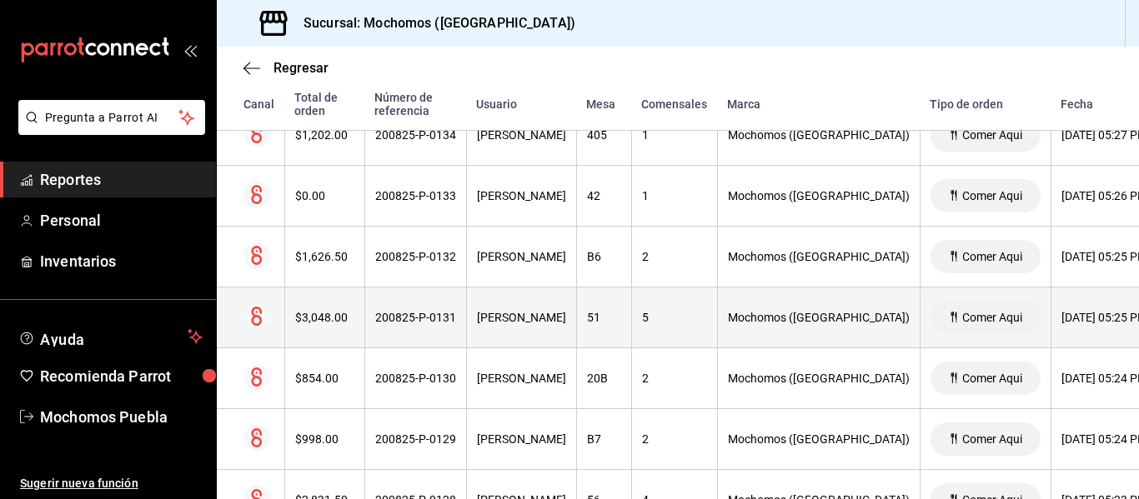
click at [311, 322] on div "$3,048.00" at bounding box center [324, 317] width 59 height 13
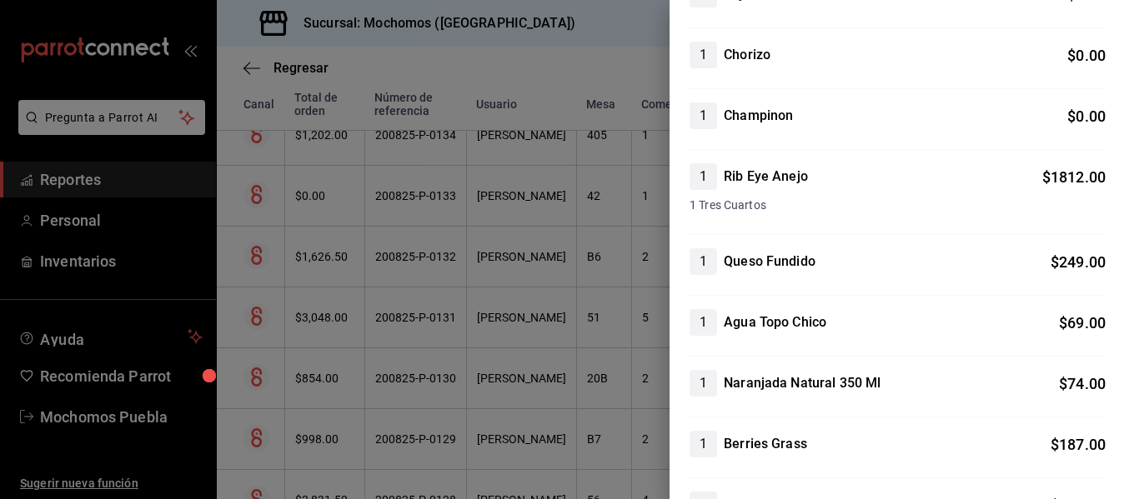
scroll to position [0, 0]
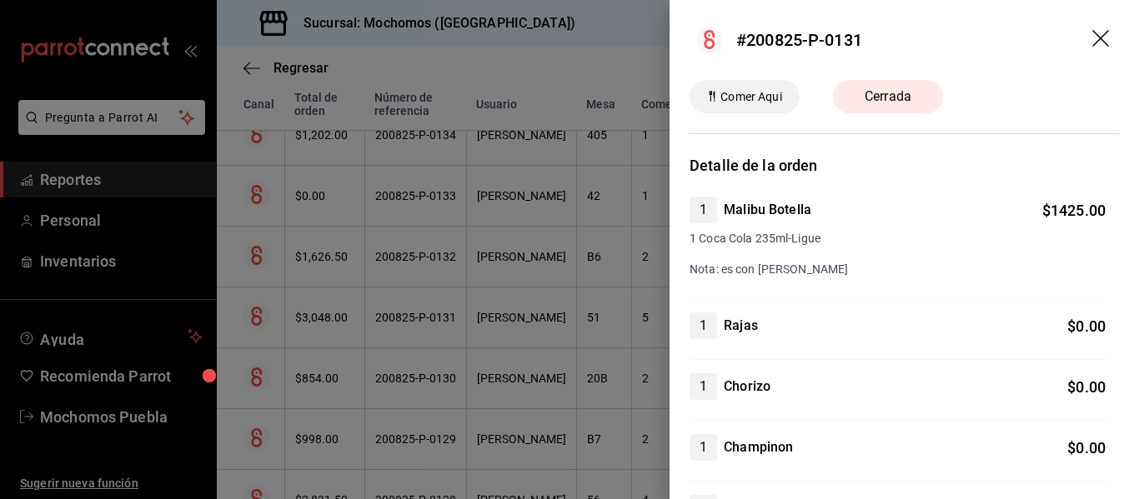
click at [564, 288] on div at bounding box center [569, 249] width 1139 height 499
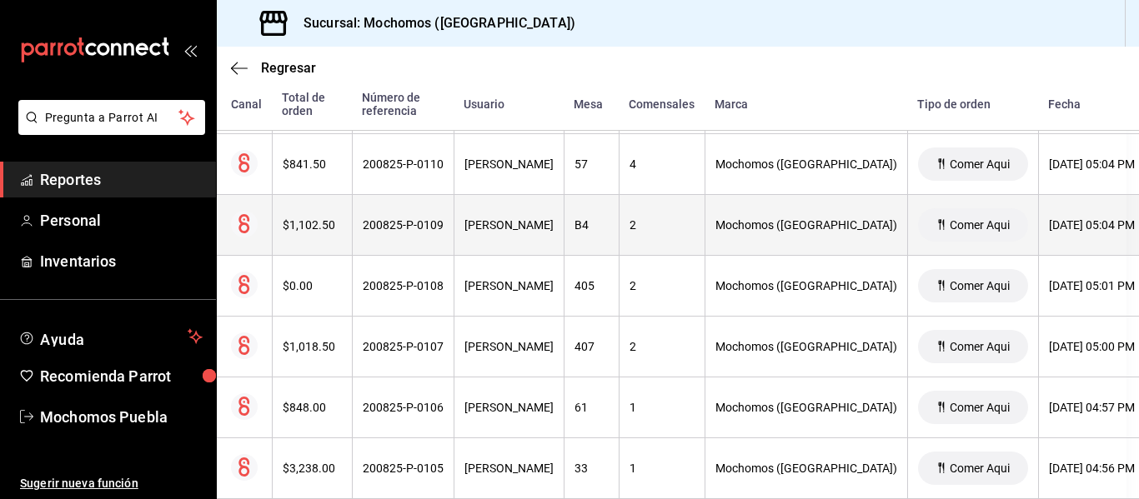
scroll to position [12844, 0]
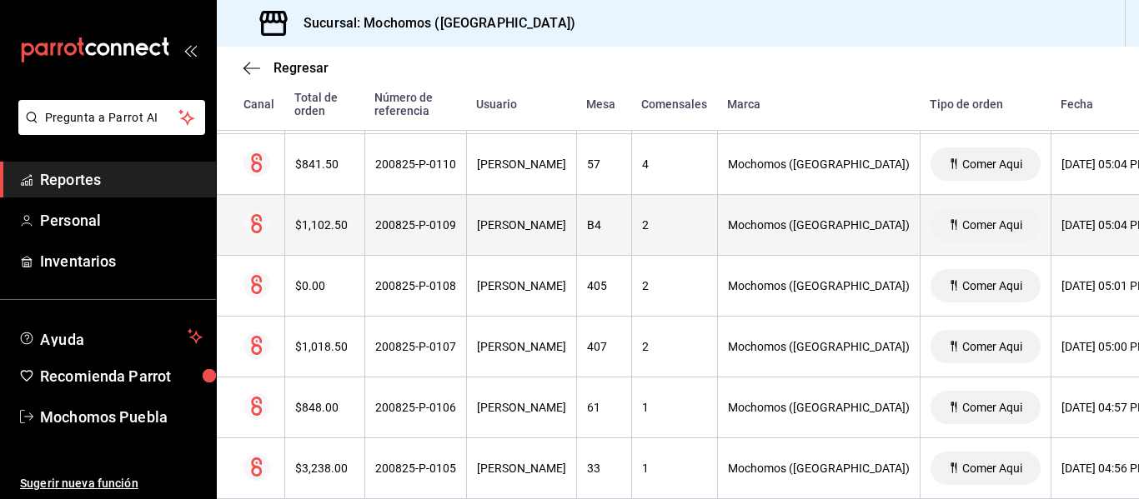
click at [313, 228] on div "$1,102.50" at bounding box center [324, 224] width 59 height 13
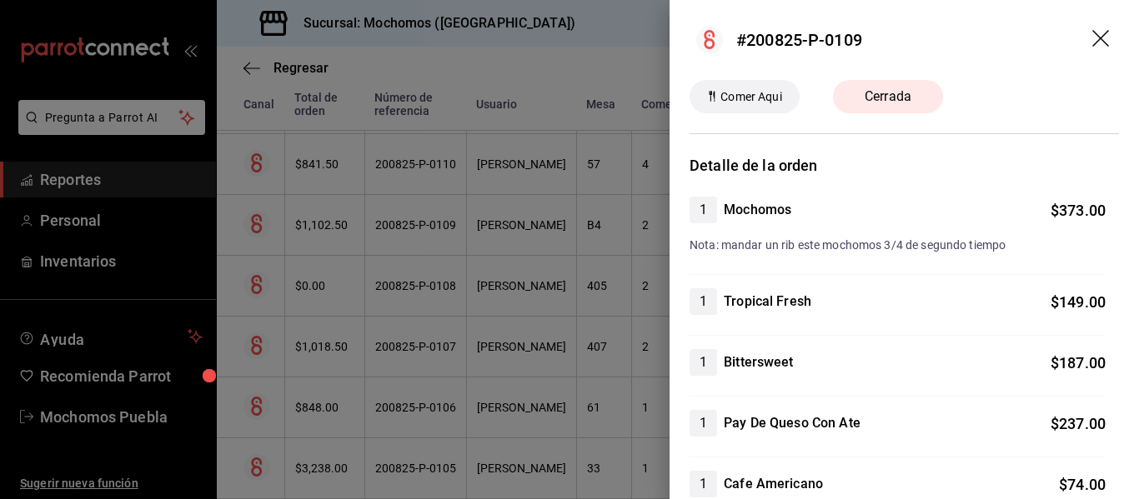
scroll to position [555, 0]
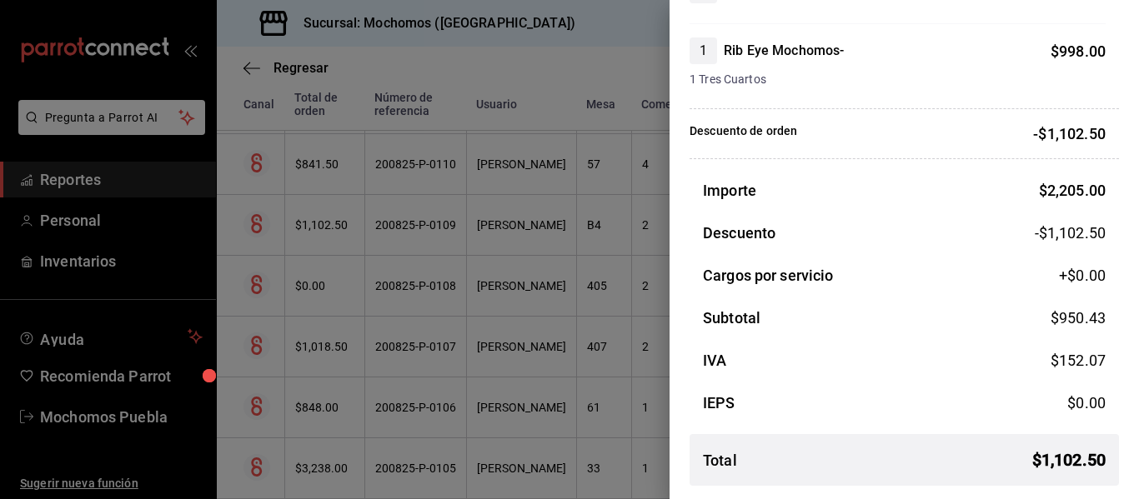
click at [503, 313] on div at bounding box center [569, 249] width 1139 height 499
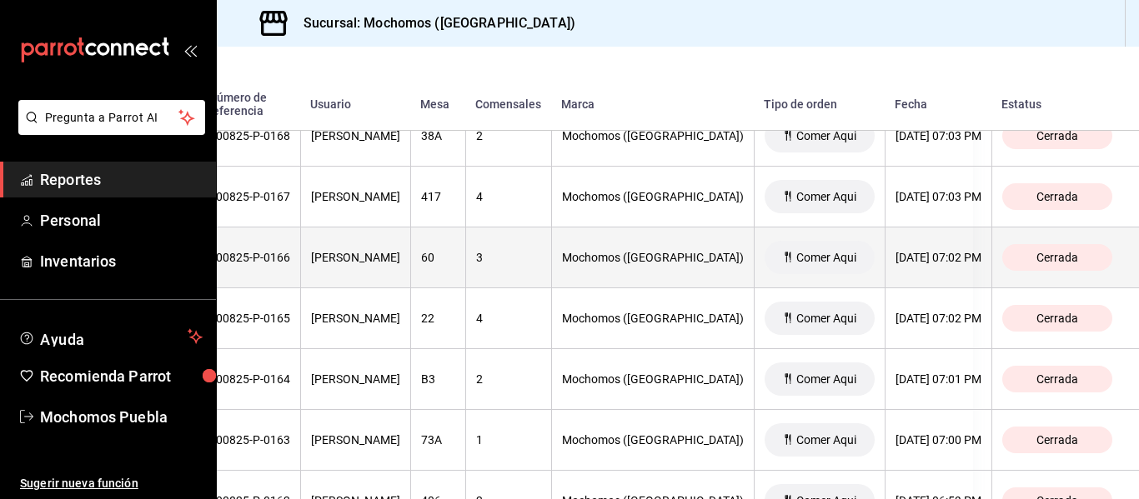
scroll to position [9342, 0]
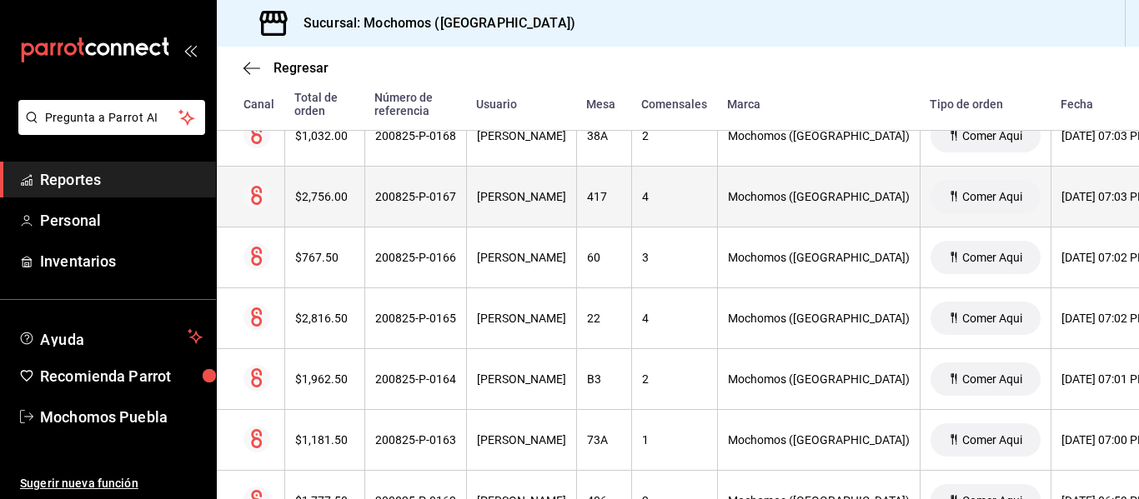
click at [303, 192] on div "$2,756.00" at bounding box center [324, 196] width 59 height 13
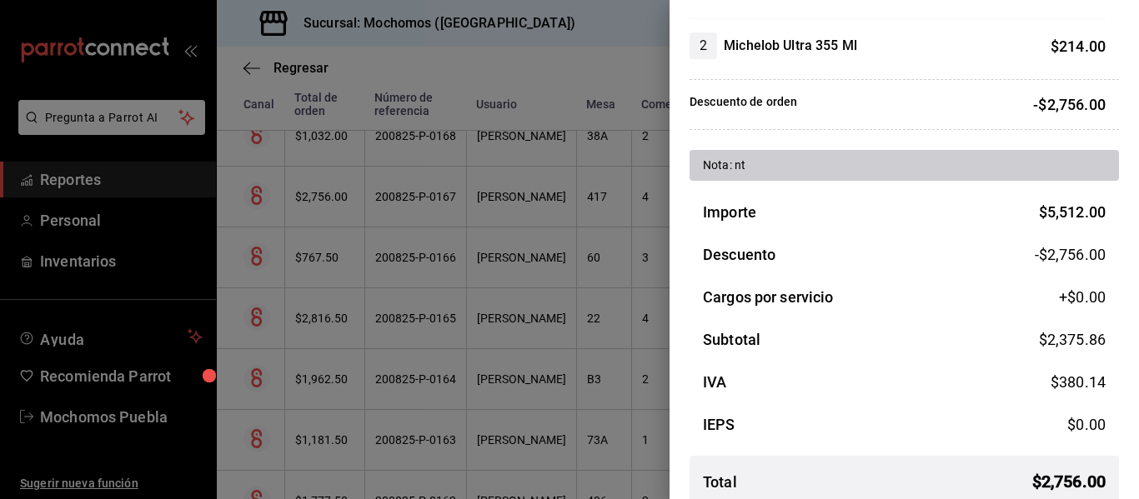
scroll to position [1587, 0]
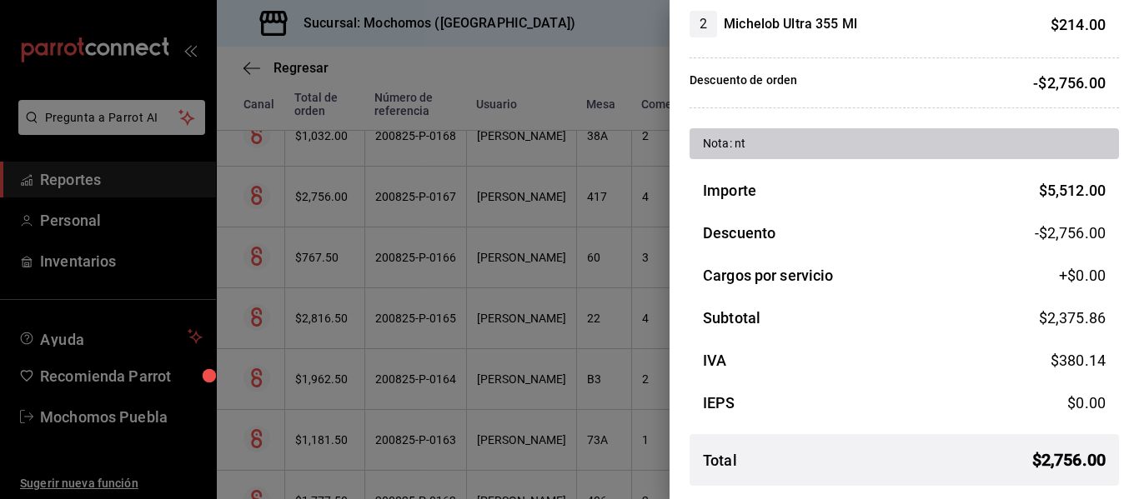
click at [601, 292] on div at bounding box center [569, 249] width 1139 height 499
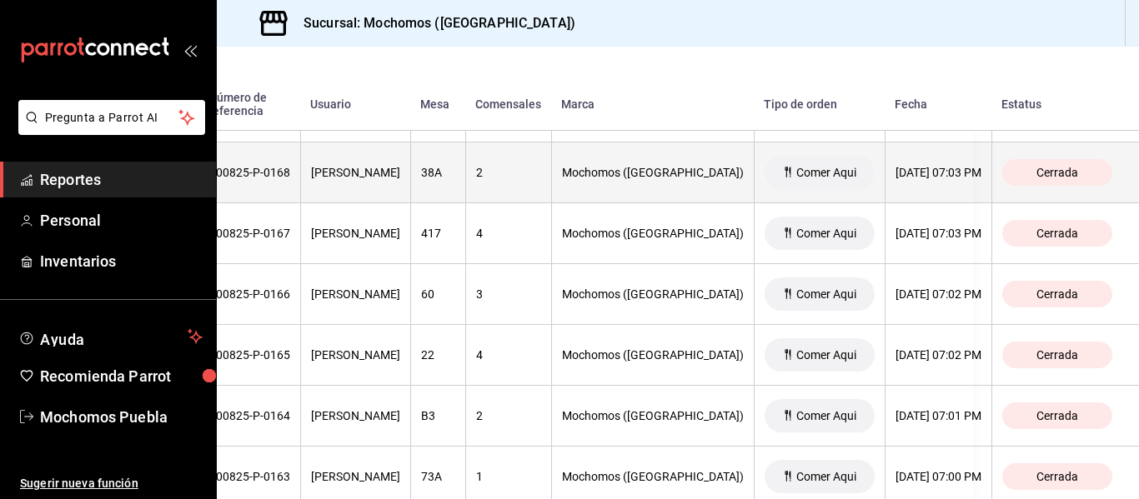
scroll to position [9305, 0]
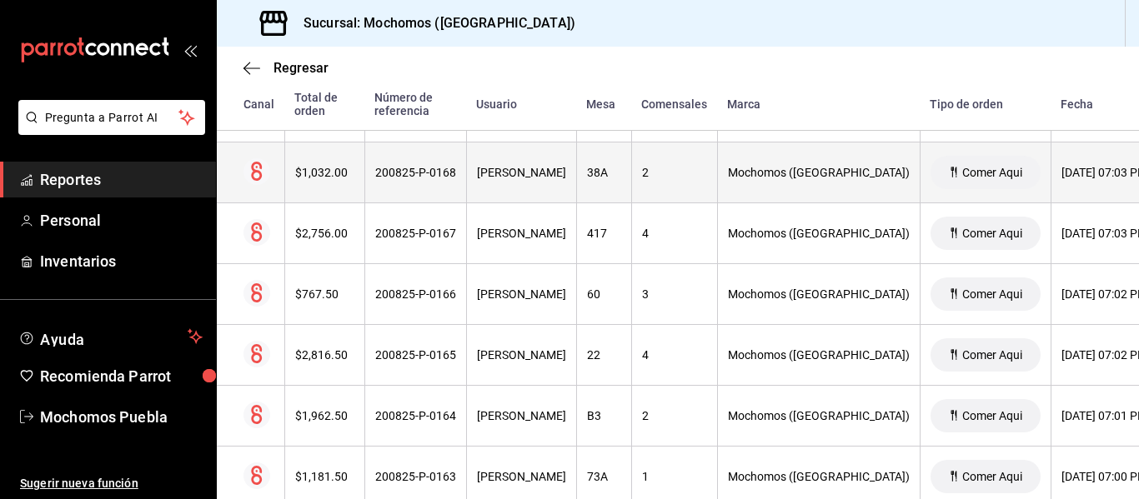
click at [304, 169] on div "$1,032.00" at bounding box center [324, 172] width 59 height 13
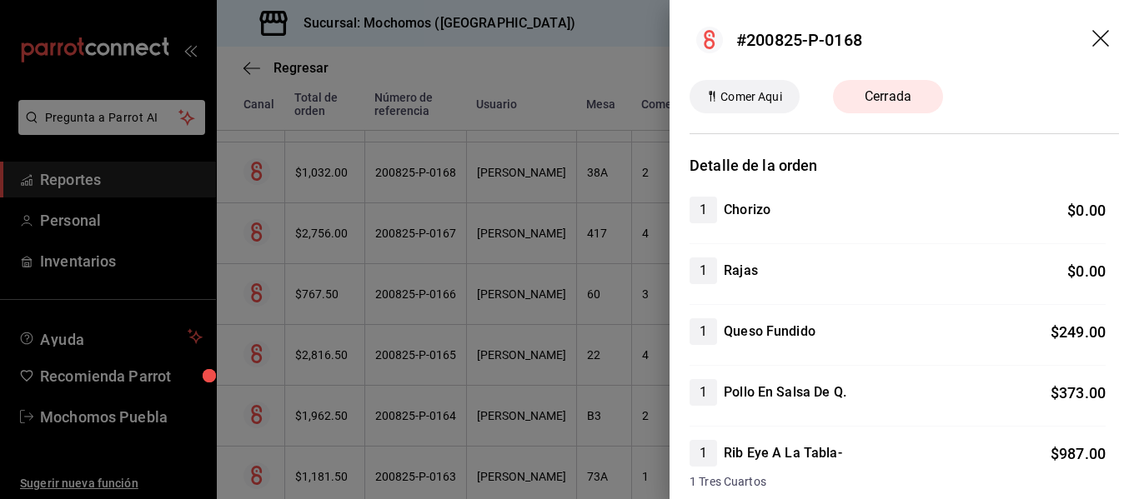
click at [575, 275] on div at bounding box center [569, 249] width 1139 height 499
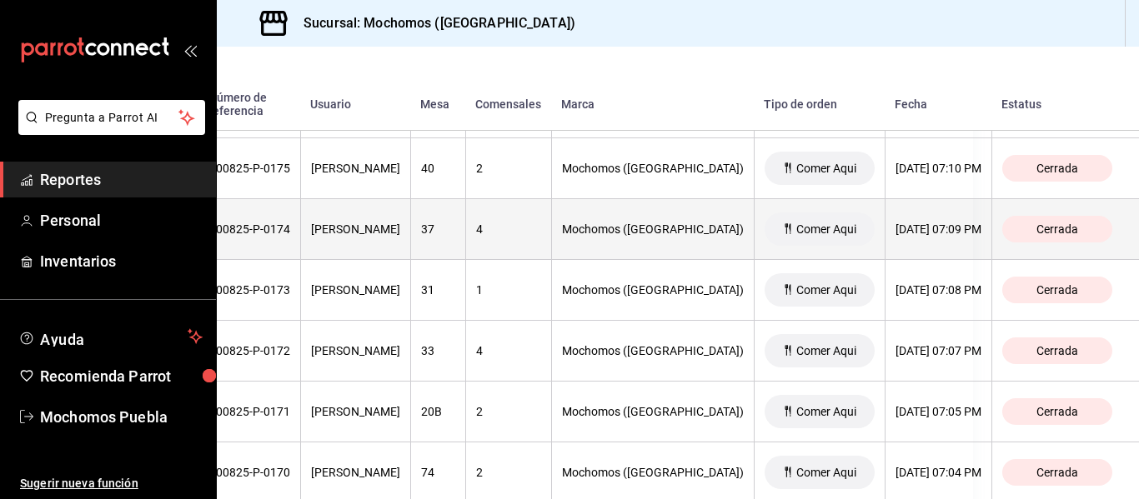
scroll to position [8884, 0]
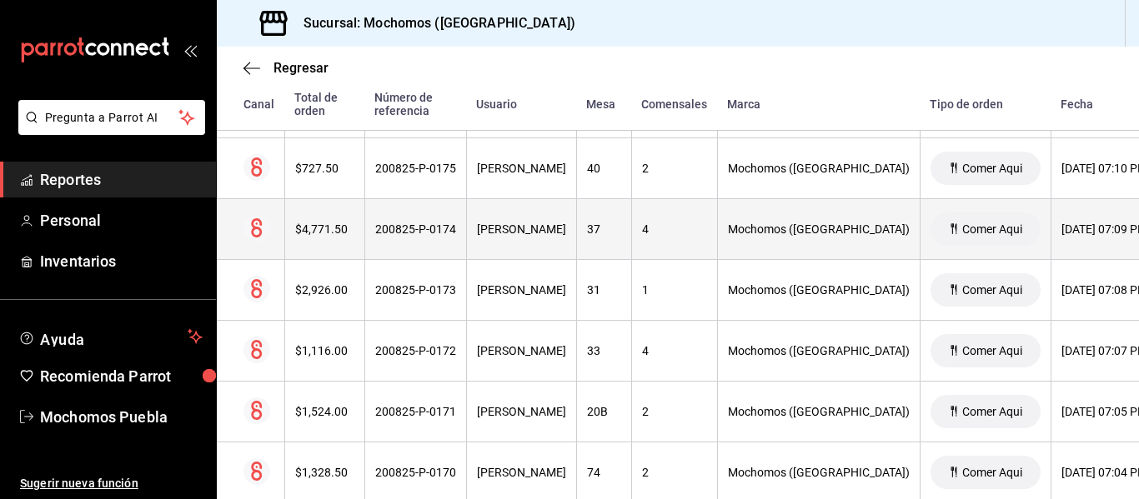
click at [334, 252] on th "$4,771.50" at bounding box center [324, 229] width 80 height 61
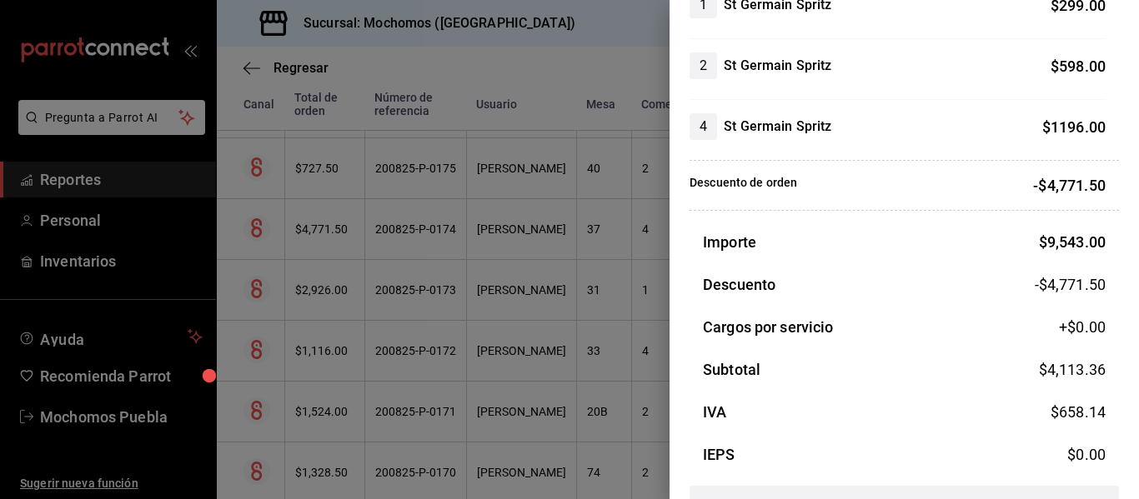
scroll to position [1768, 0]
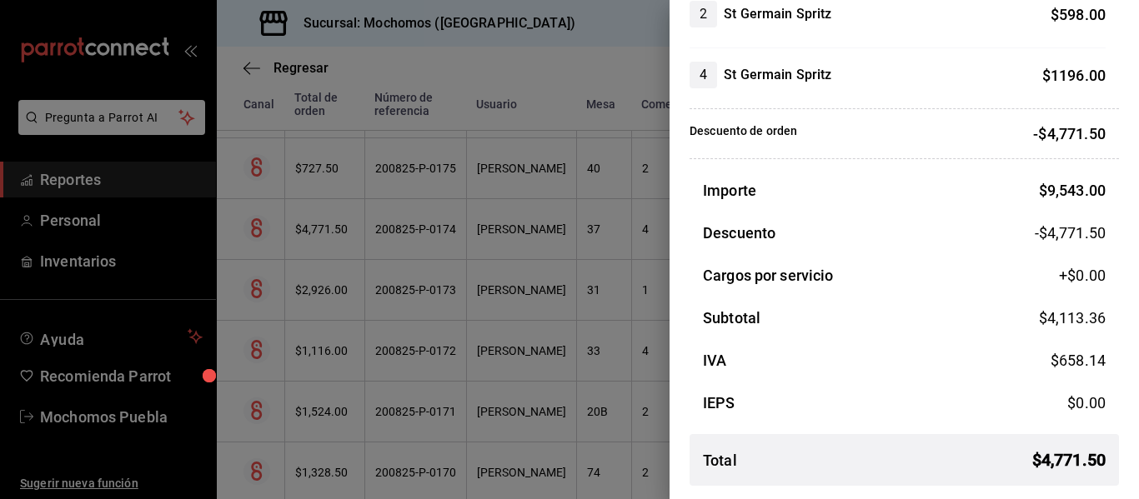
click at [564, 315] on div at bounding box center [569, 249] width 1139 height 499
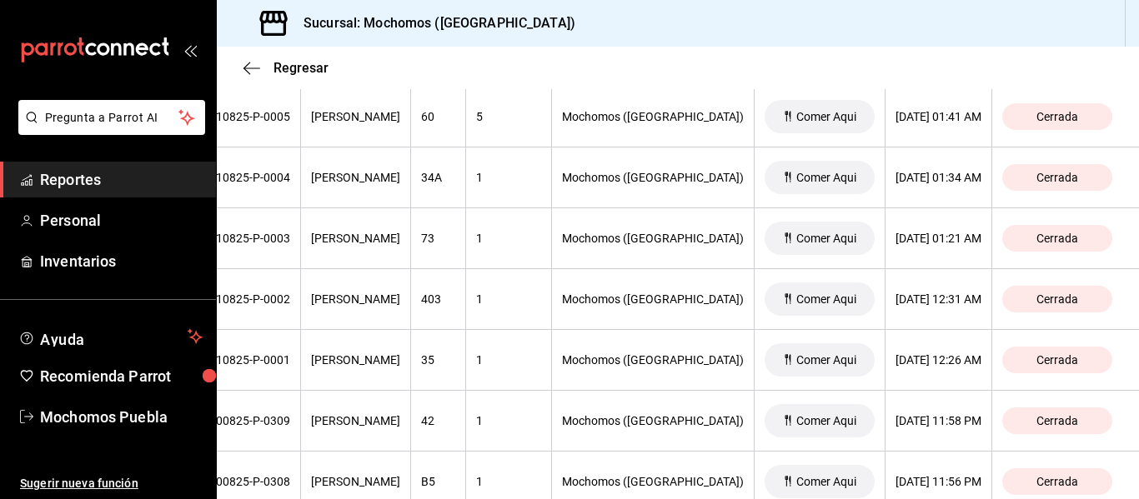
scroll to position [0, 0]
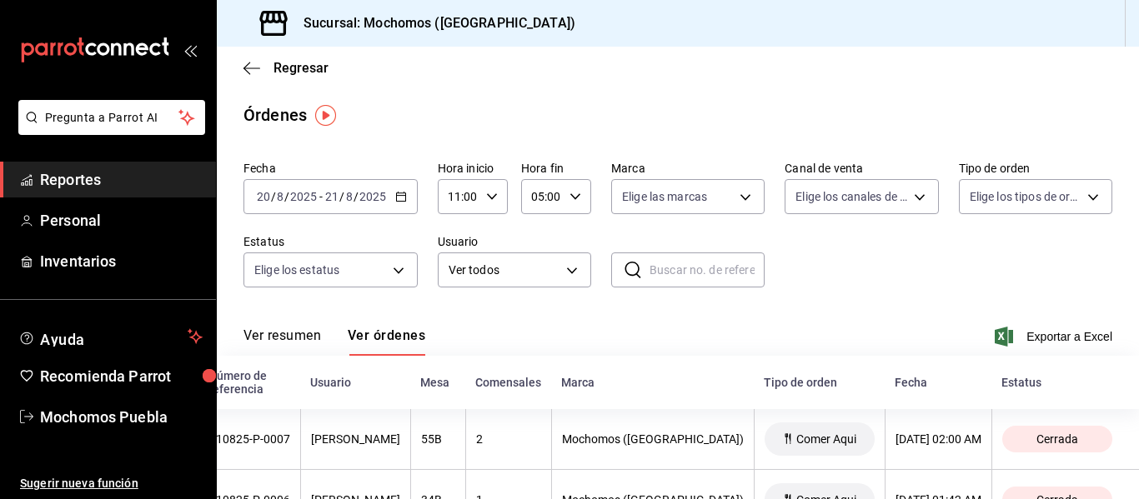
click at [405, 195] on icon "button" at bounding box center [401, 197] width 12 height 12
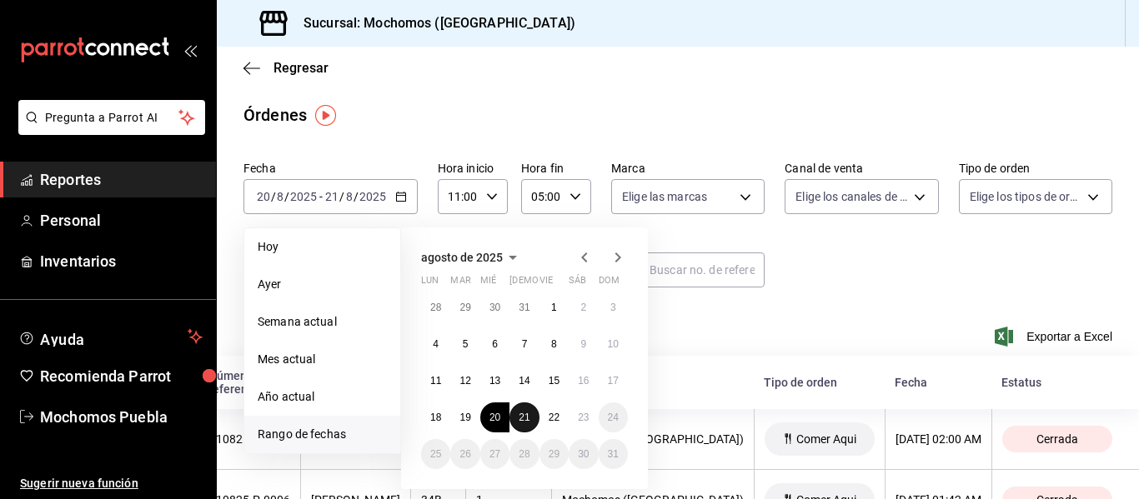
click at [520, 413] on abbr "21" at bounding box center [524, 418] width 11 height 12
click at [549, 414] on abbr "22" at bounding box center [554, 418] width 11 height 12
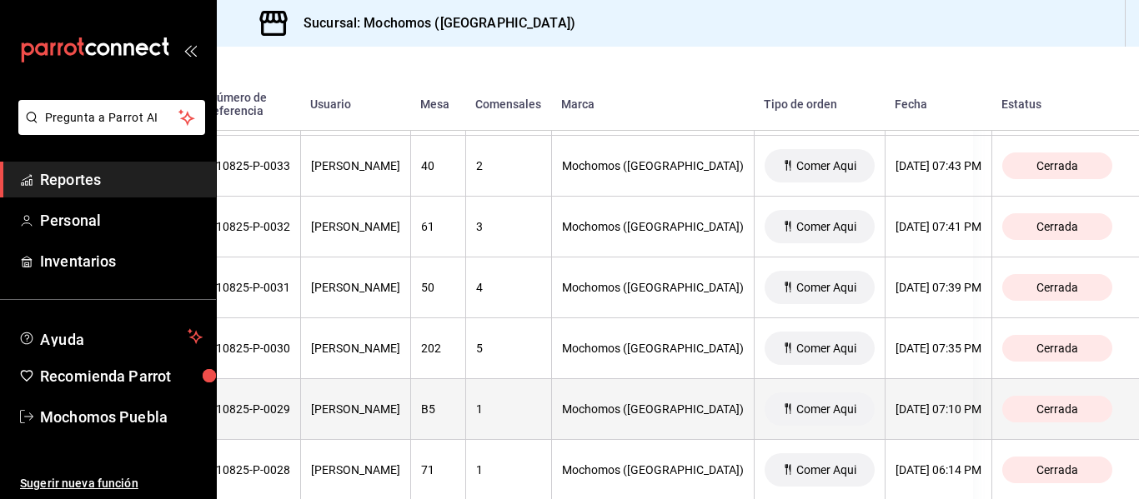
scroll to position [2008, 0]
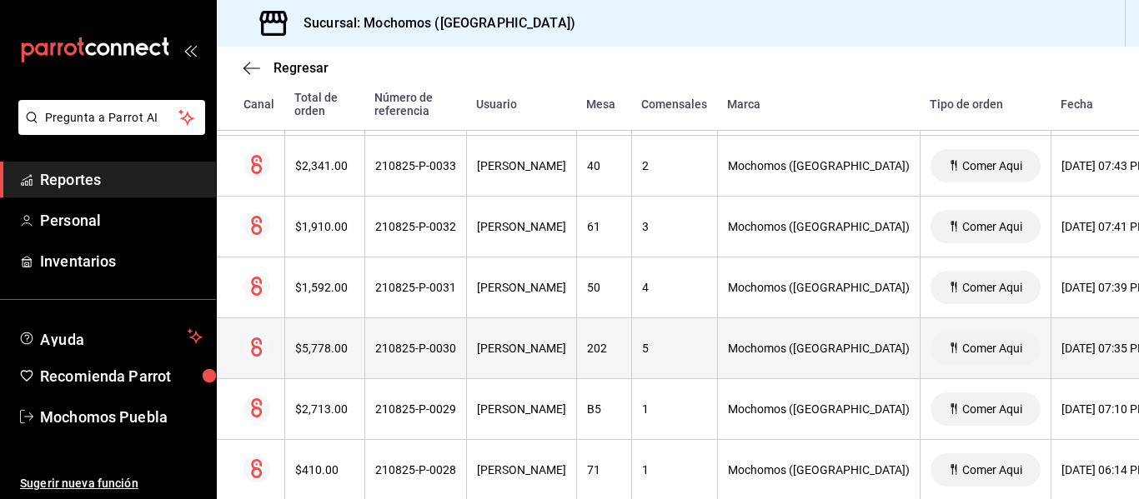
click at [307, 362] on th "$5,778.00" at bounding box center [324, 348] width 80 height 61
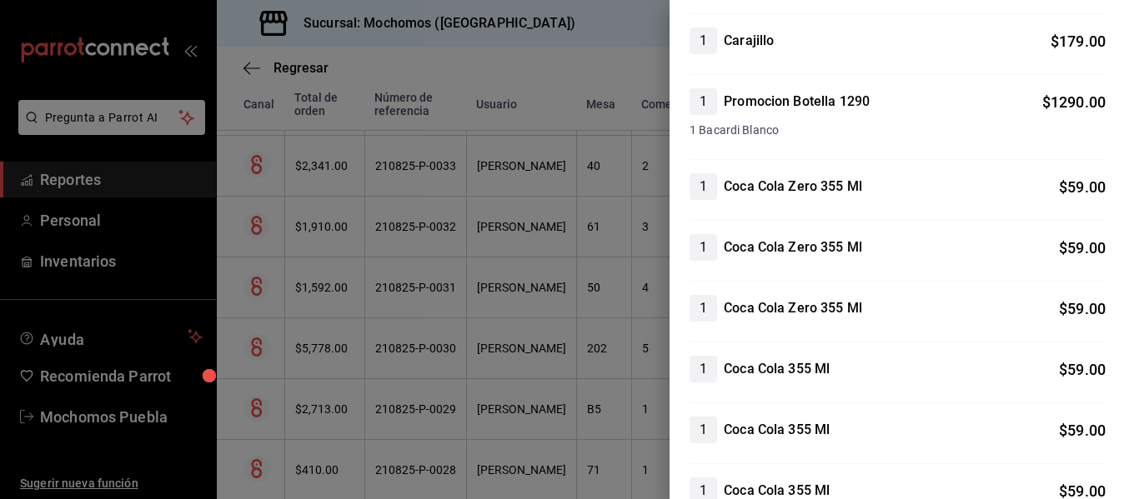
scroll to position [1443, 0]
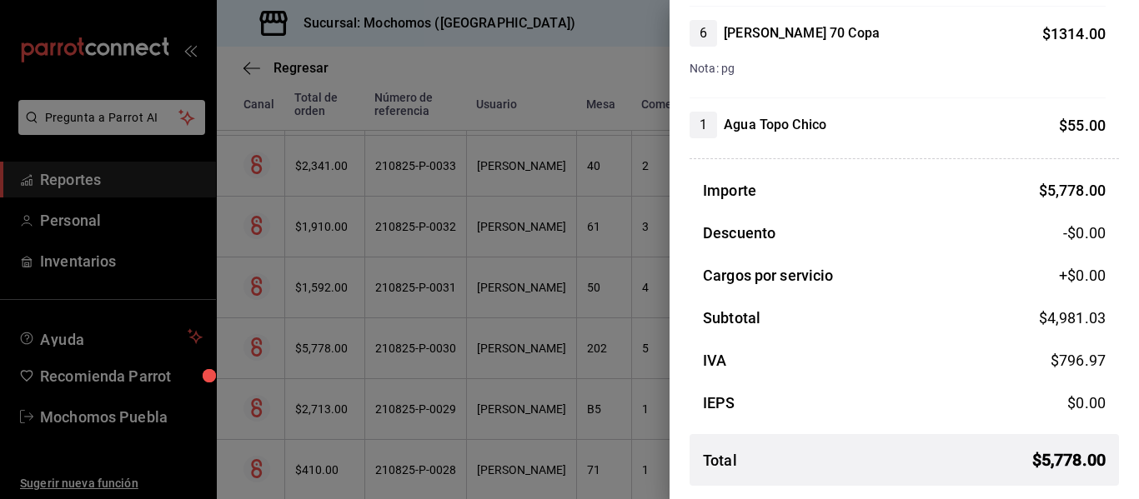
click at [544, 303] on div at bounding box center [569, 249] width 1139 height 499
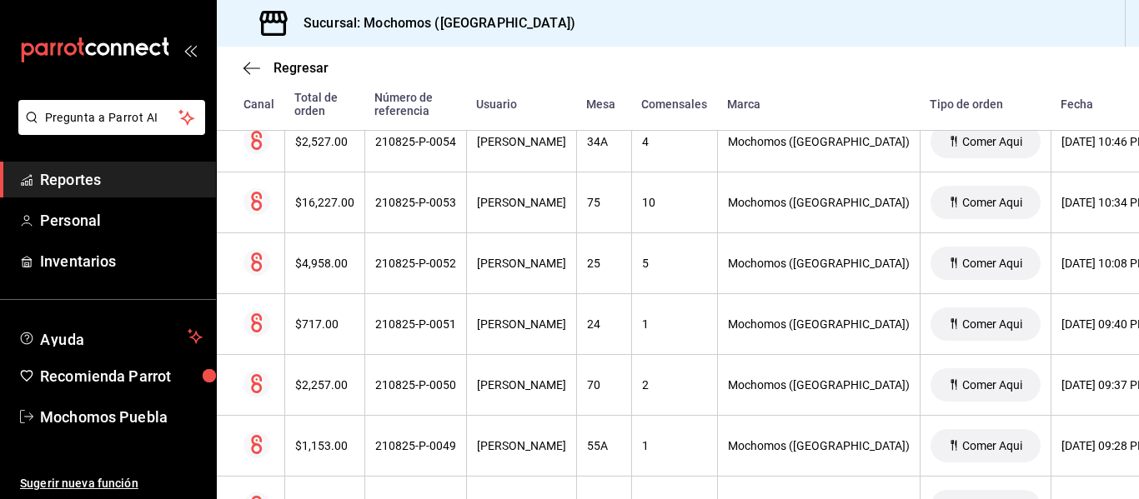
scroll to position [0, 0]
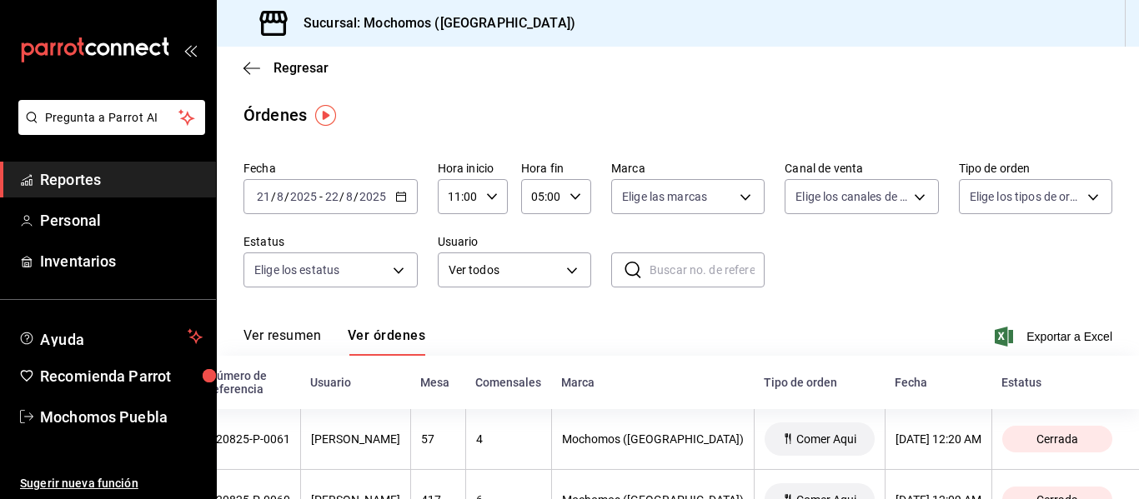
click at [396, 197] on icon "button" at bounding box center [401, 197] width 12 height 12
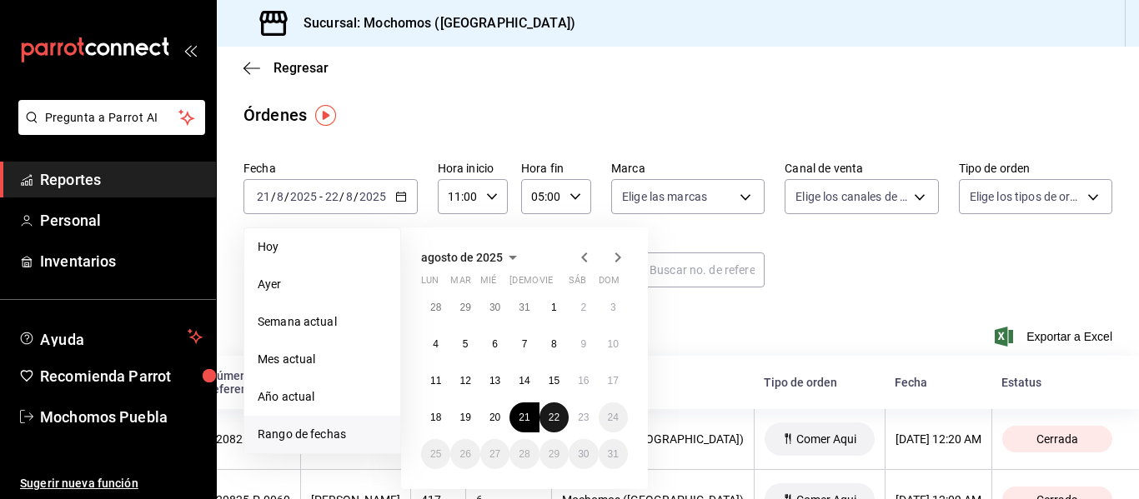
click at [552, 409] on button "22" at bounding box center [553, 418] width 29 height 30
click at [585, 421] on abbr "23" at bounding box center [583, 418] width 11 height 12
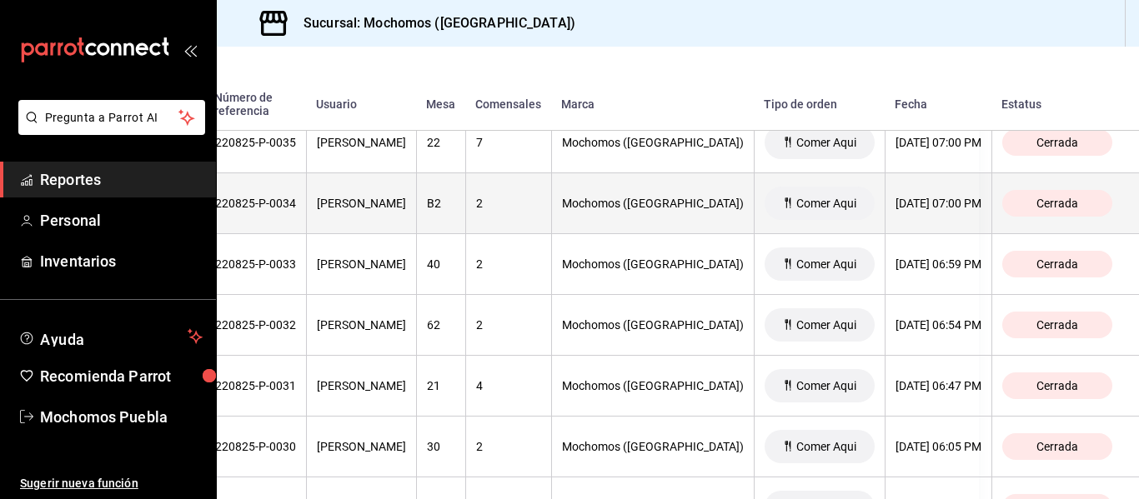
scroll to position [4345, 0]
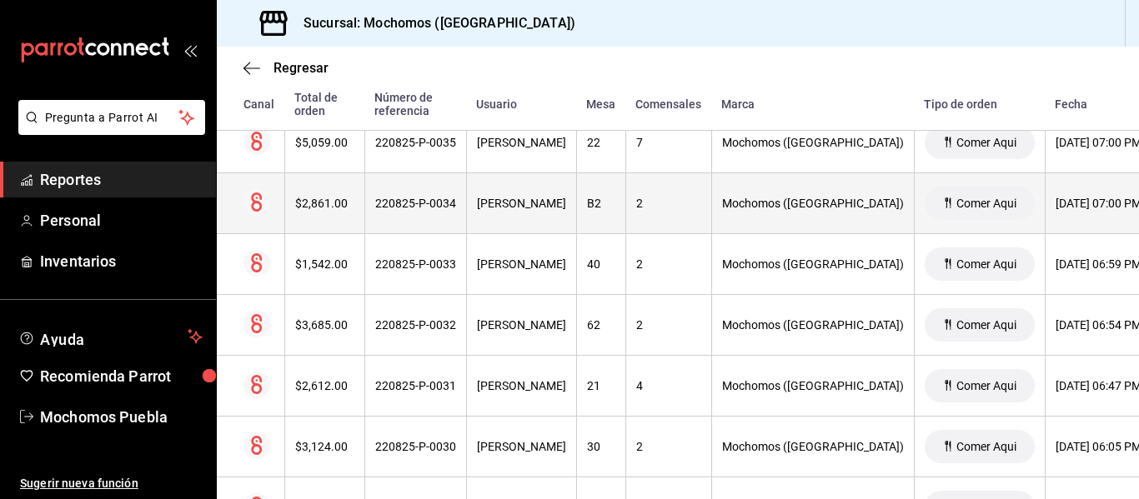
click at [320, 215] on th "$2,861.00" at bounding box center [324, 203] width 80 height 61
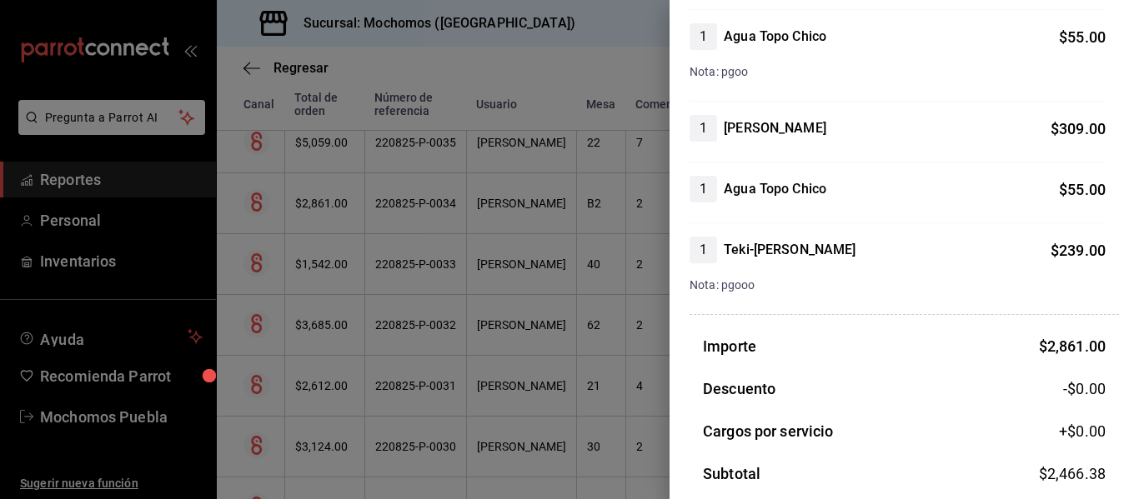
scroll to position [840, 0]
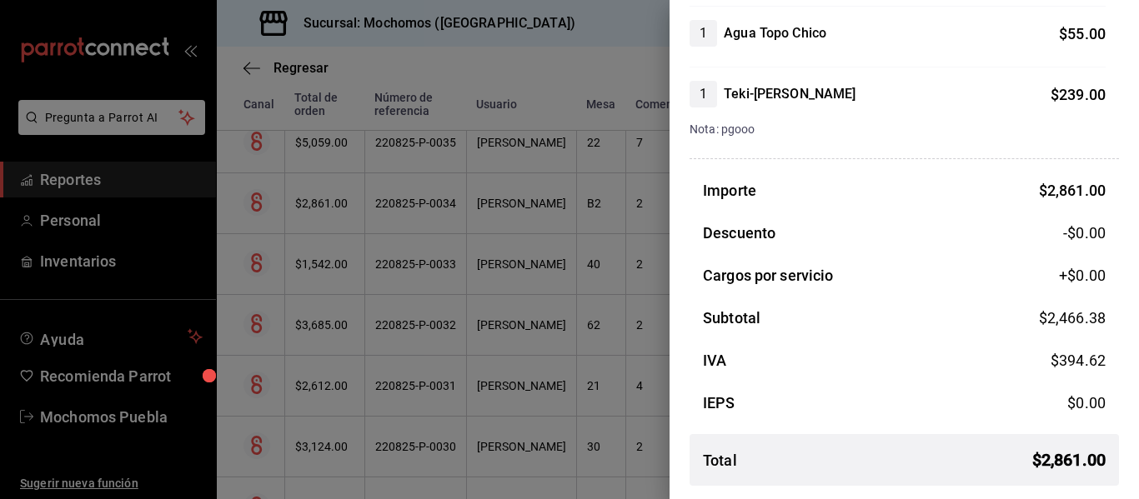
click at [660, 306] on div at bounding box center [569, 249] width 1139 height 499
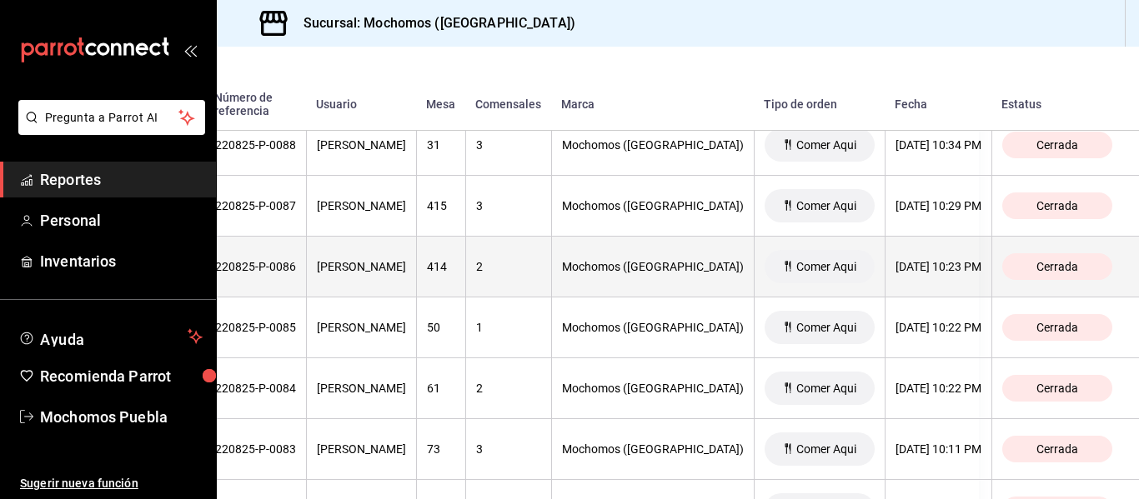
scroll to position [1116, 0]
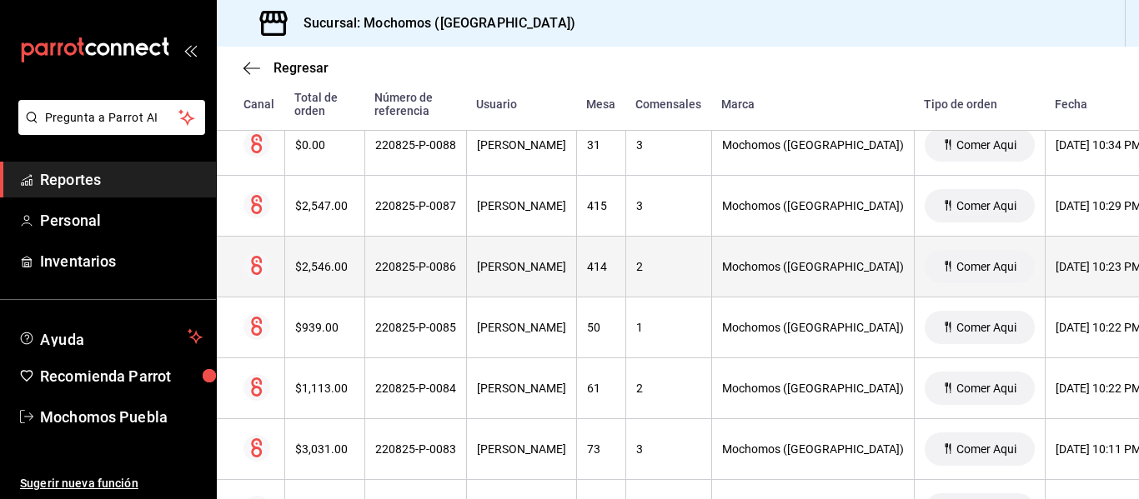
click at [323, 272] on div "$2,546.00" at bounding box center [324, 266] width 59 height 13
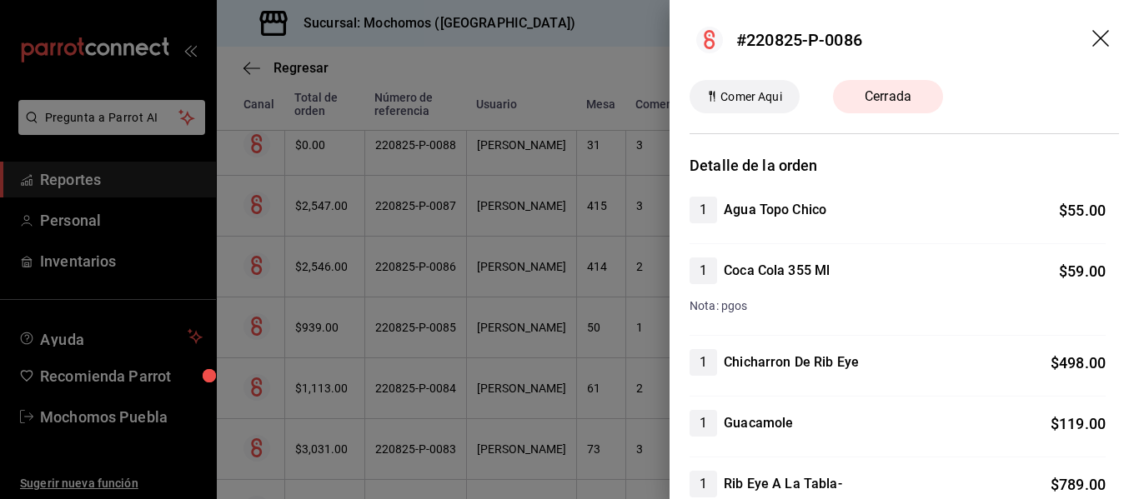
scroll to position [651, 0]
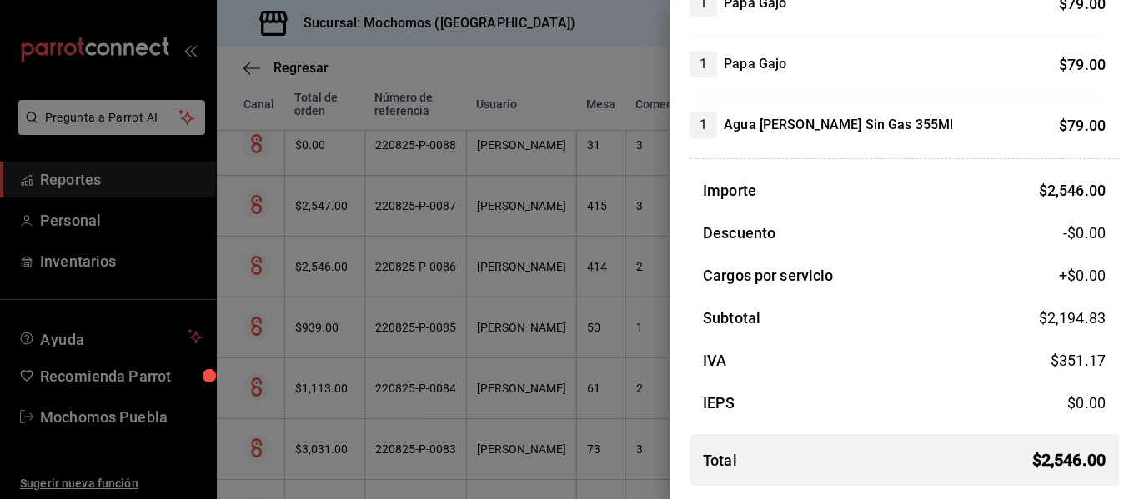
click at [544, 319] on div at bounding box center [569, 249] width 1139 height 499
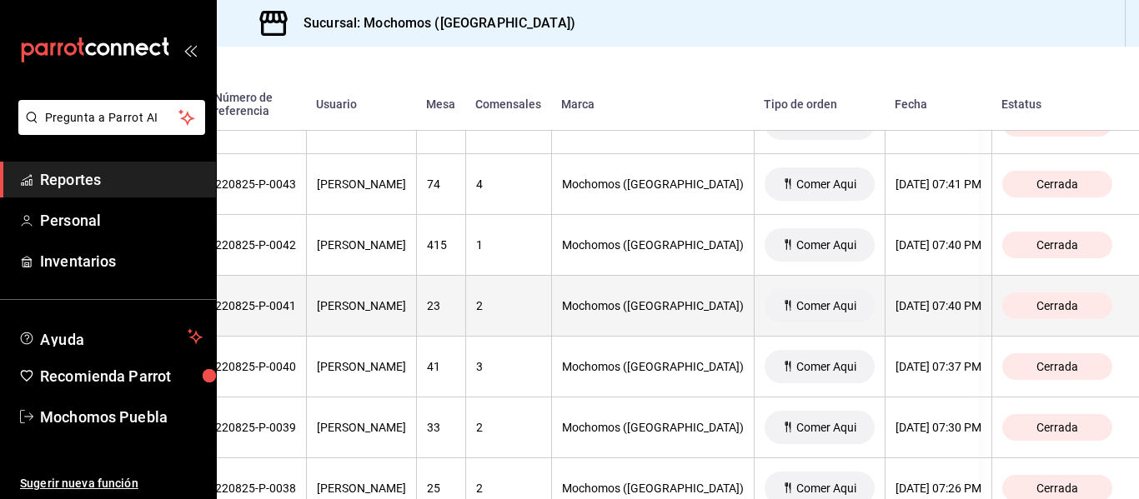
scroll to position [3816, 0]
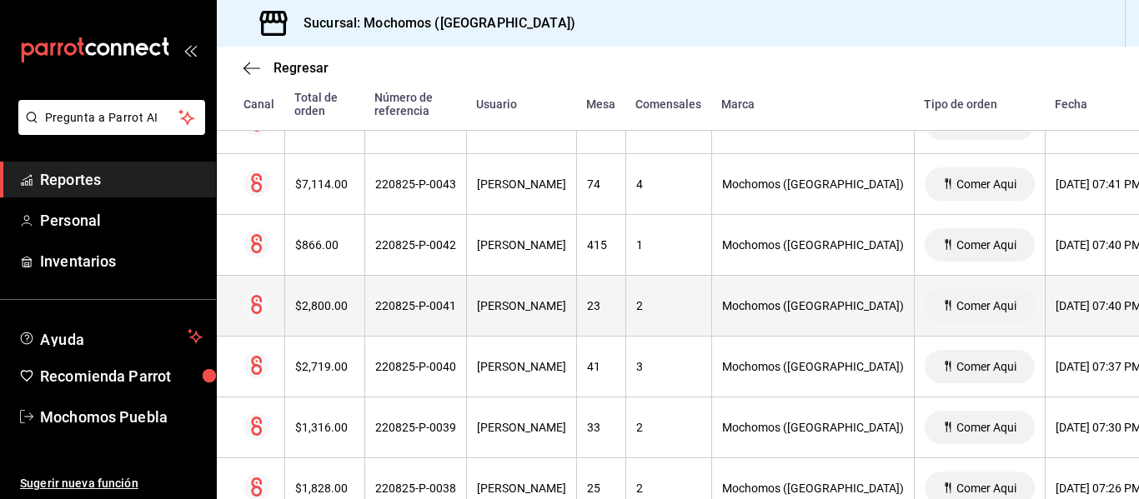
click at [333, 316] on th "$2,800.00" at bounding box center [324, 306] width 80 height 61
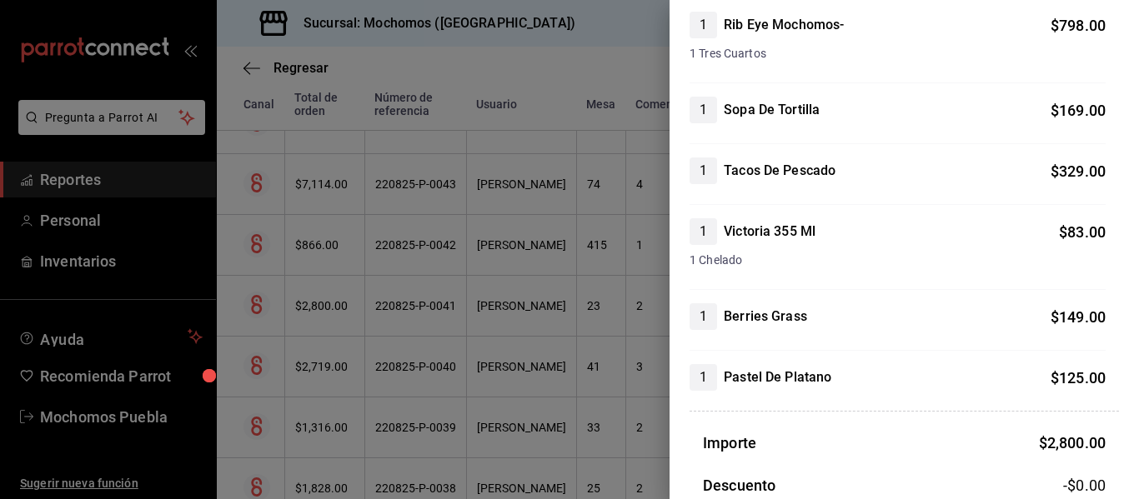
scroll to position [827, 0]
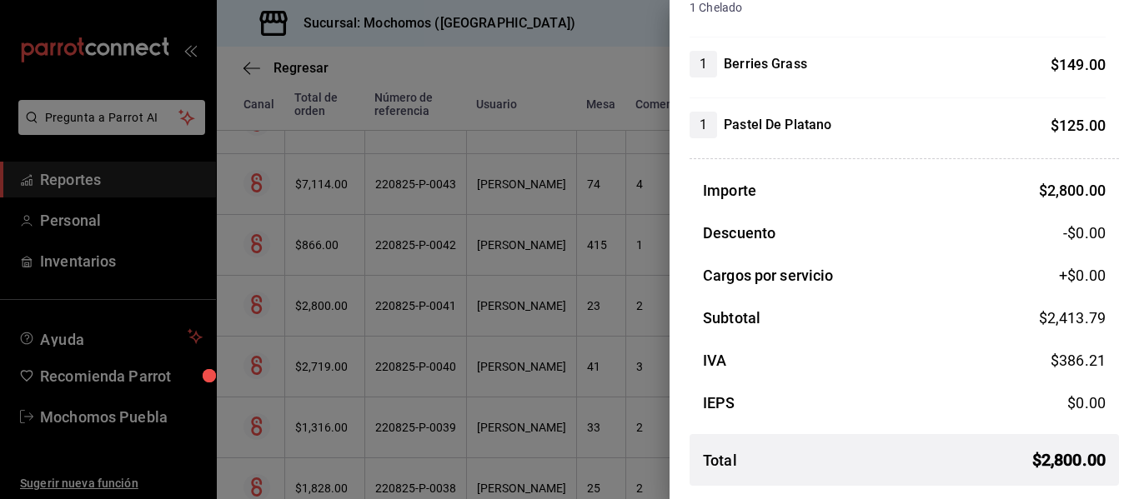
click at [614, 230] on div at bounding box center [569, 249] width 1139 height 499
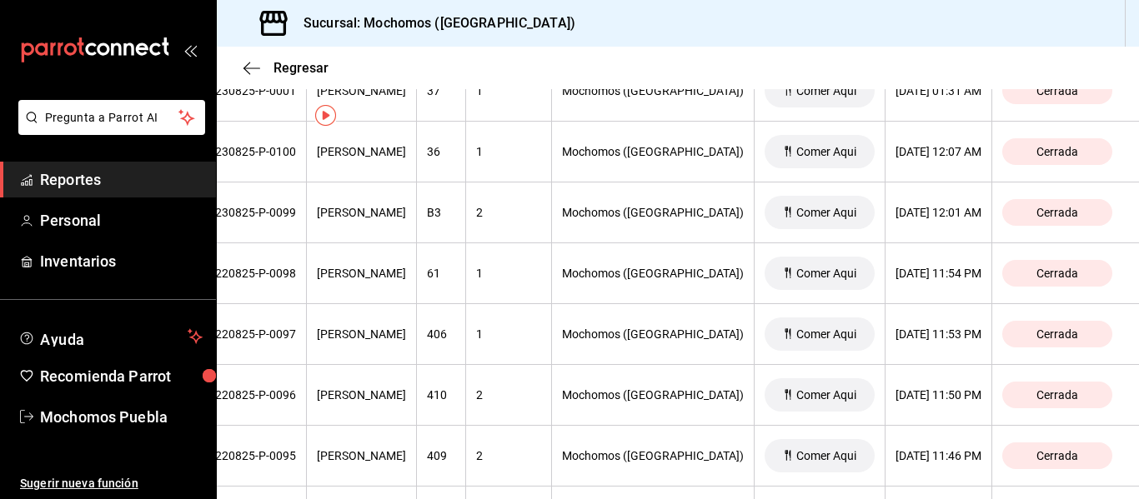
scroll to position [0, 0]
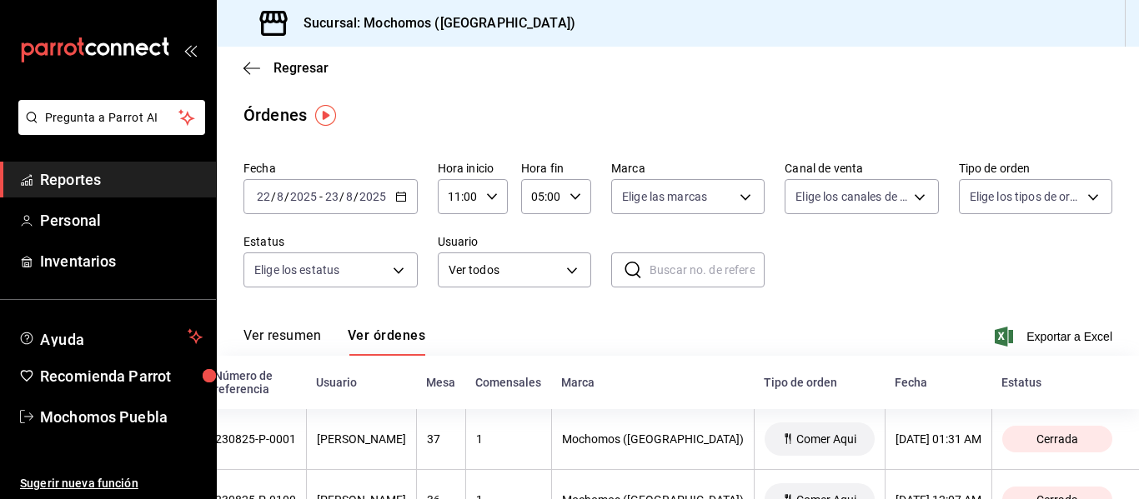
click at [401, 201] on \(Stroke\) "button" at bounding box center [401, 197] width 10 height 9
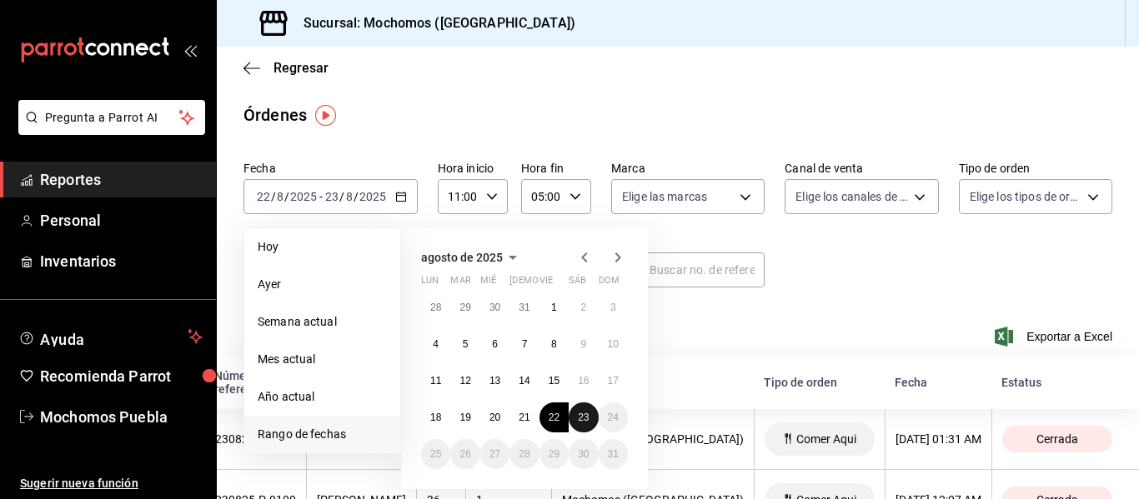
click at [587, 423] on abbr "23" at bounding box center [583, 418] width 11 height 12
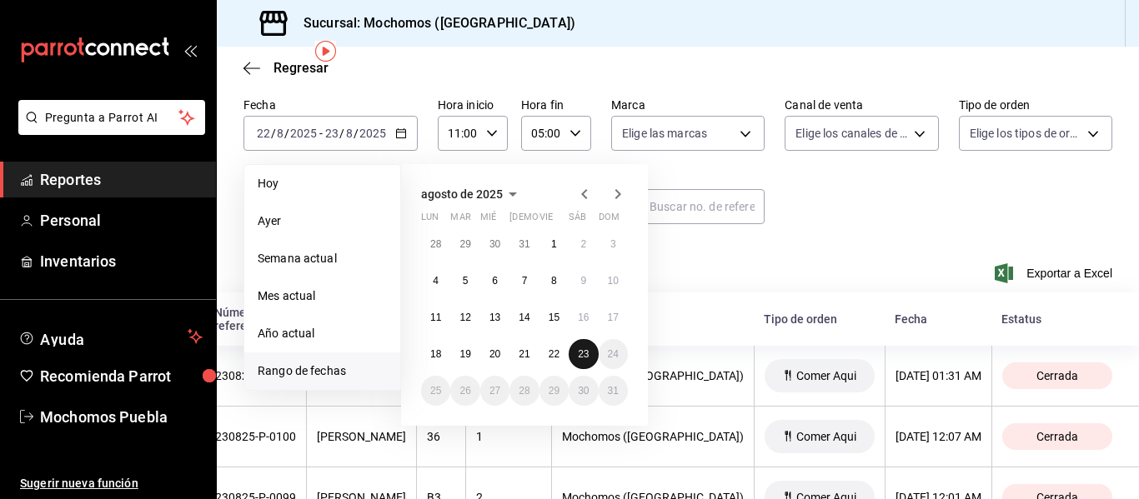
scroll to position [64, 0]
click at [589, 361] on button "23" at bounding box center [583, 354] width 29 height 30
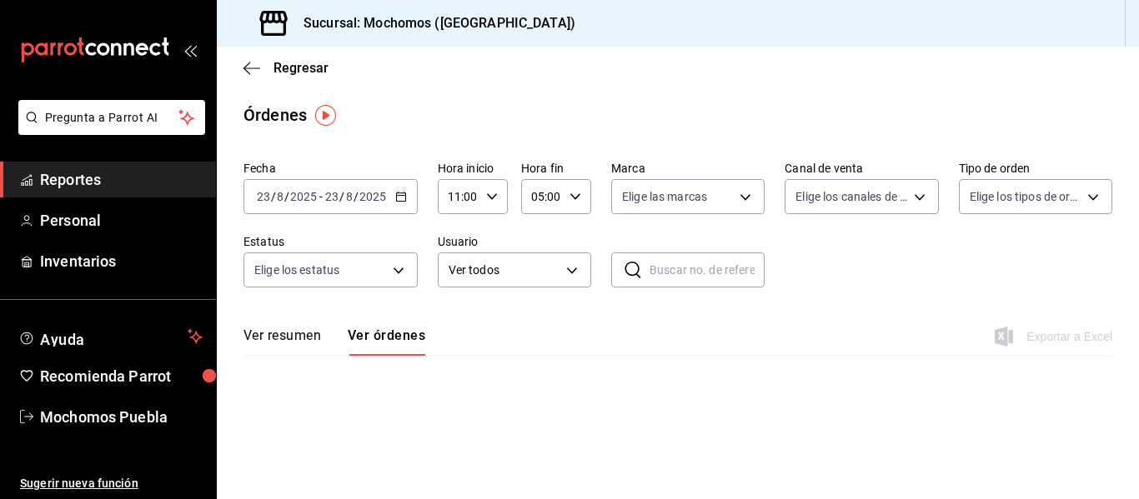
click at [907, 310] on div "Ver resumen Ver órdenes Exportar a Excel" at bounding box center [677, 332] width 869 height 48
click at [790, 223] on div "Fecha [DATE] [DATE] - [DATE] [DATE] Hora inicio 11:00 Hora inicio Hora fin 05:0…" at bounding box center [677, 230] width 869 height 153
click at [404, 193] on \(Stroke\) "button" at bounding box center [404, 192] width 1 height 1
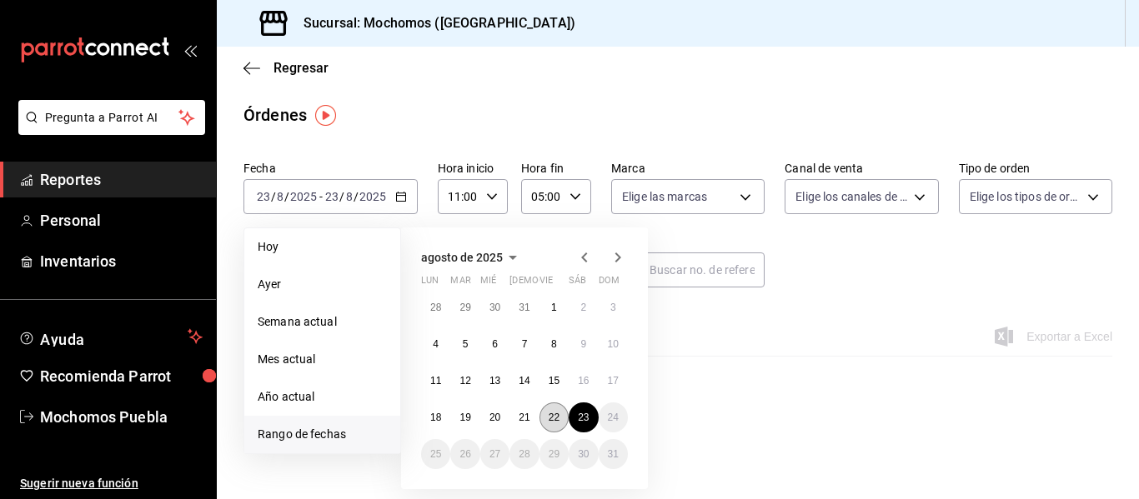
click at [555, 424] on button "22" at bounding box center [553, 418] width 29 height 30
click at [573, 424] on button "23" at bounding box center [583, 418] width 29 height 30
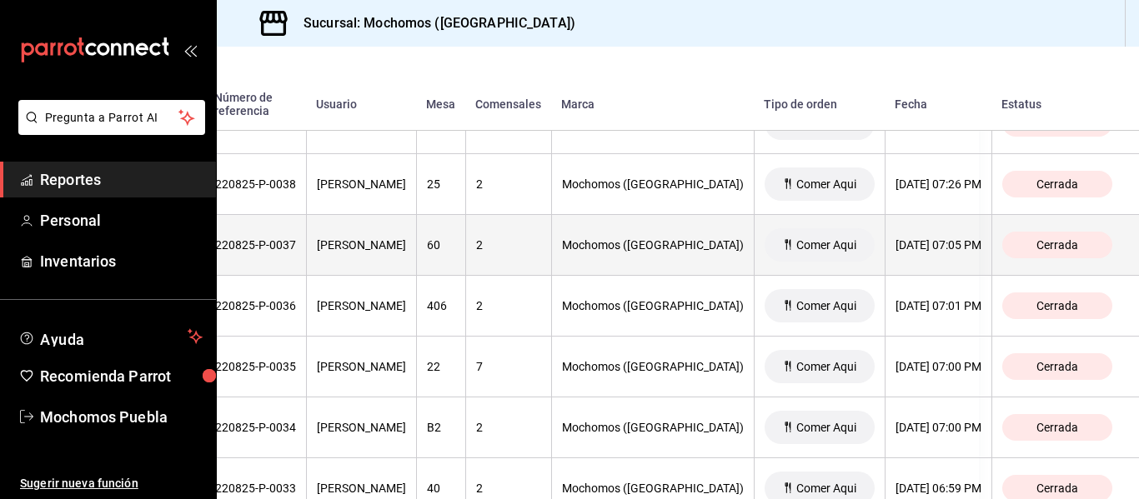
scroll to position [4120, 0]
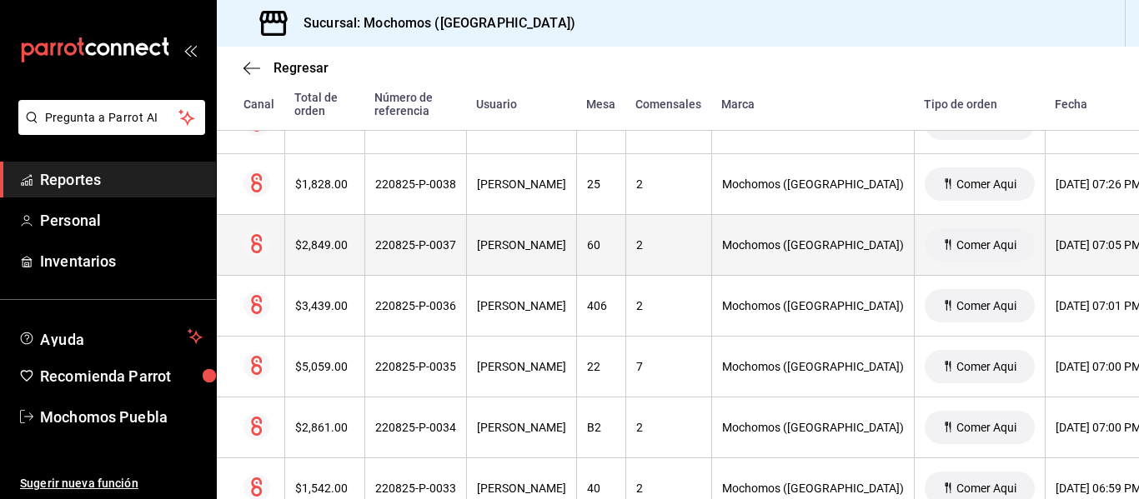
click at [321, 251] on div "$2,849.00" at bounding box center [324, 244] width 59 height 13
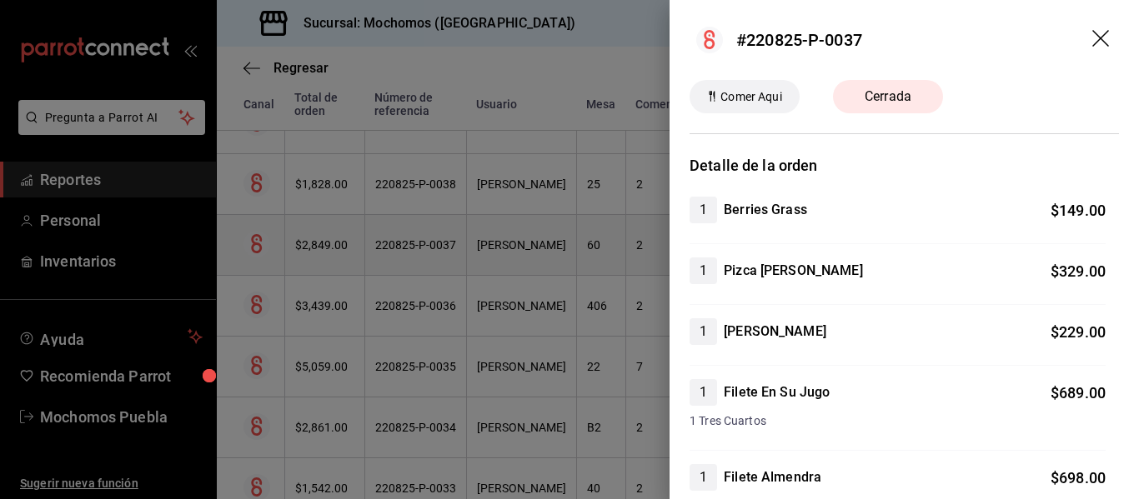
scroll to position [682, 0]
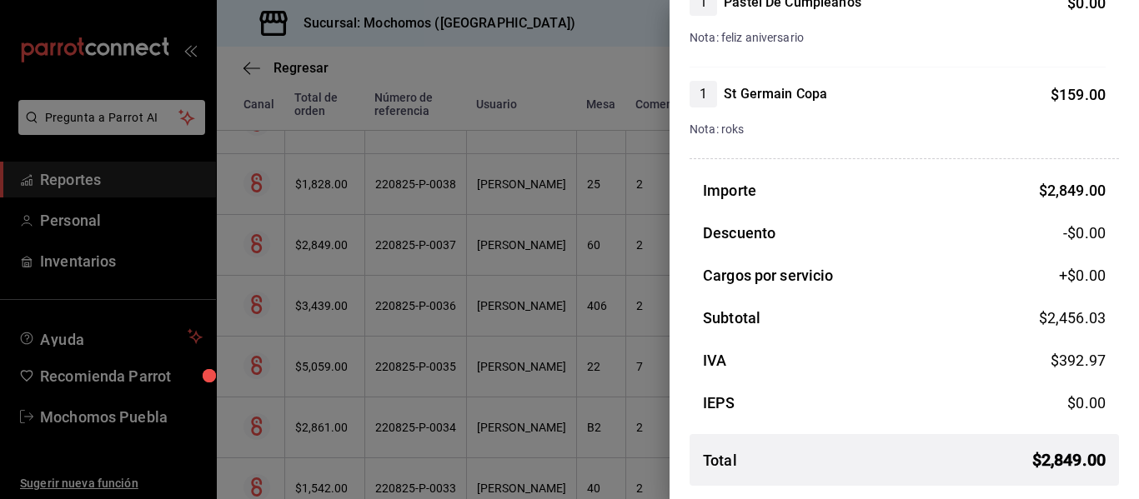
click at [504, 218] on div at bounding box center [569, 249] width 1139 height 499
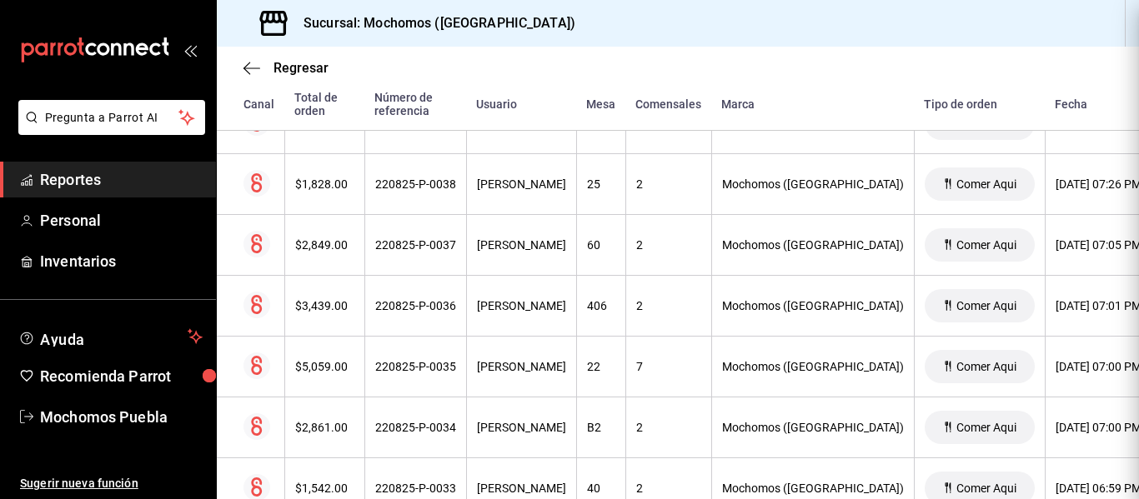
scroll to position [0, 0]
